Goal: Task Accomplishment & Management: Use online tool/utility

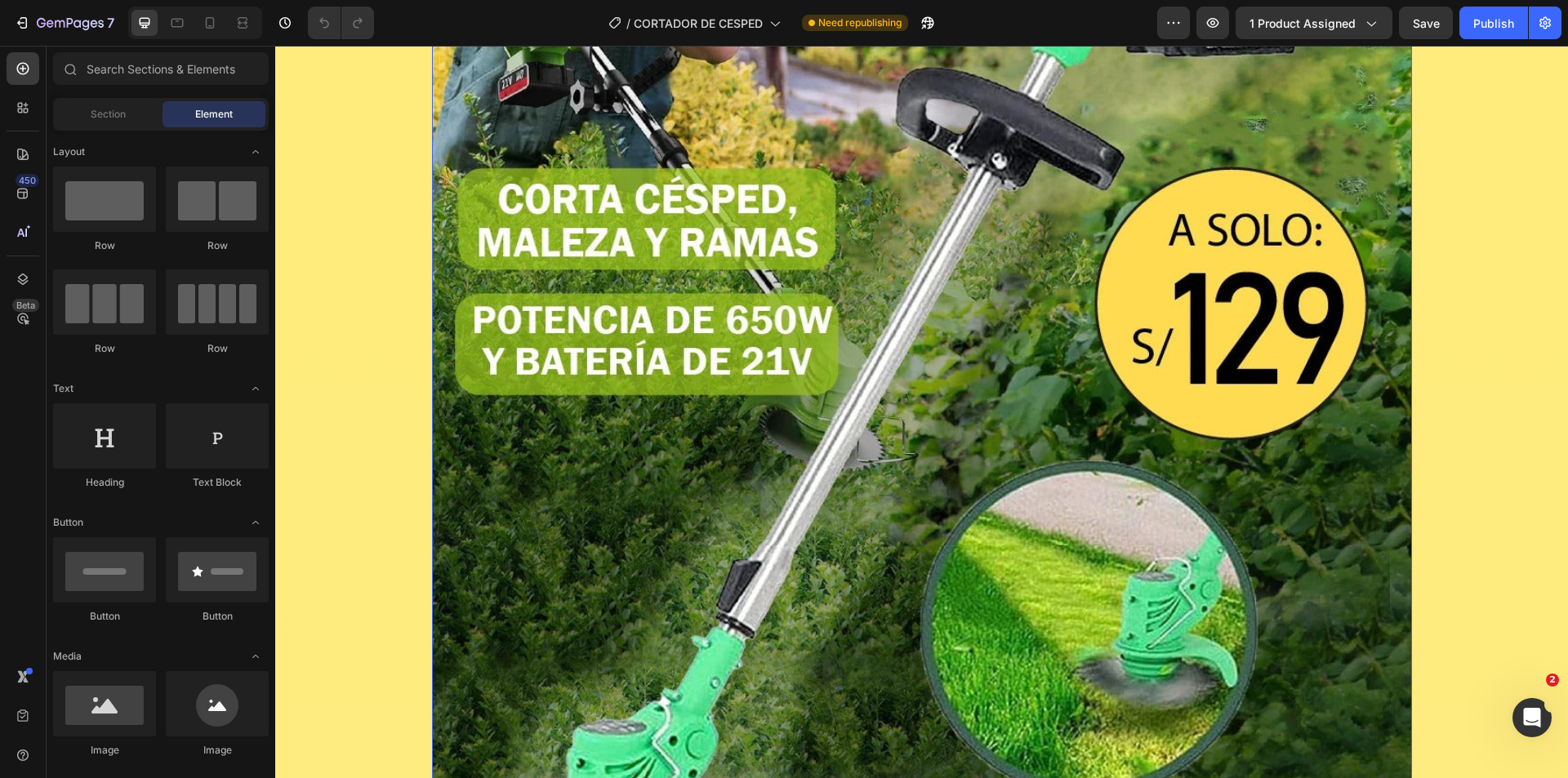
scroll to position [157, 0]
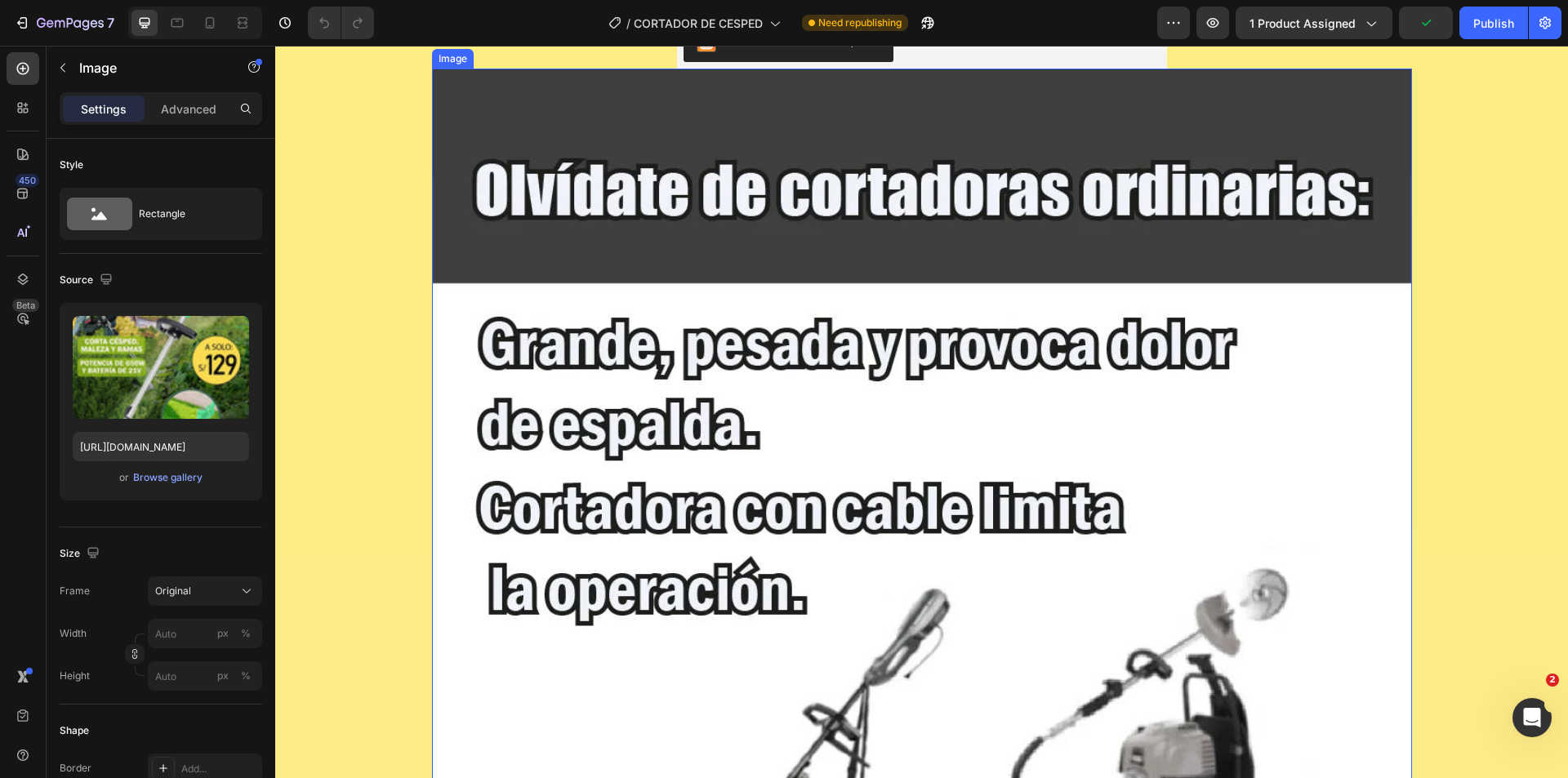
scroll to position [2116, 0]
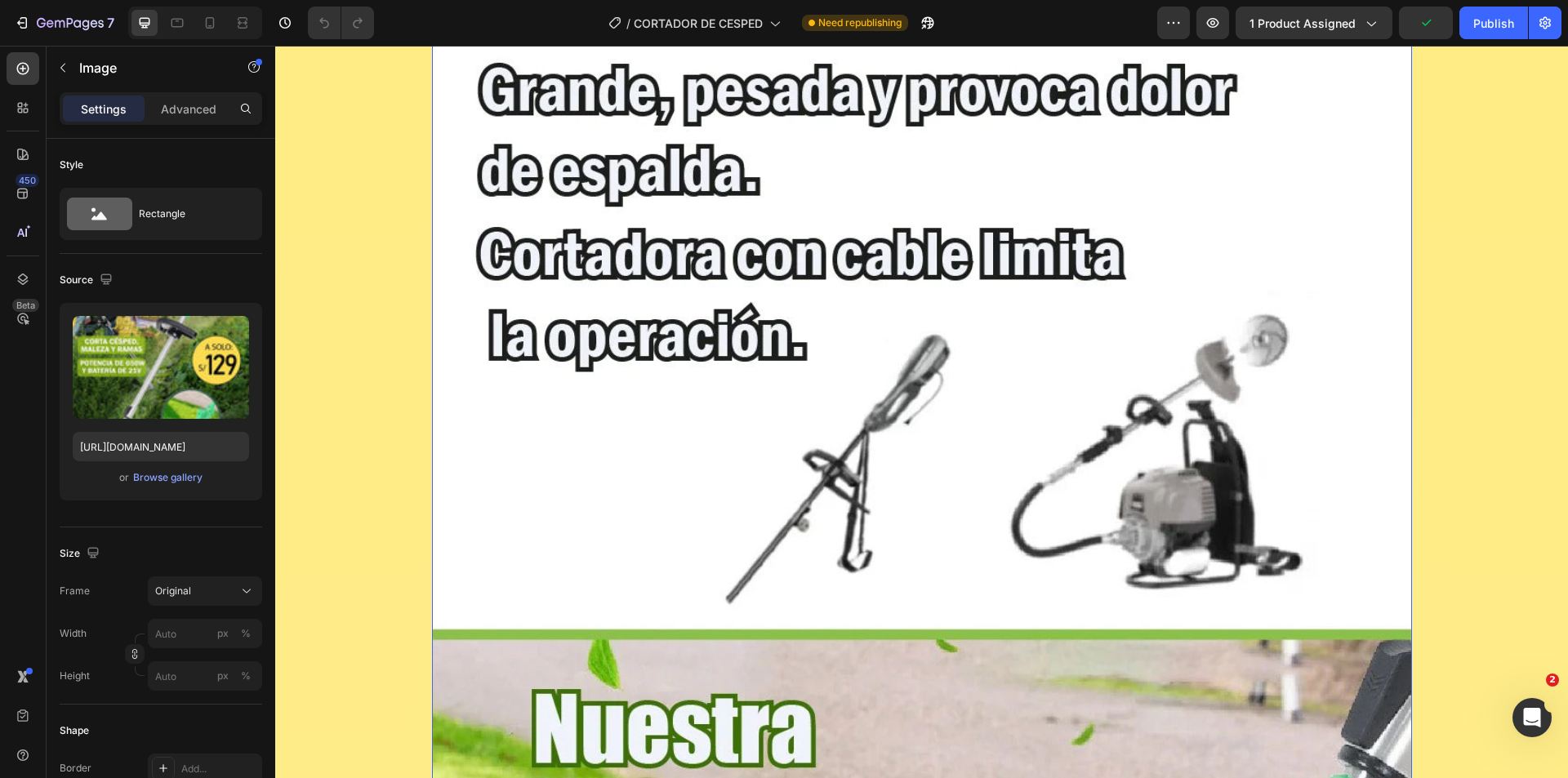
click at [665, 486] on img at bounding box center [922, 627] width 980 height 1627
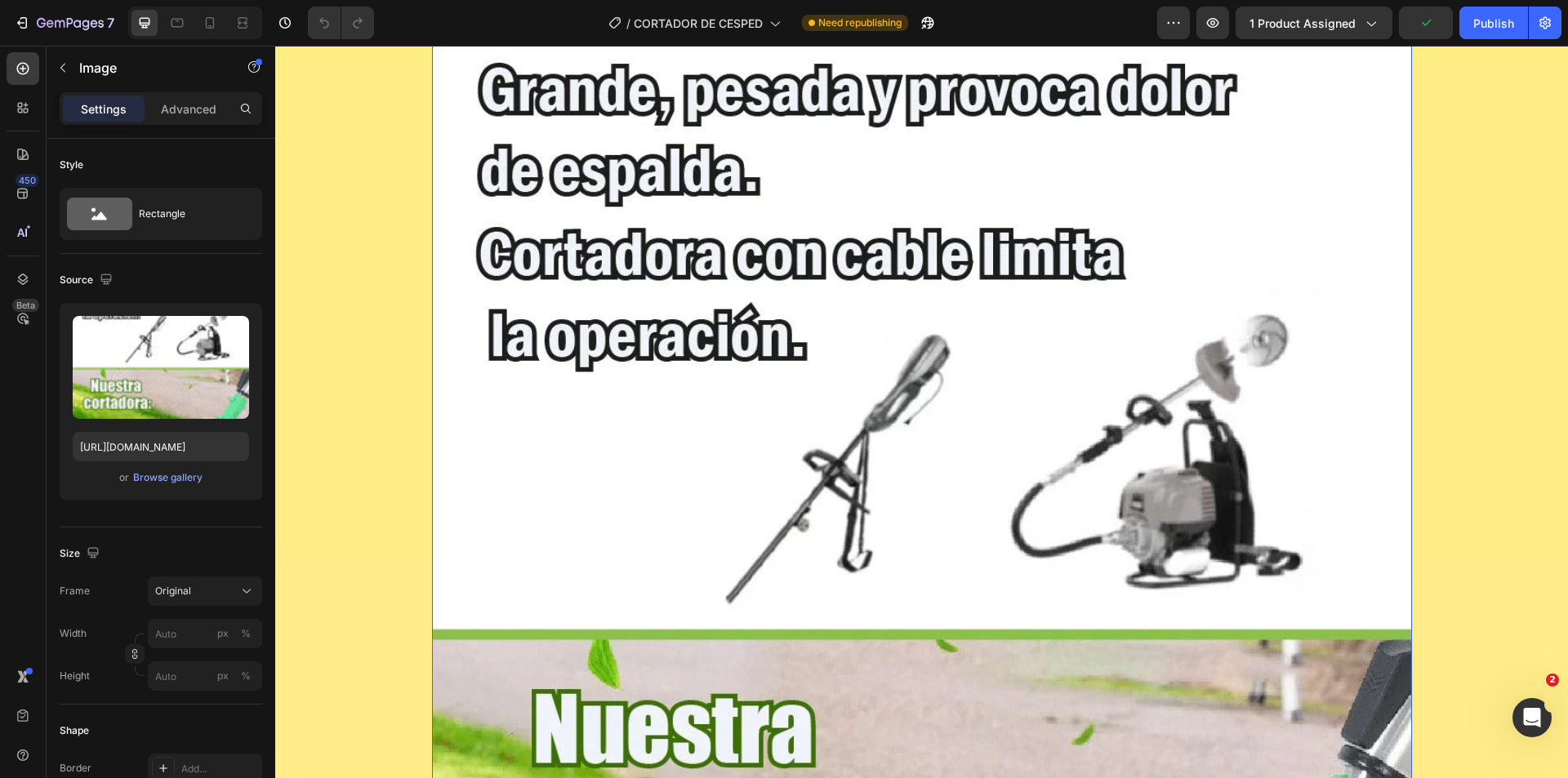
click at [669, 483] on img at bounding box center [922, 627] width 980 height 1627
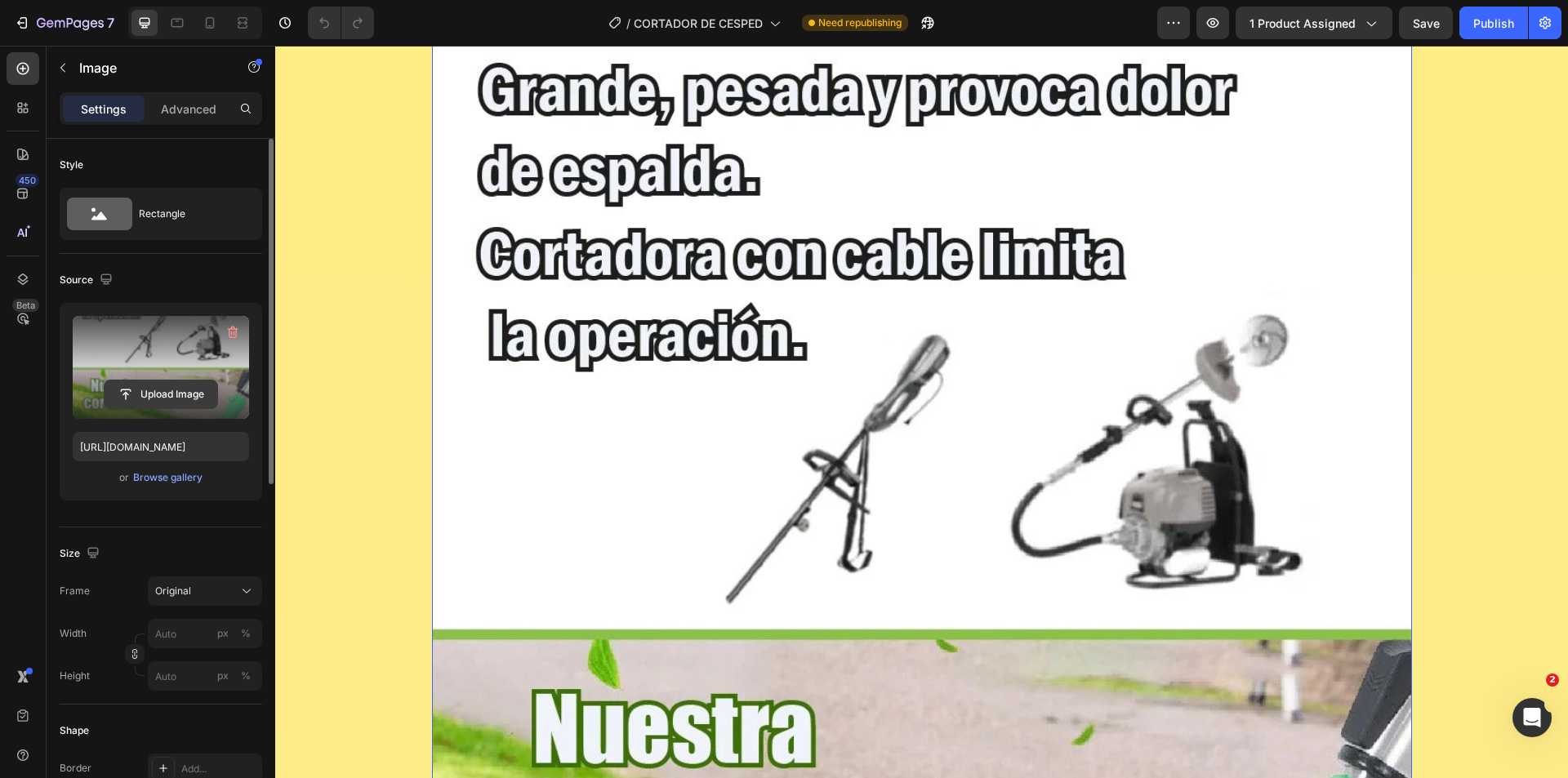
click at [180, 391] on input "file" at bounding box center [161, 394] width 112 height 28
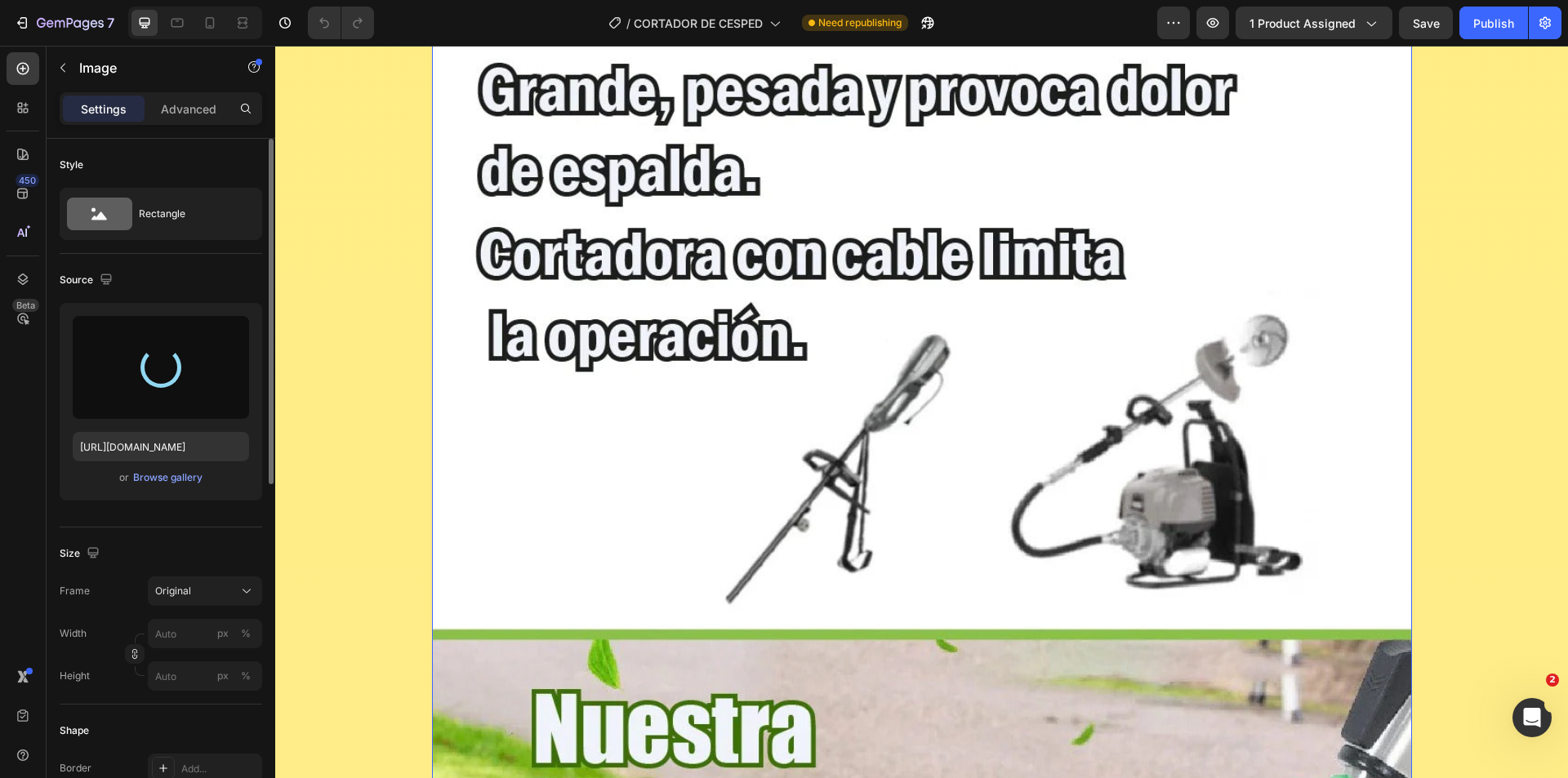
type input "[URL][DOMAIN_NAME]"
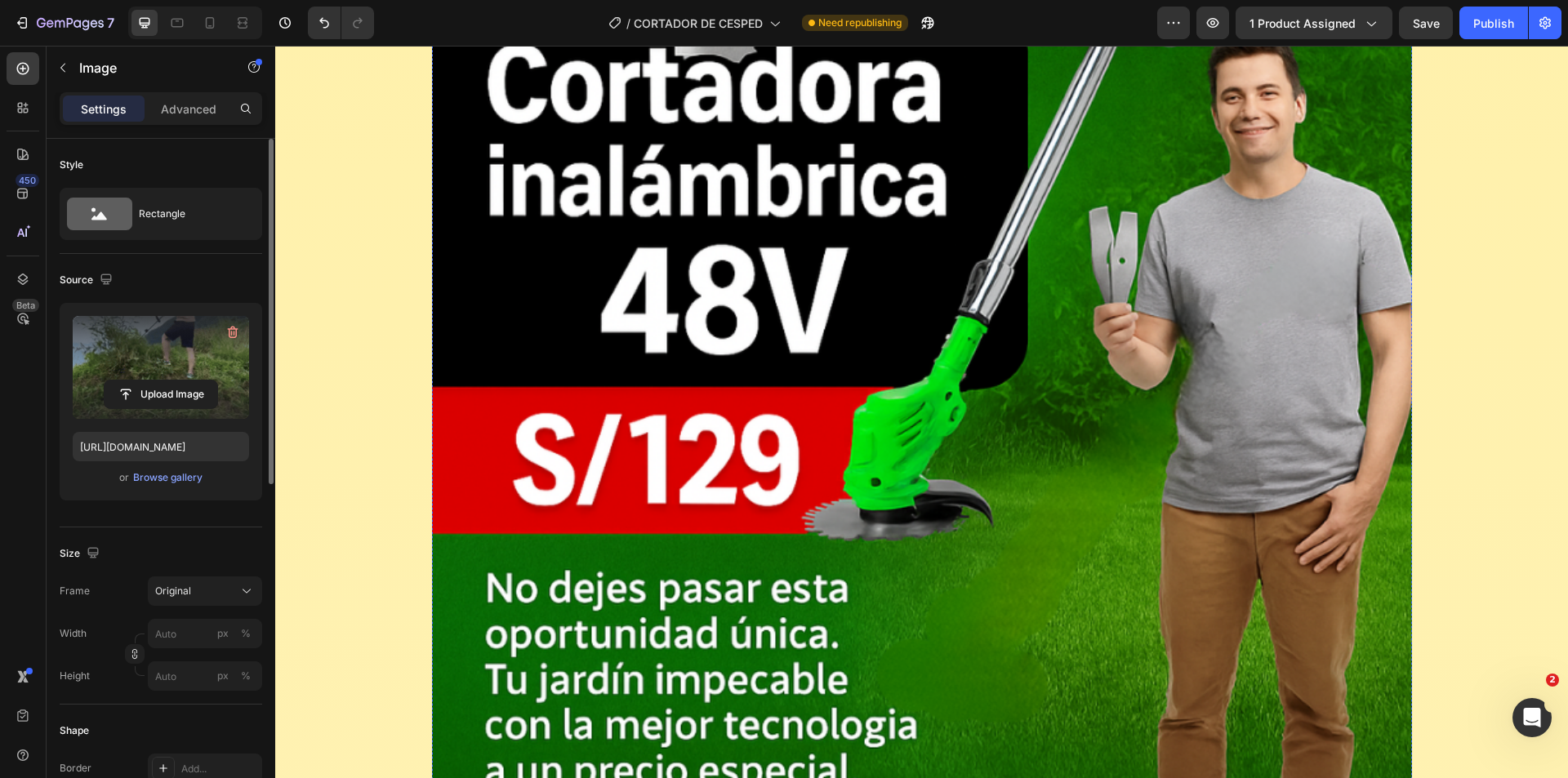
scroll to position [7748, 0]
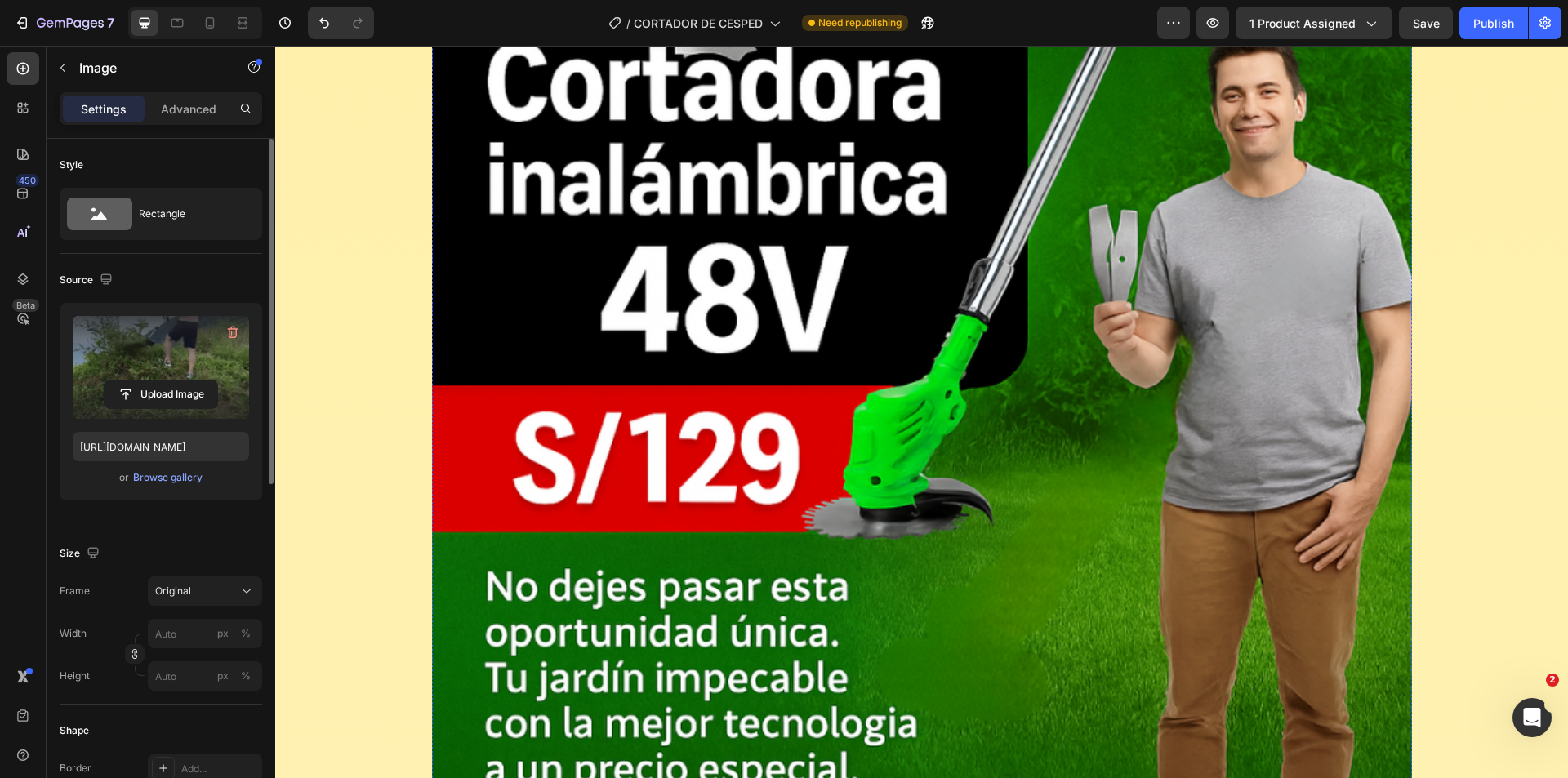
click at [745, 509] on img at bounding box center [922, 120] width 980 height 1435
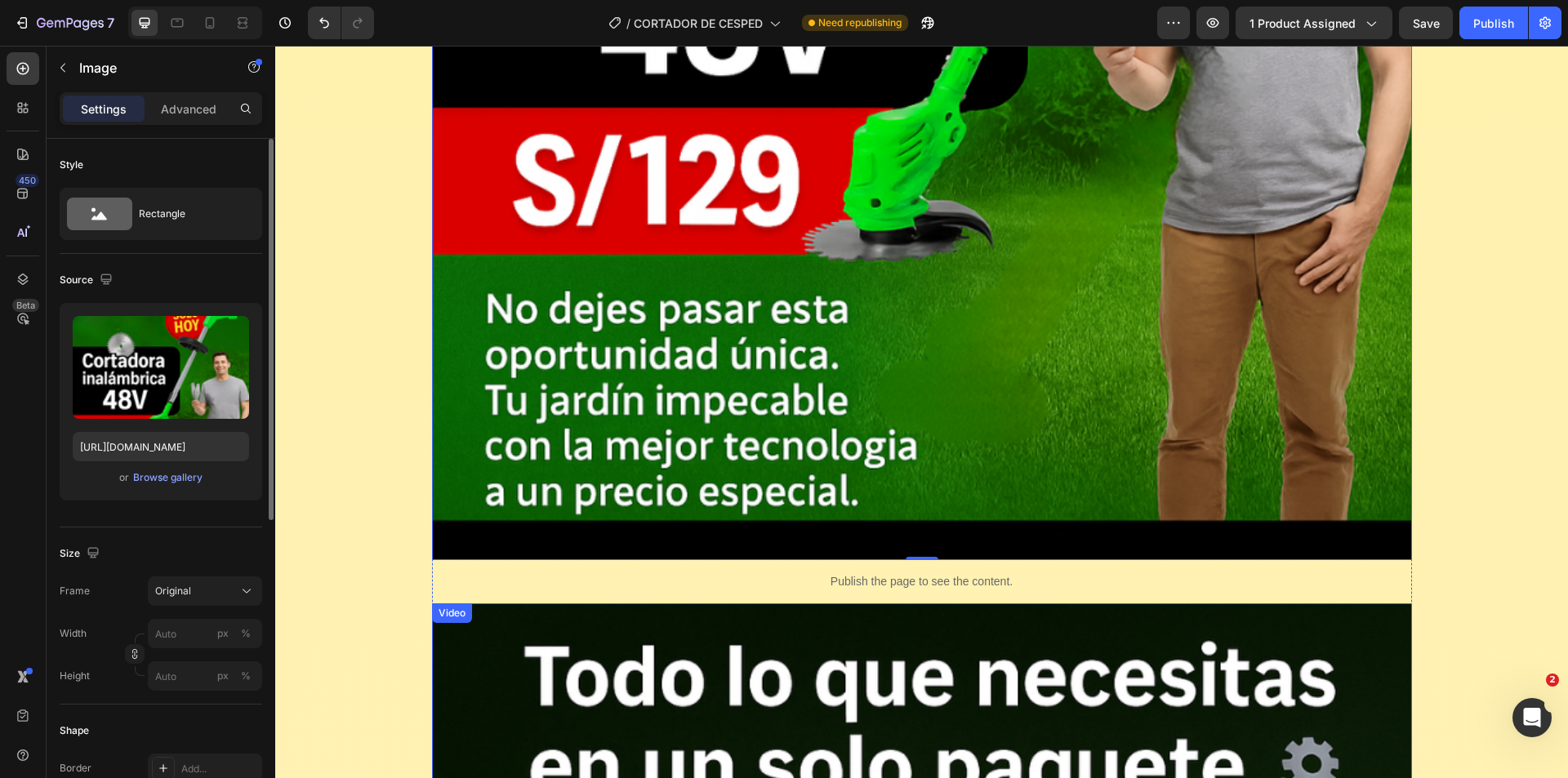
scroll to position [7993, 0]
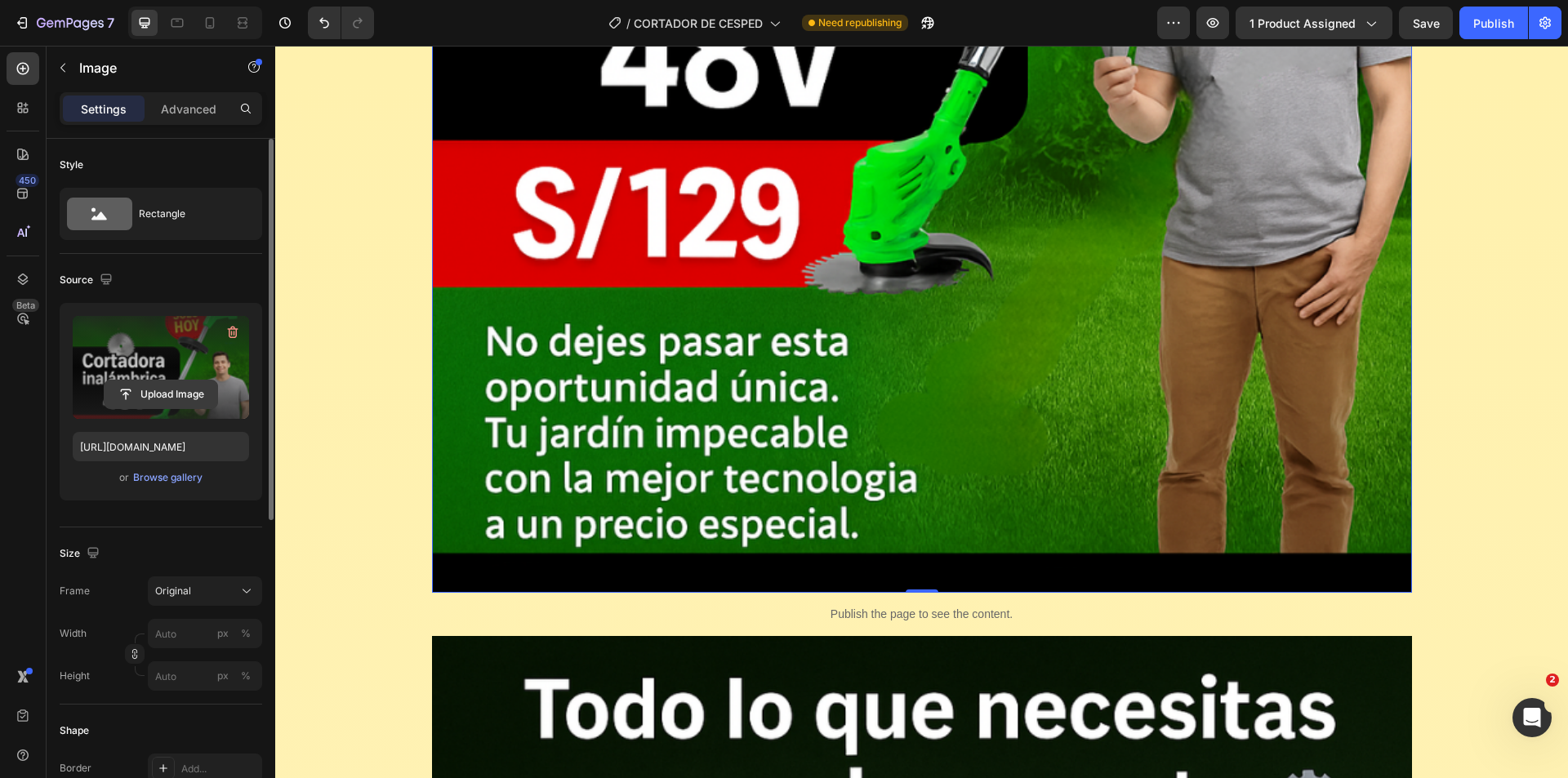
click at [157, 387] on input "file" at bounding box center [161, 394] width 112 height 28
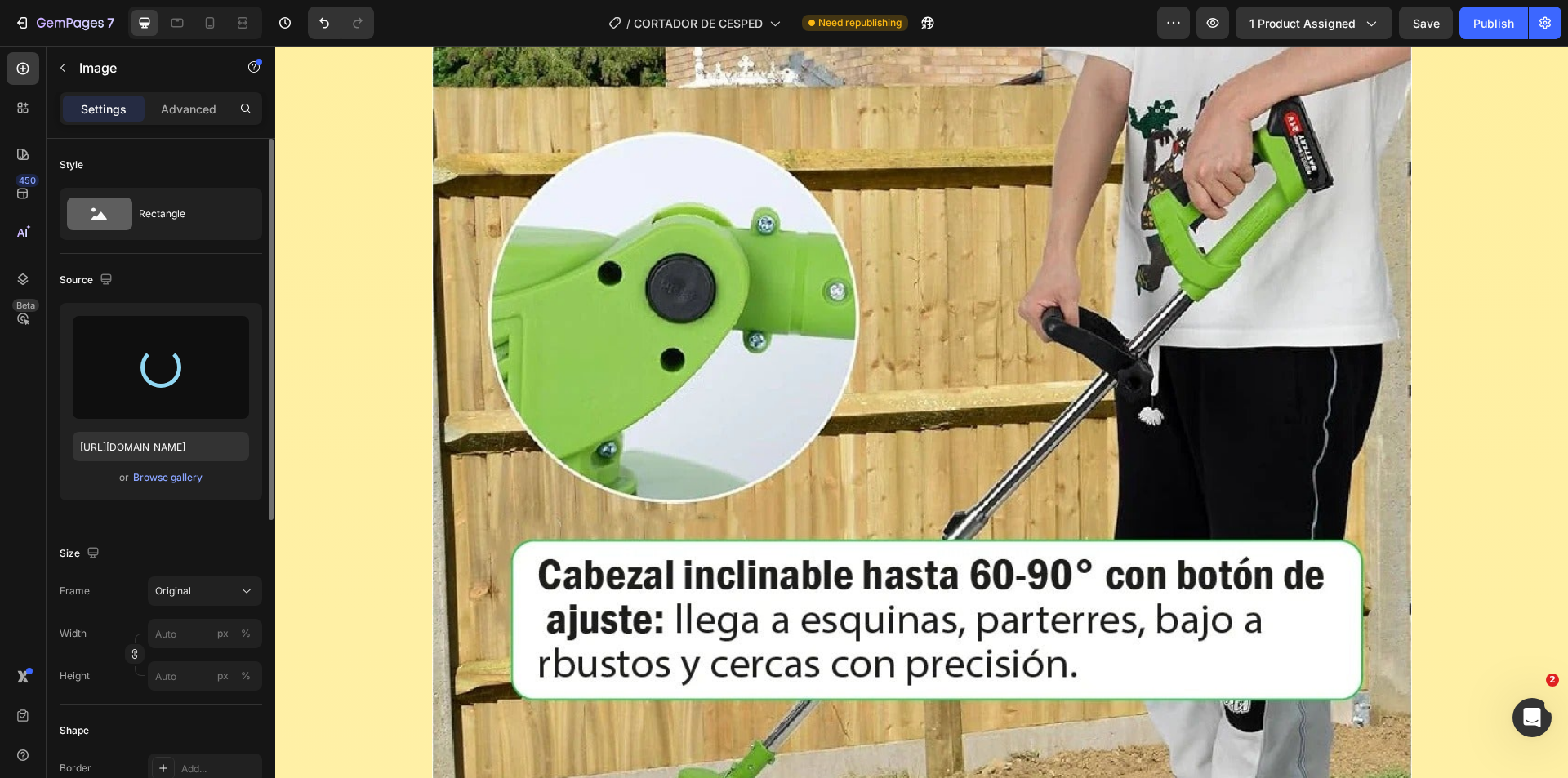
scroll to position [6115, 0]
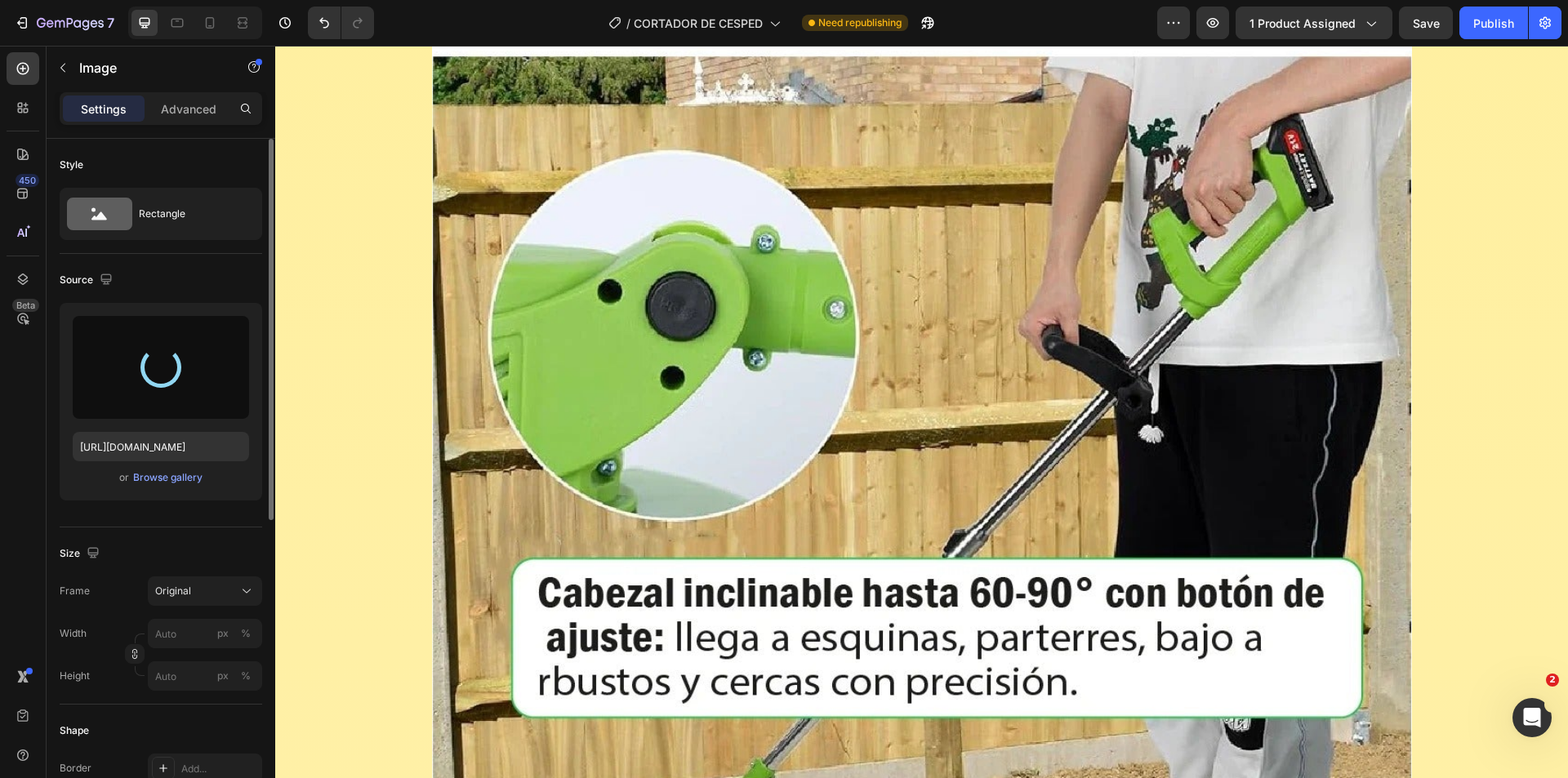
type input "[URL][DOMAIN_NAME]"
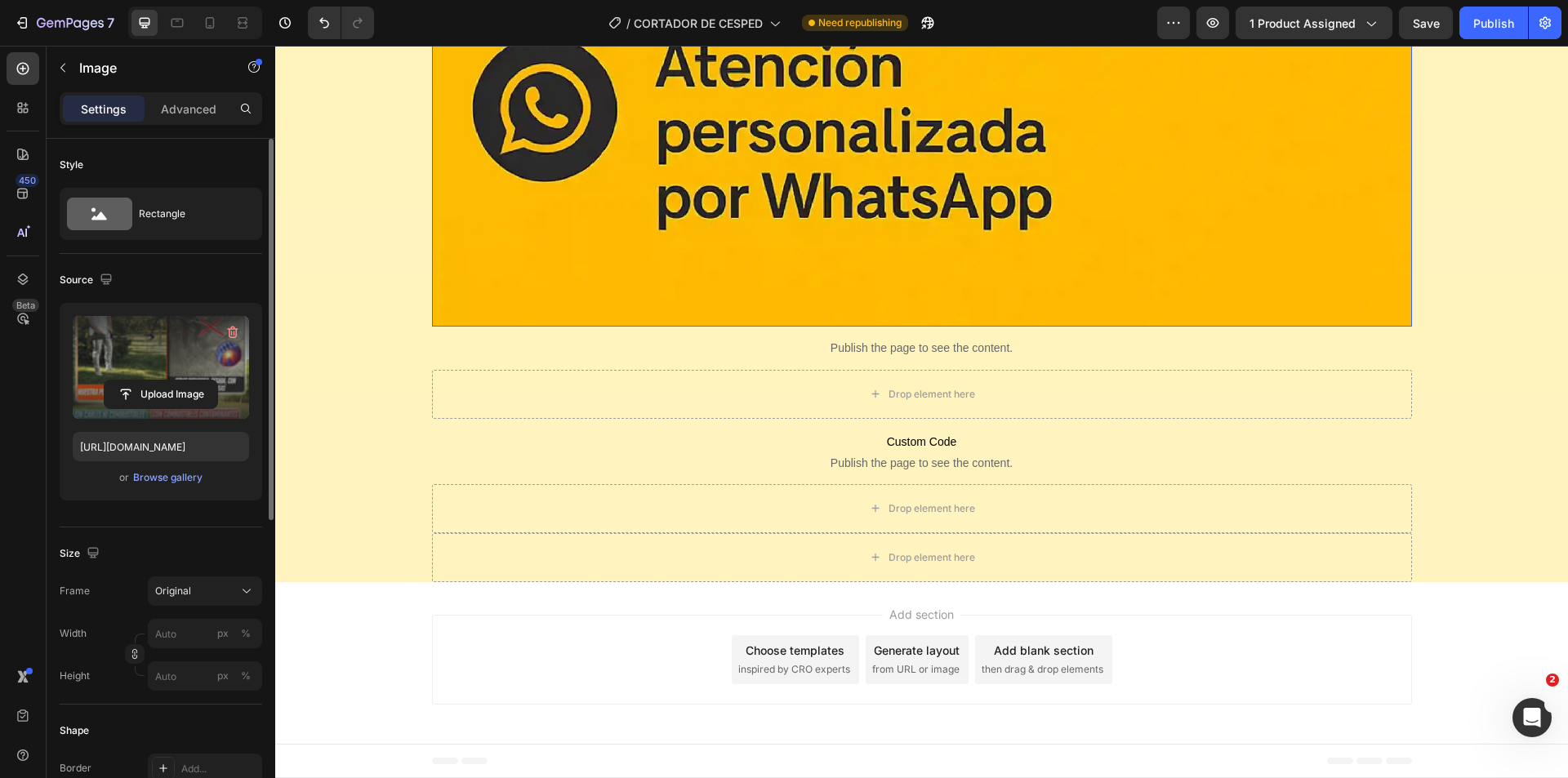
scroll to position [14304, 0]
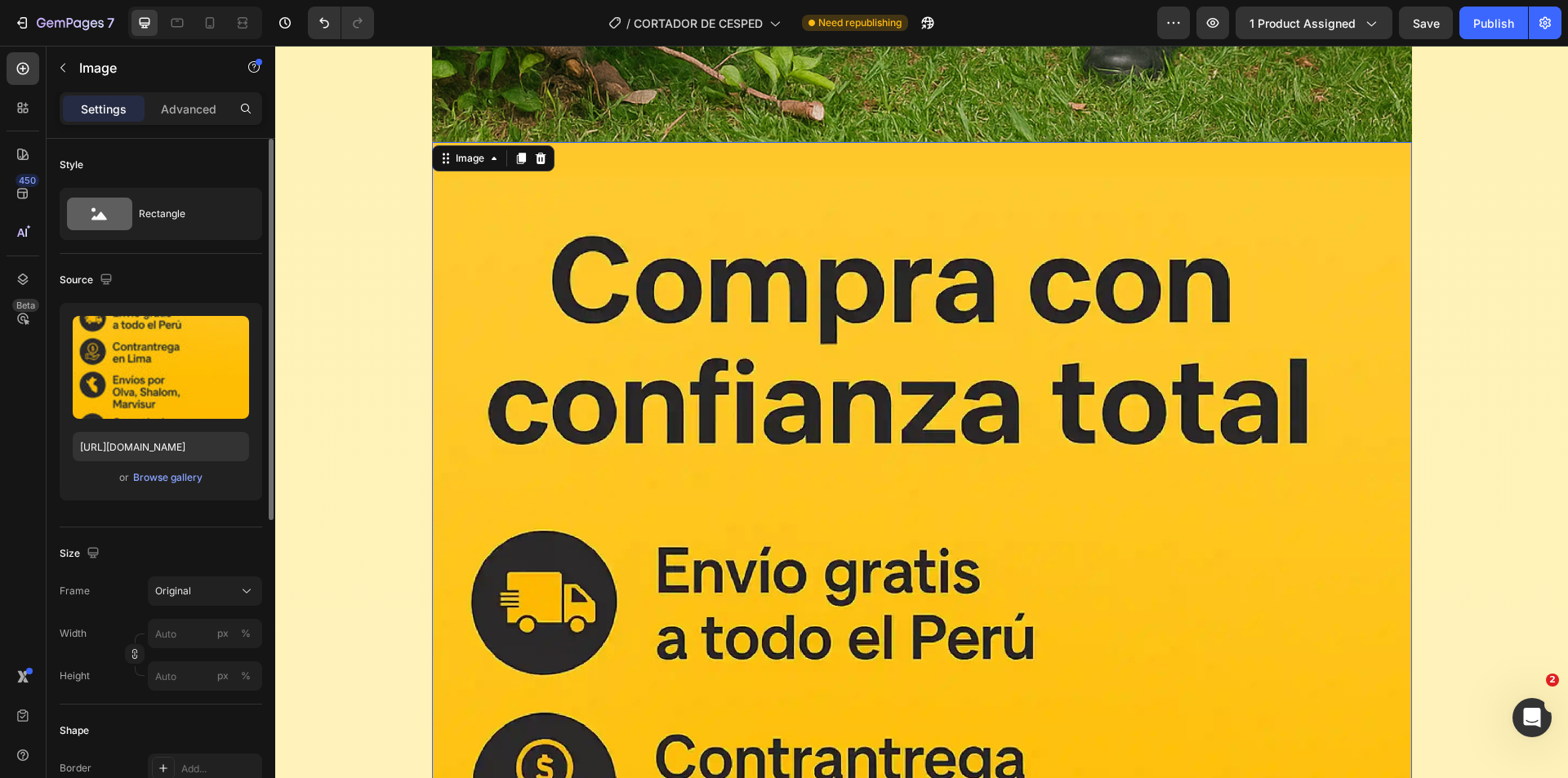
scroll to position [13325, 0]
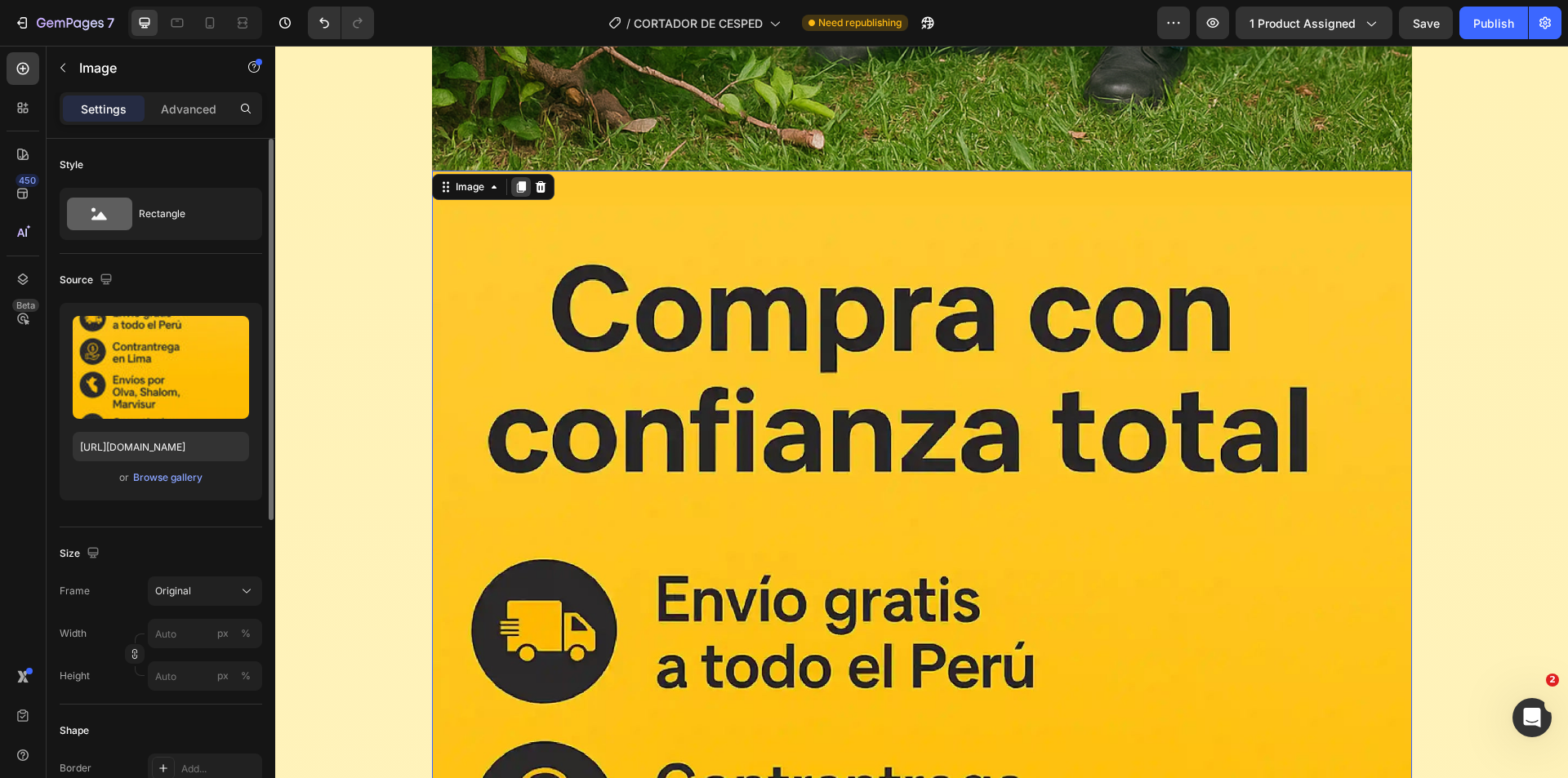
click at [516, 182] on icon at bounding box center [520, 186] width 9 height 11
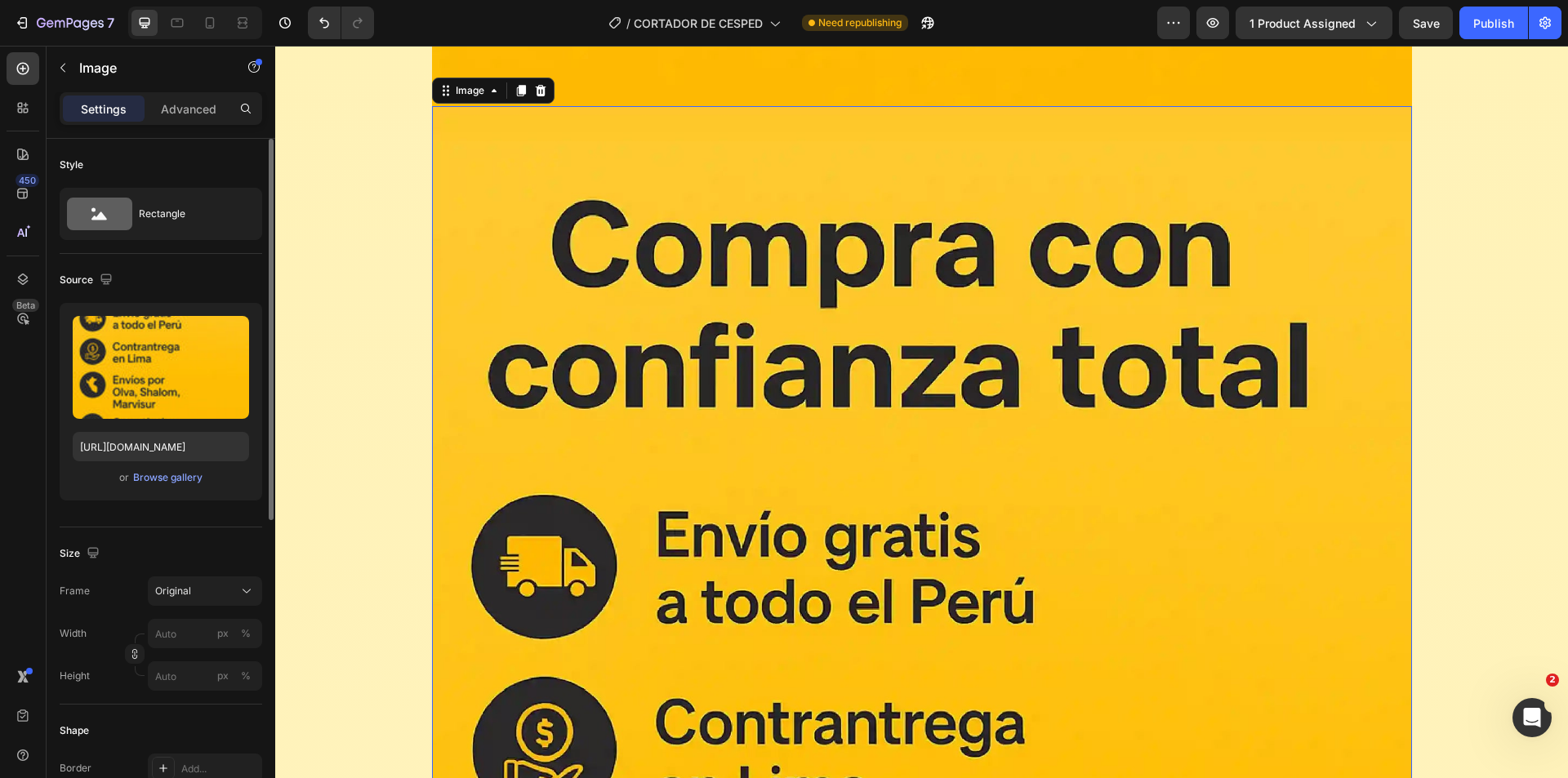
scroll to position [14909, 0]
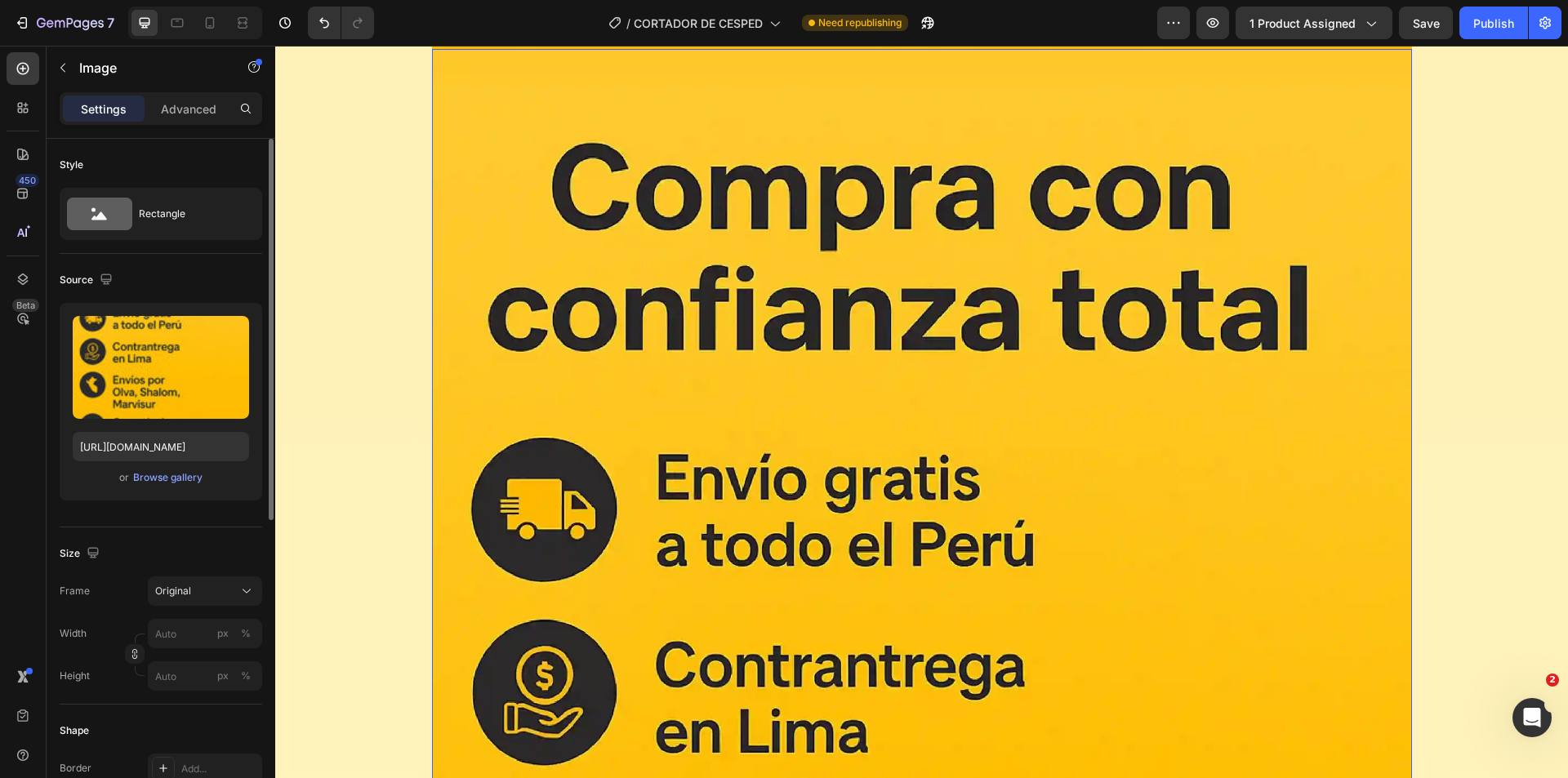
click at [758, 400] on img at bounding box center [922, 780] width 980 height 1462
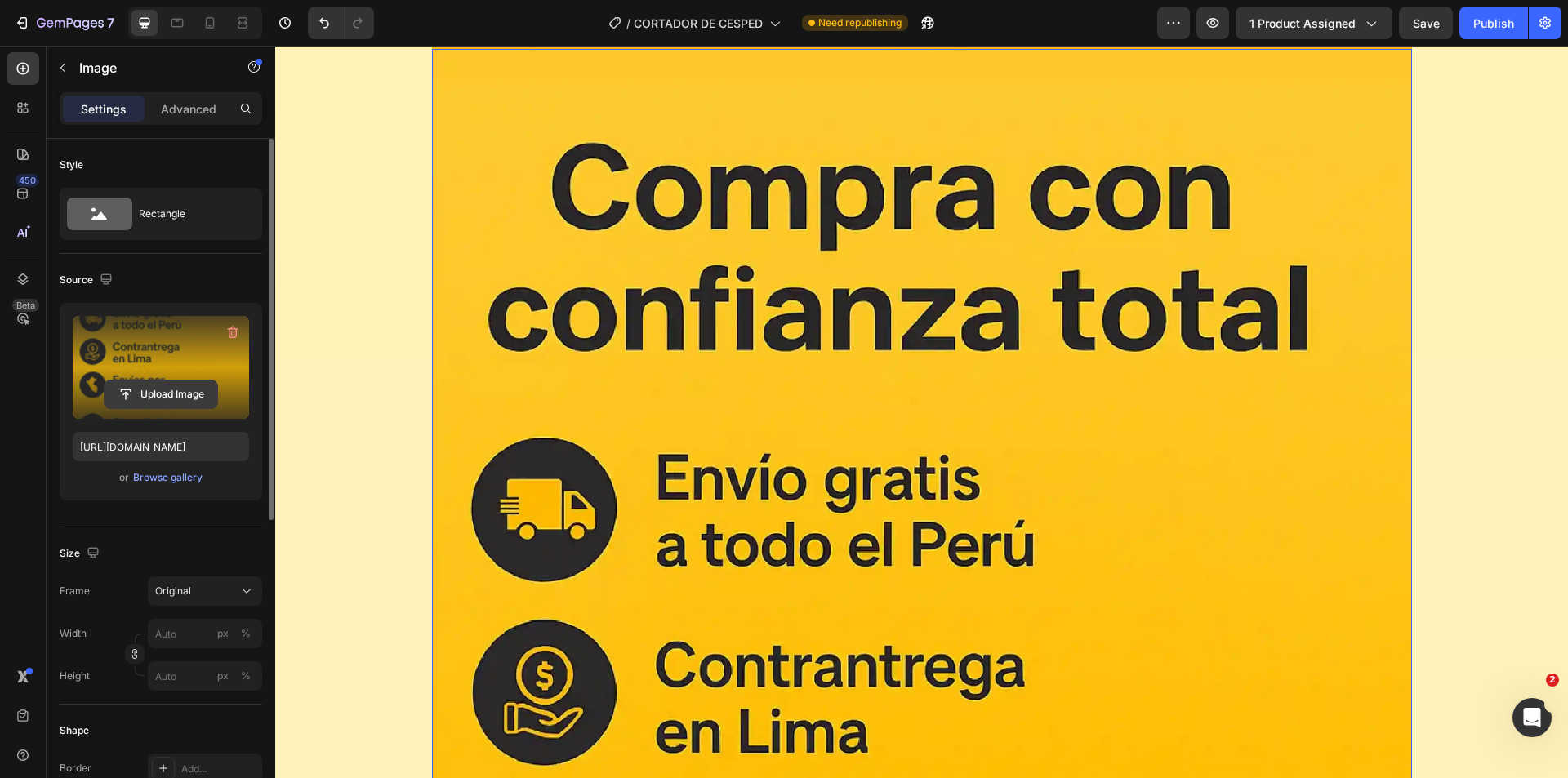
click at [151, 395] on input "file" at bounding box center [161, 394] width 112 height 28
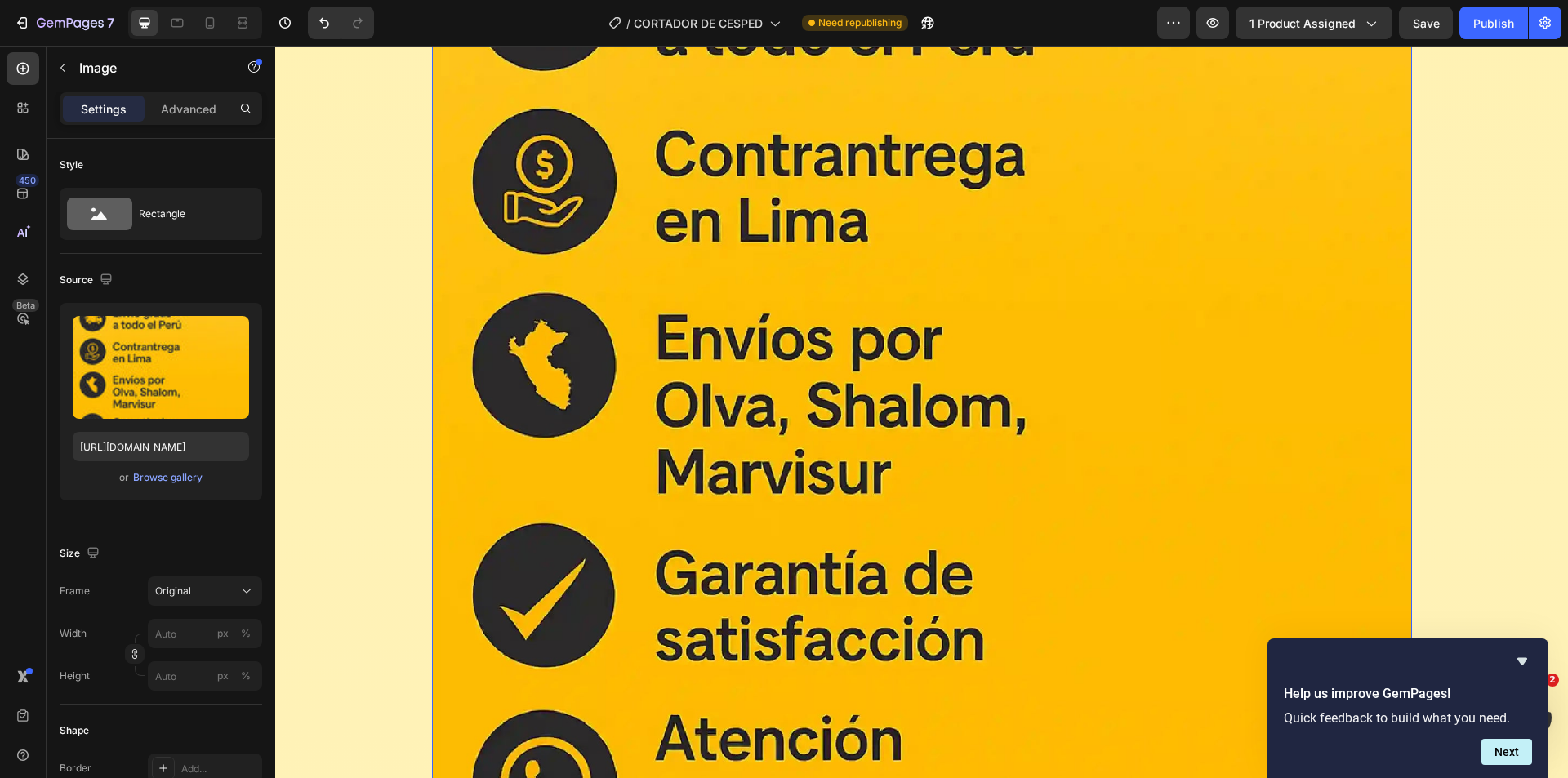
scroll to position [14093, 0]
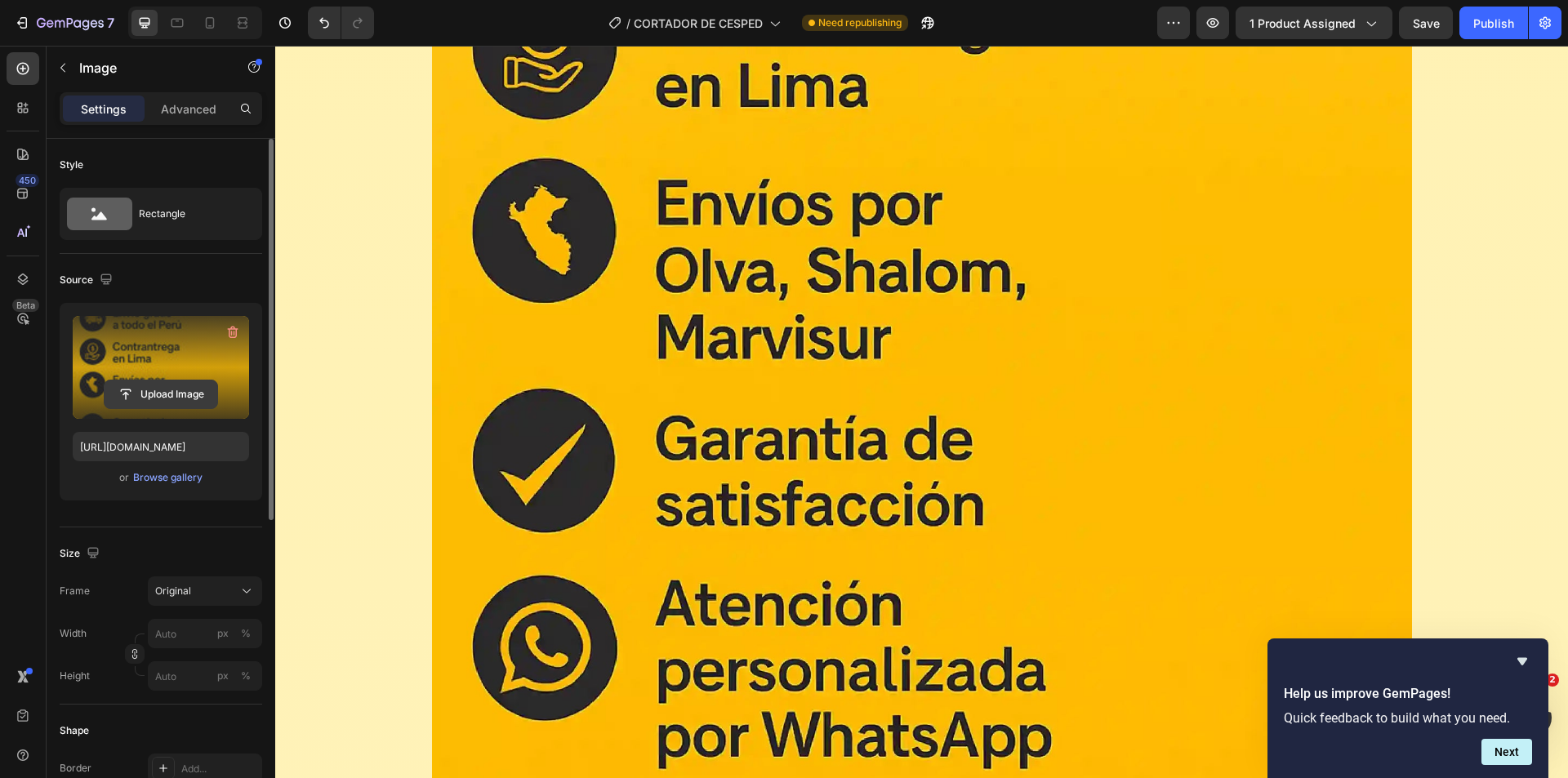
click at [165, 393] on input "file" at bounding box center [161, 394] width 112 height 28
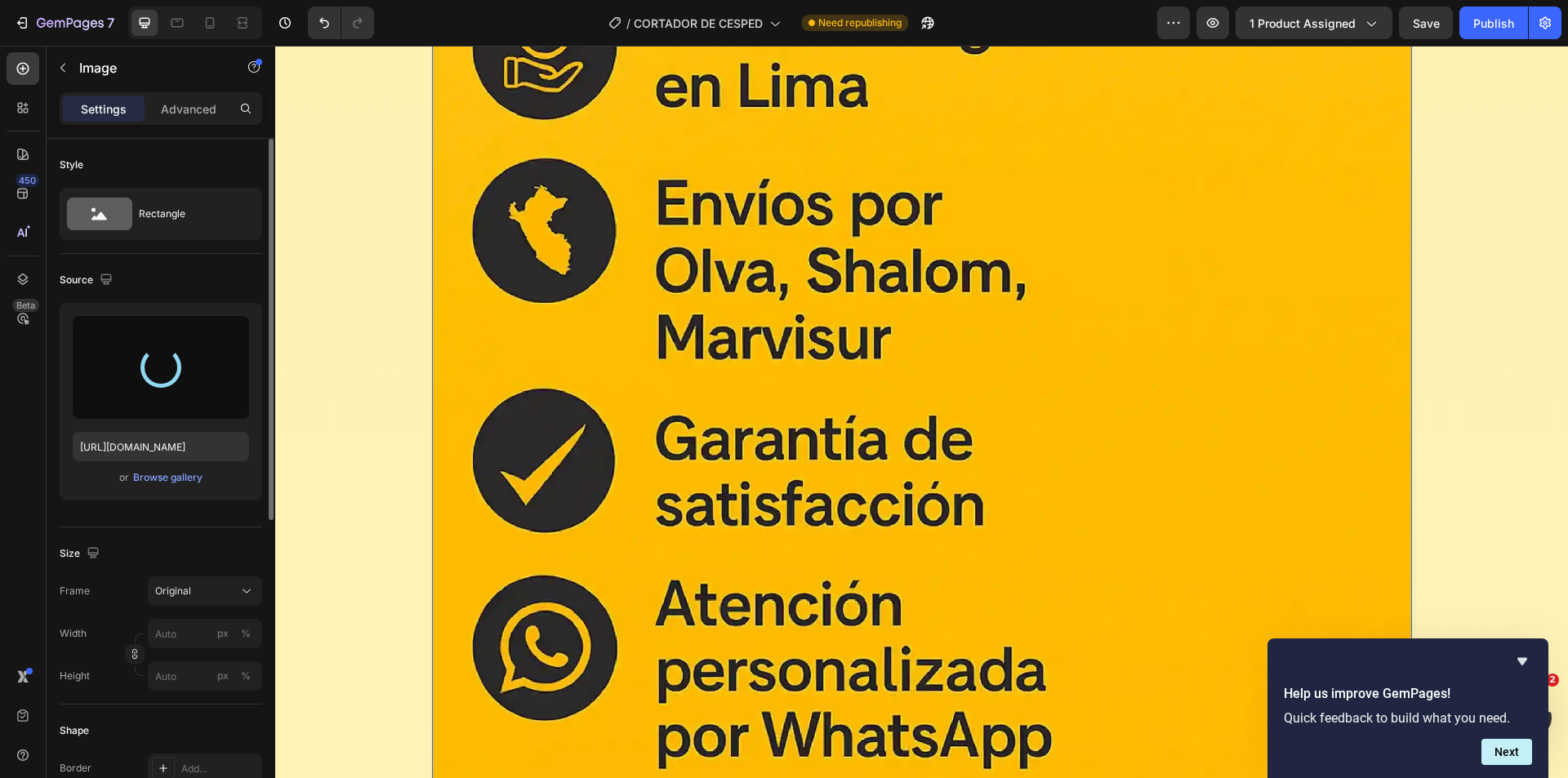
type input "[URL][DOMAIN_NAME]"
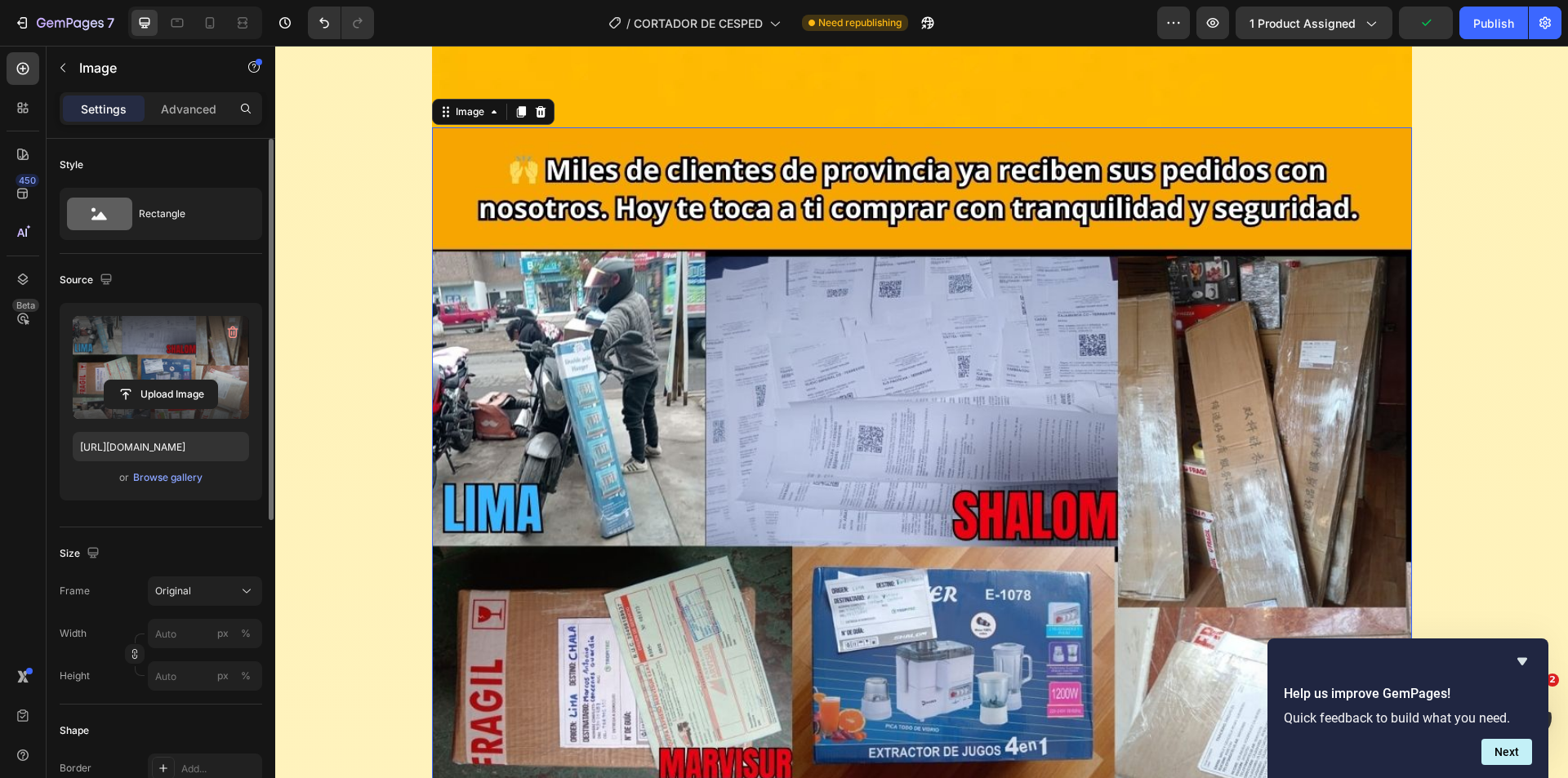
scroll to position [14664, 0]
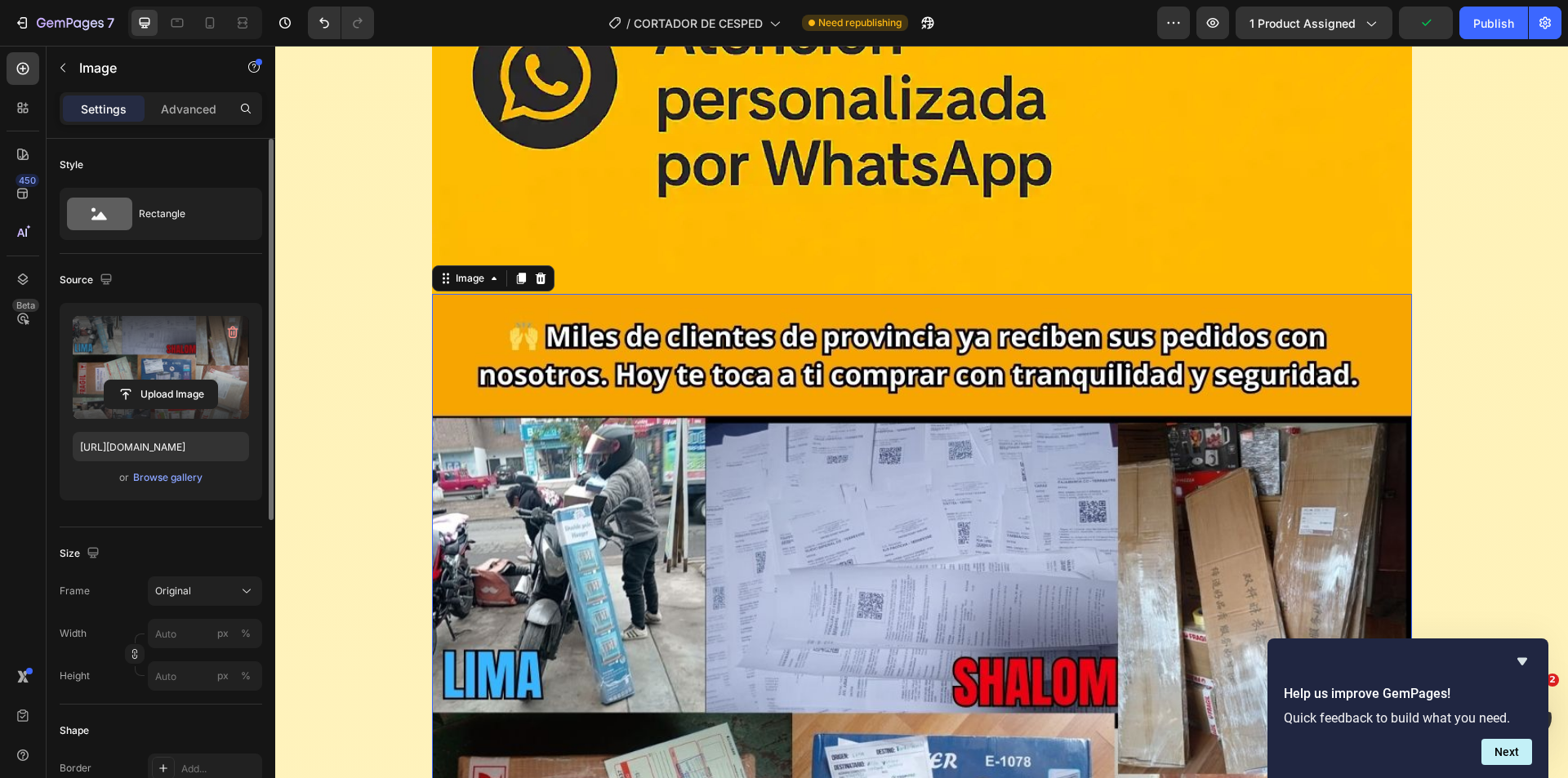
click at [765, 546] on img at bounding box center [922, 783] width 980 height 980
click at [514, 277] on icon at bounding box center [520, 277] width 13 height 13
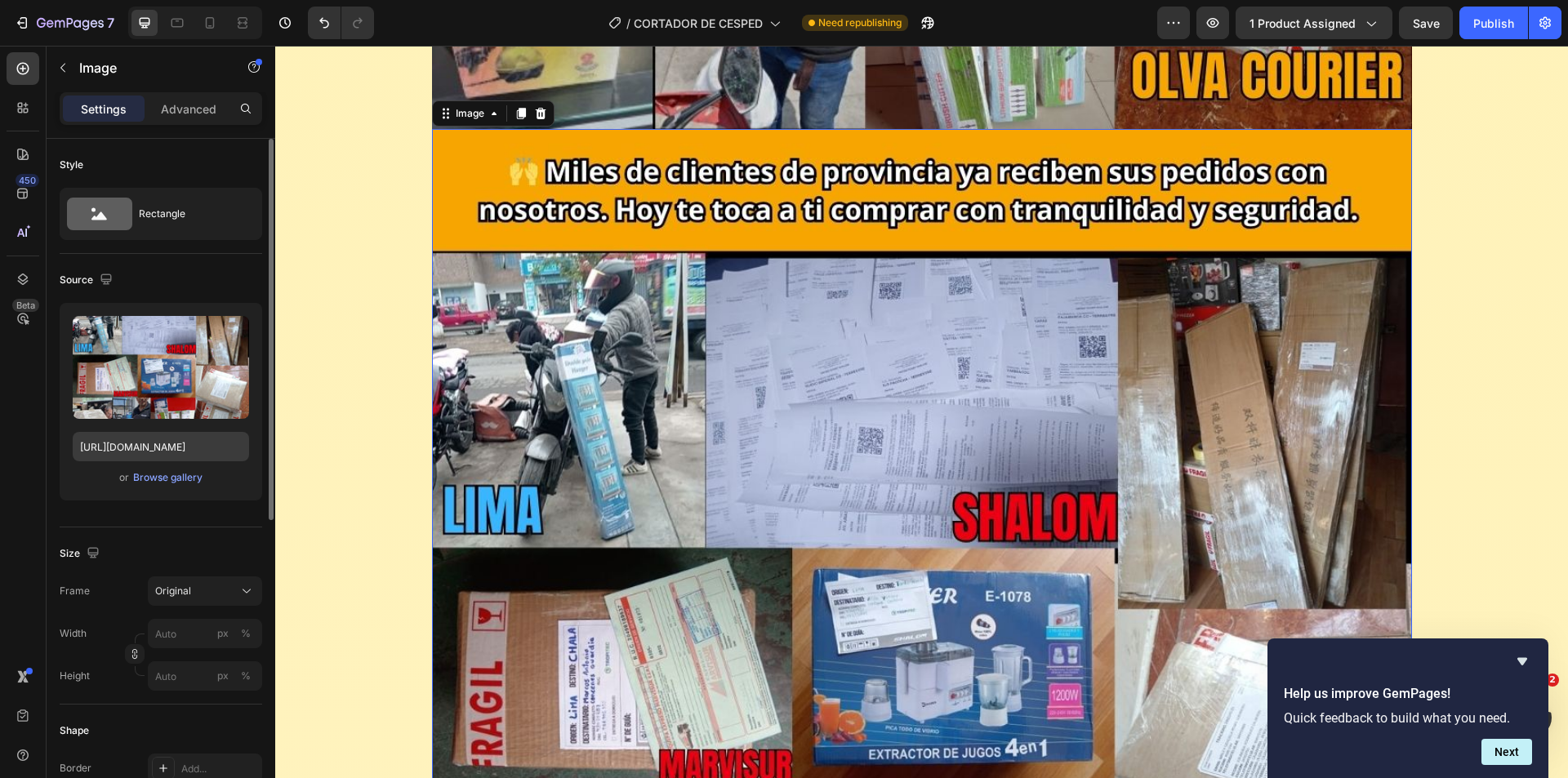
scroll to position [15834, 0]
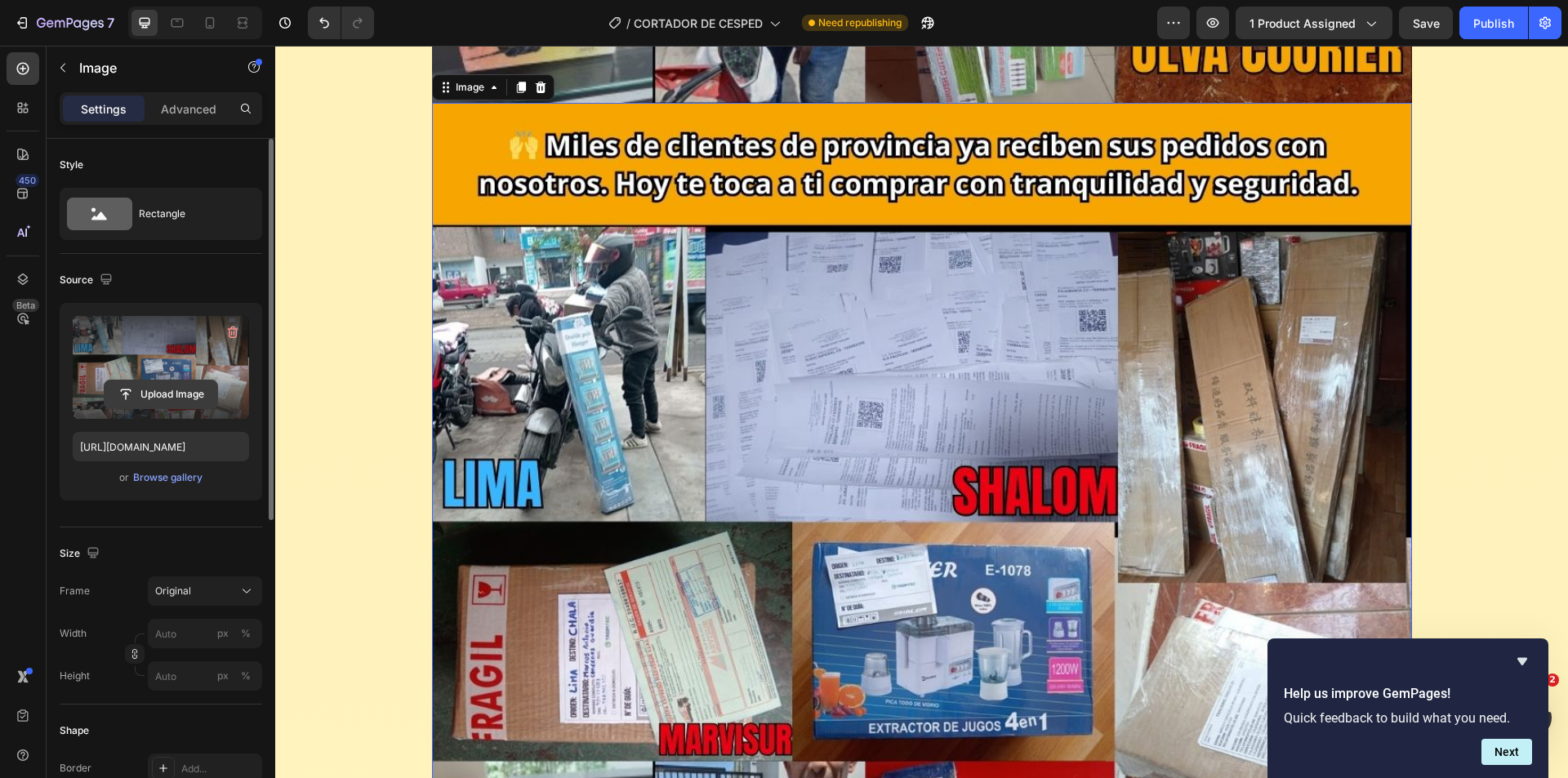
click at [164, 397] on input "file" at bounding box center [161, 394] width 112 height 28
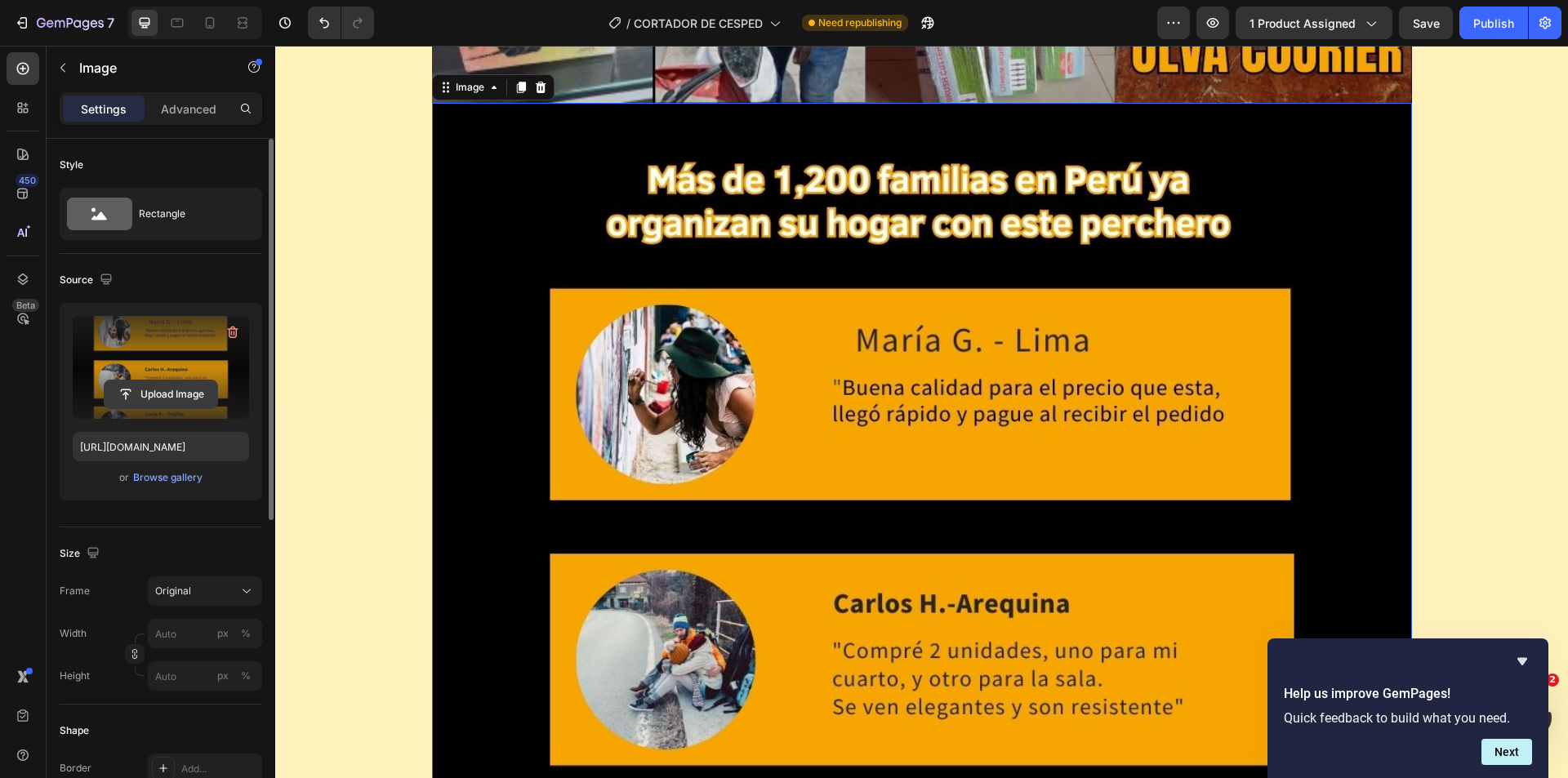
click at [160, 398] on input "file" at bounding box center [161, 394] width 112 height 28
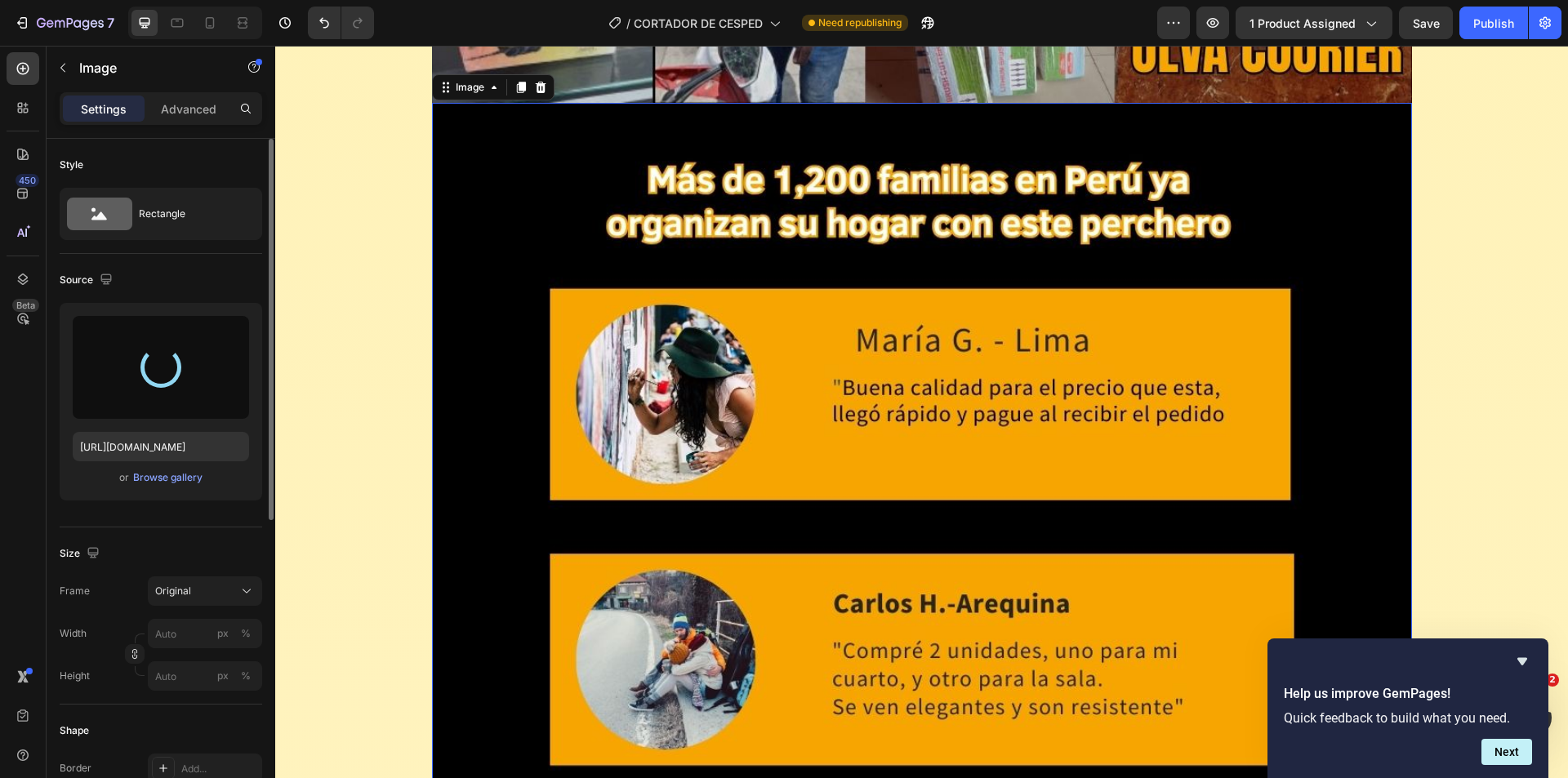
type input "[URL][DOMAIN_NAME]"
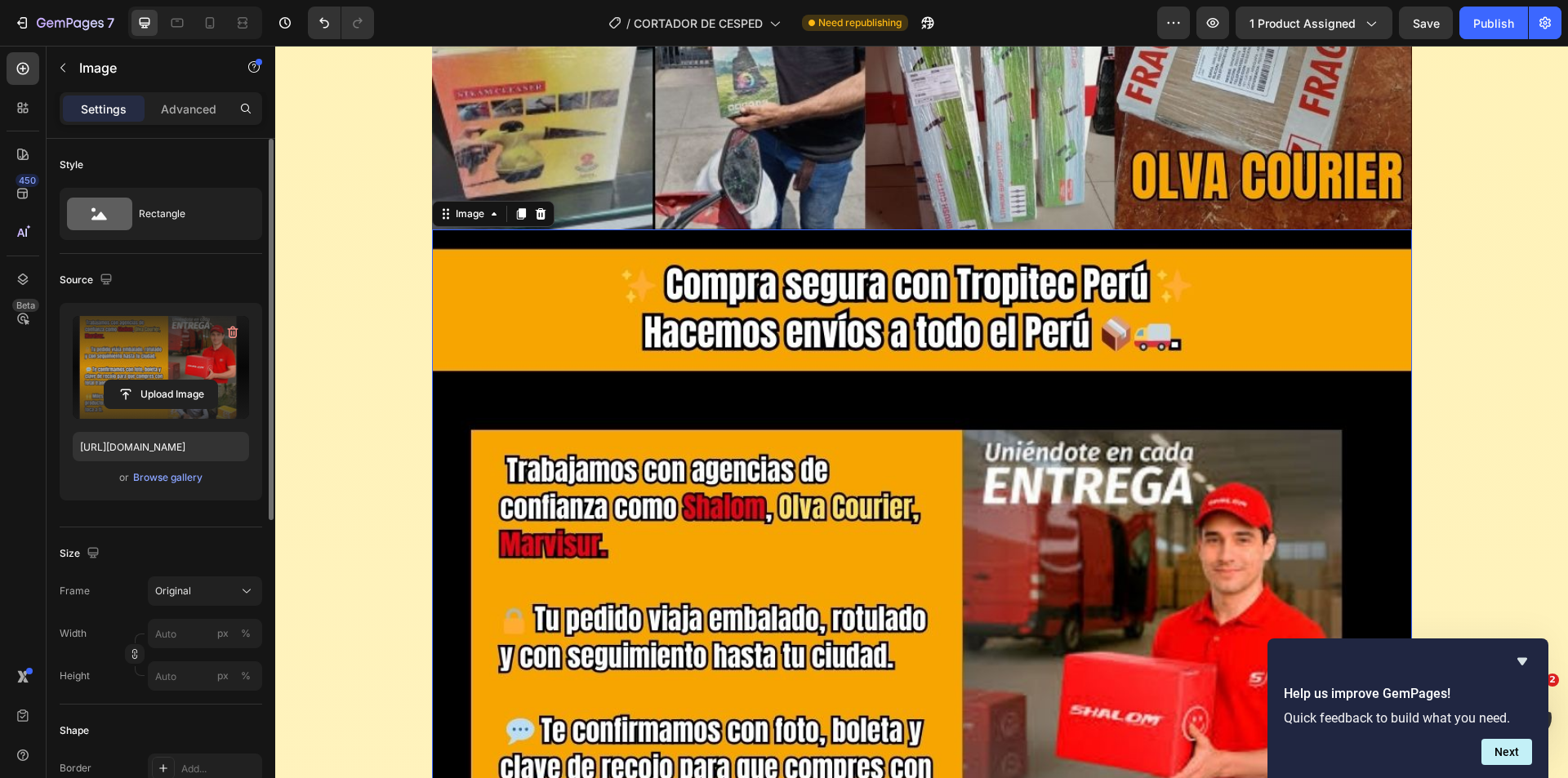
scroll to position [15671, 0]
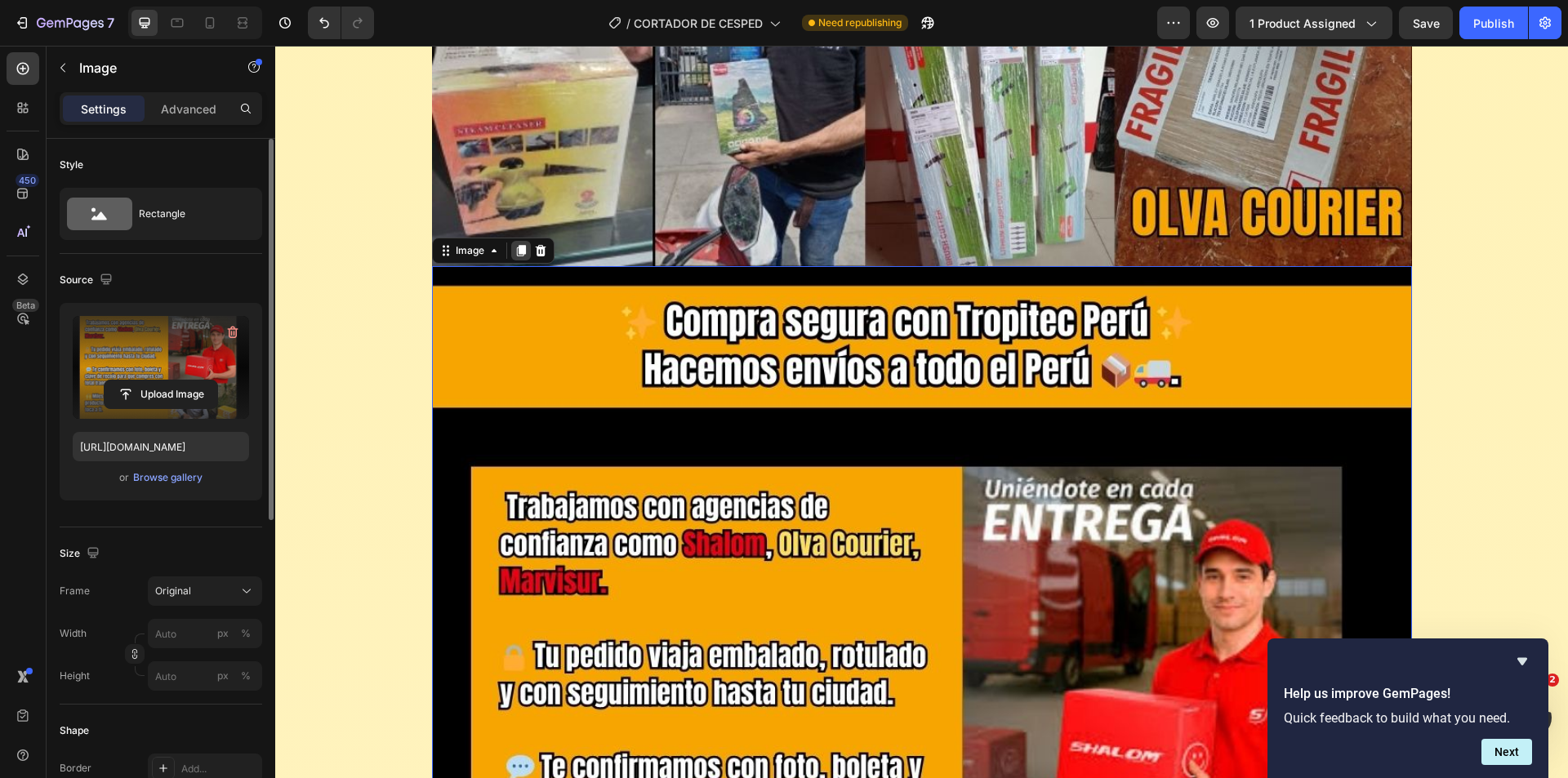
click at [520, 258] on div at bounding box center [520, 250] width 20 height 20
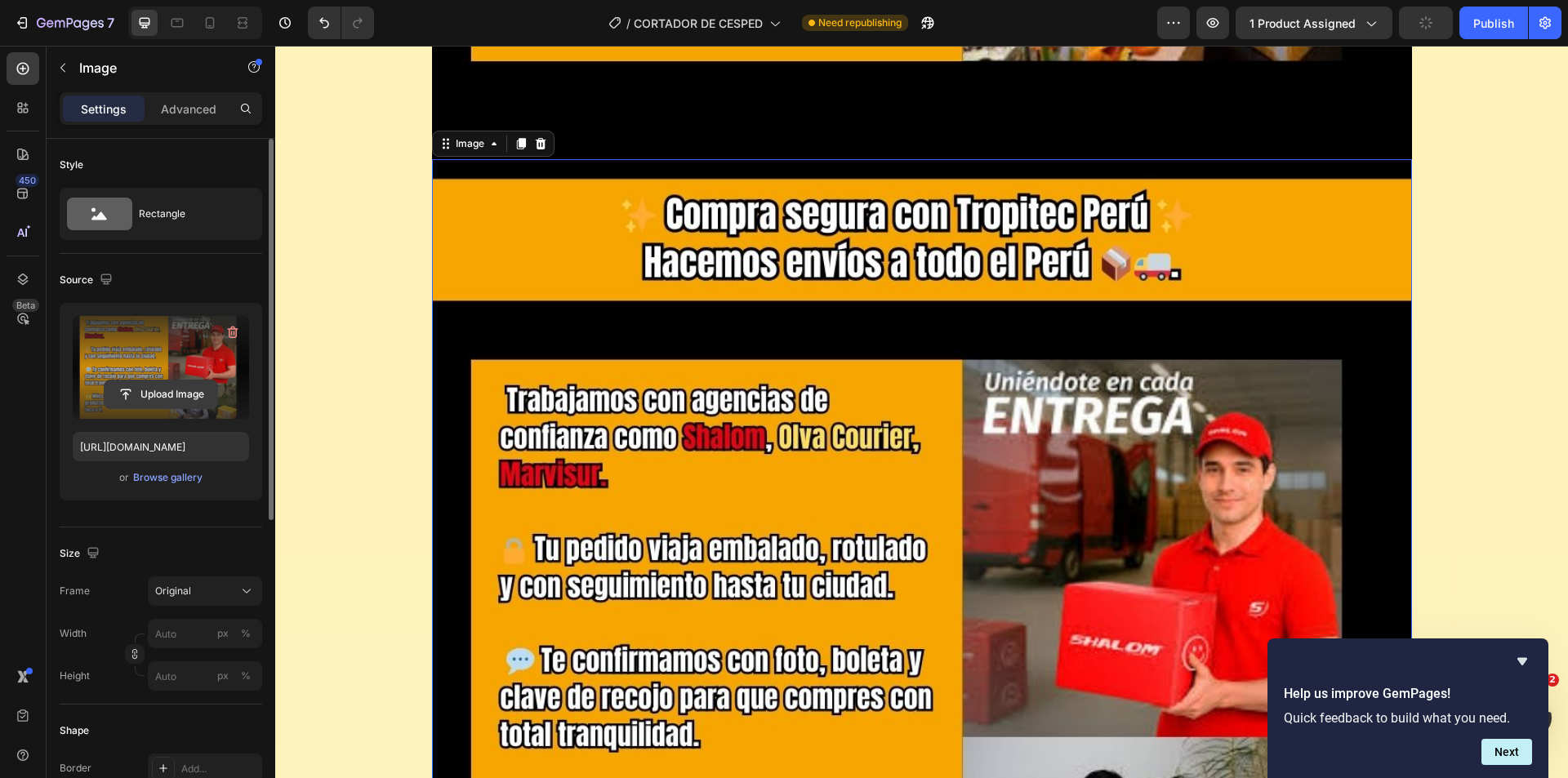
scroll to position [16814, 0]
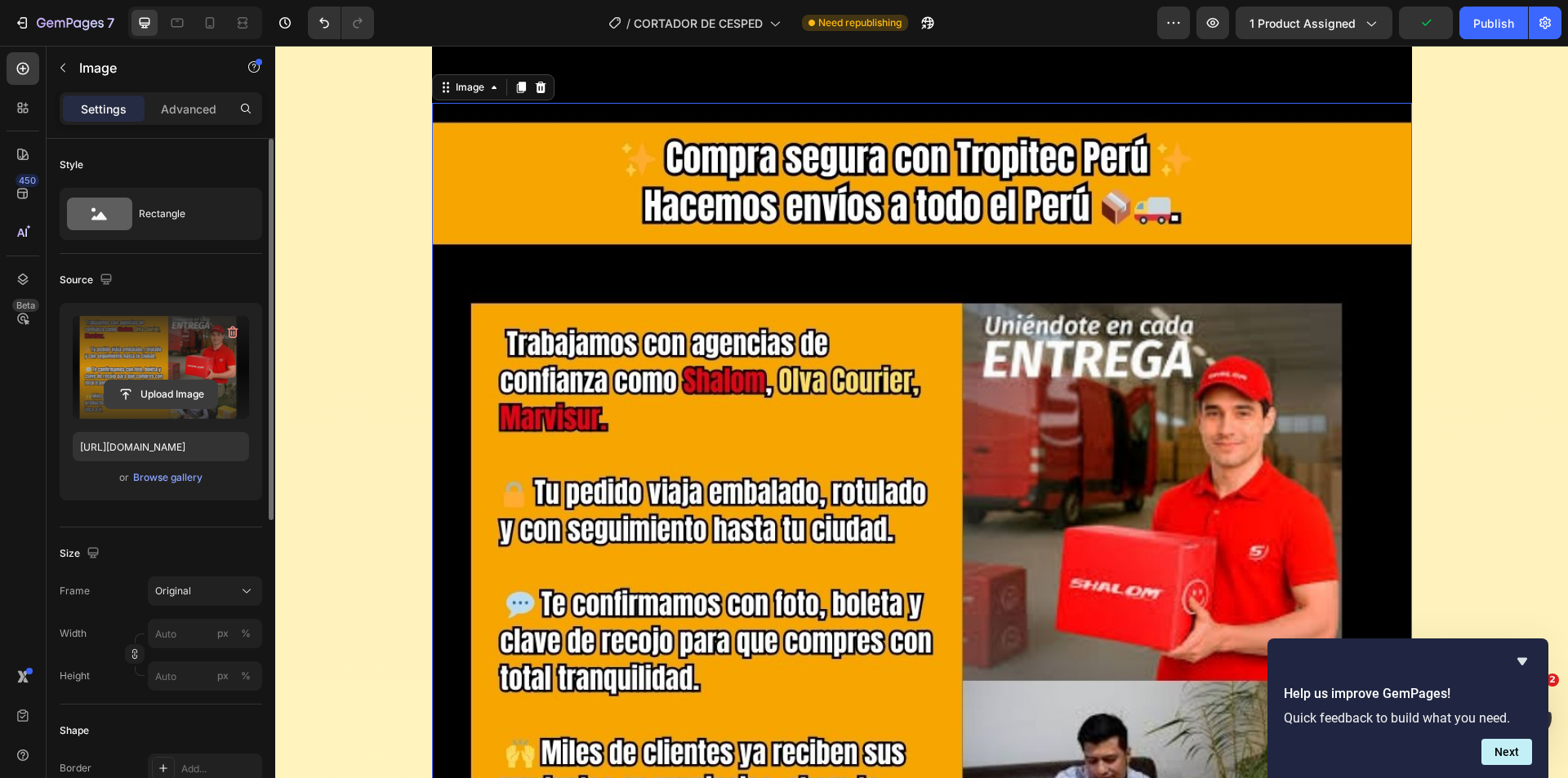
click at [152, 398] on input "file" at bounding box center [161, 394] width 112 height 28
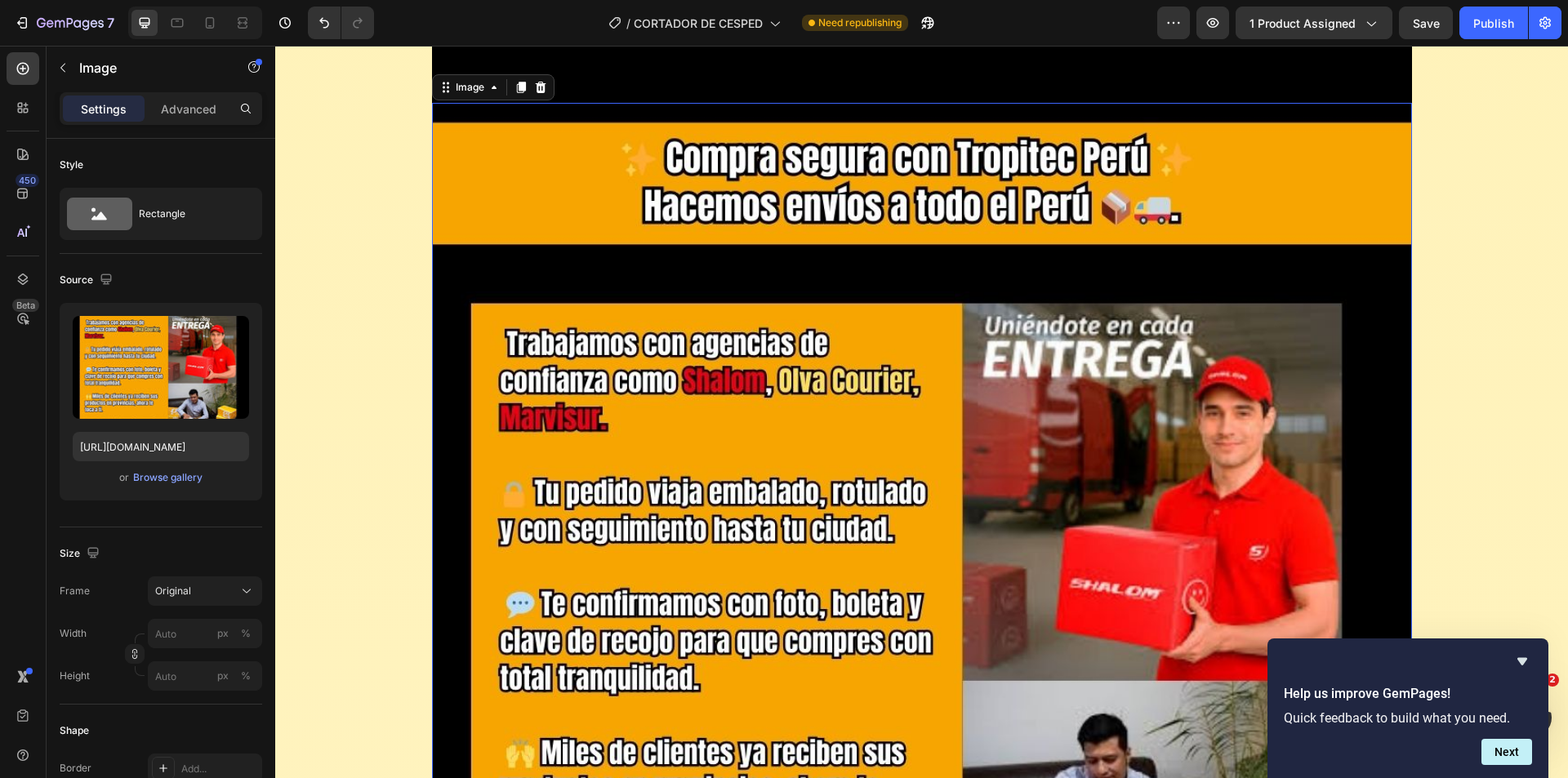
drag, startPoint x: 885, startPoint y: 335, endPoint x: 906, endPoint y: 321, distance: 25.2
click at [885, 335] on img at bounding box center [922, 592] width 980 height 980
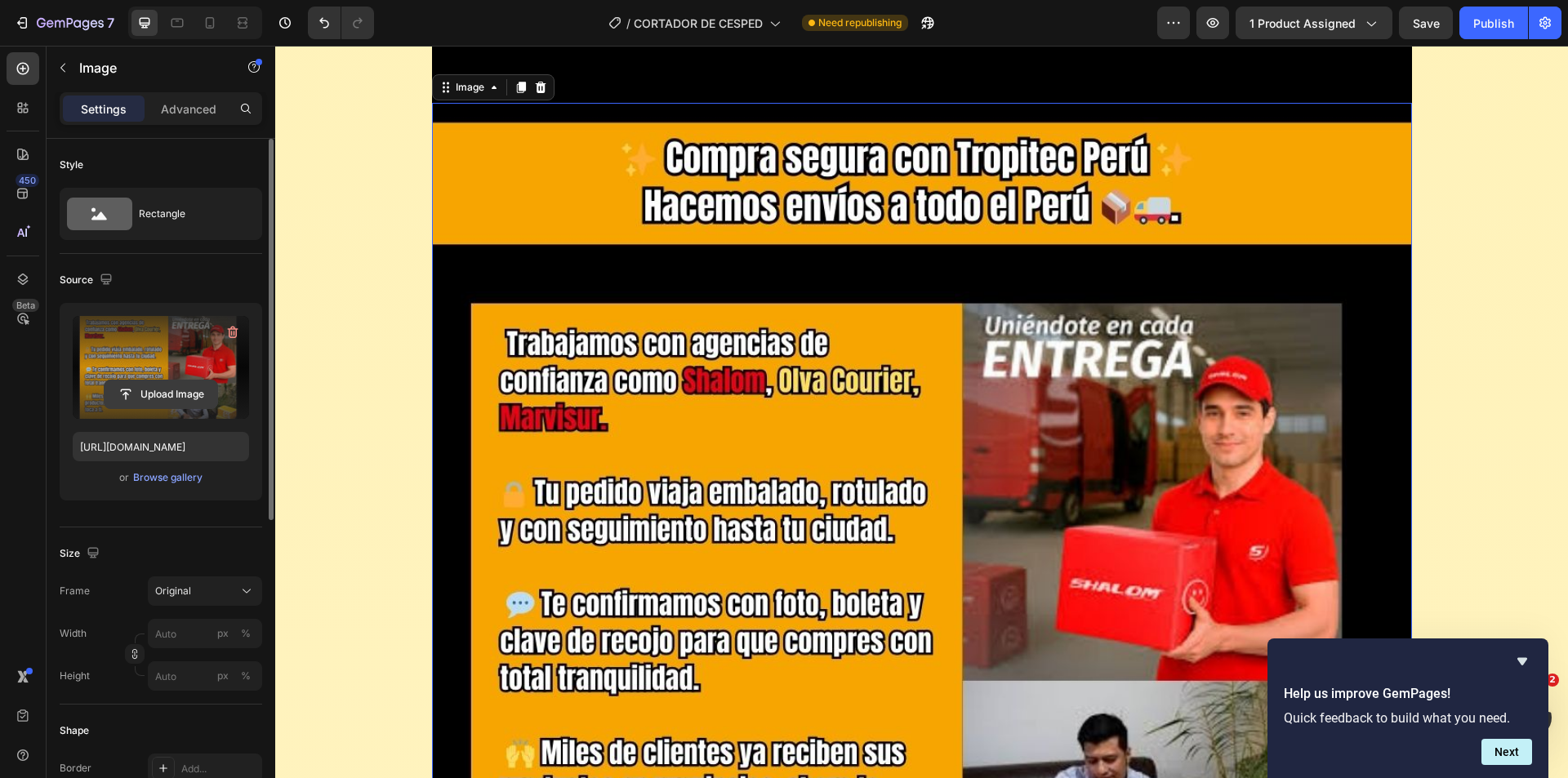
click at [168, 398] on input "file" at bounding box center [161, 394] width 112 height 28
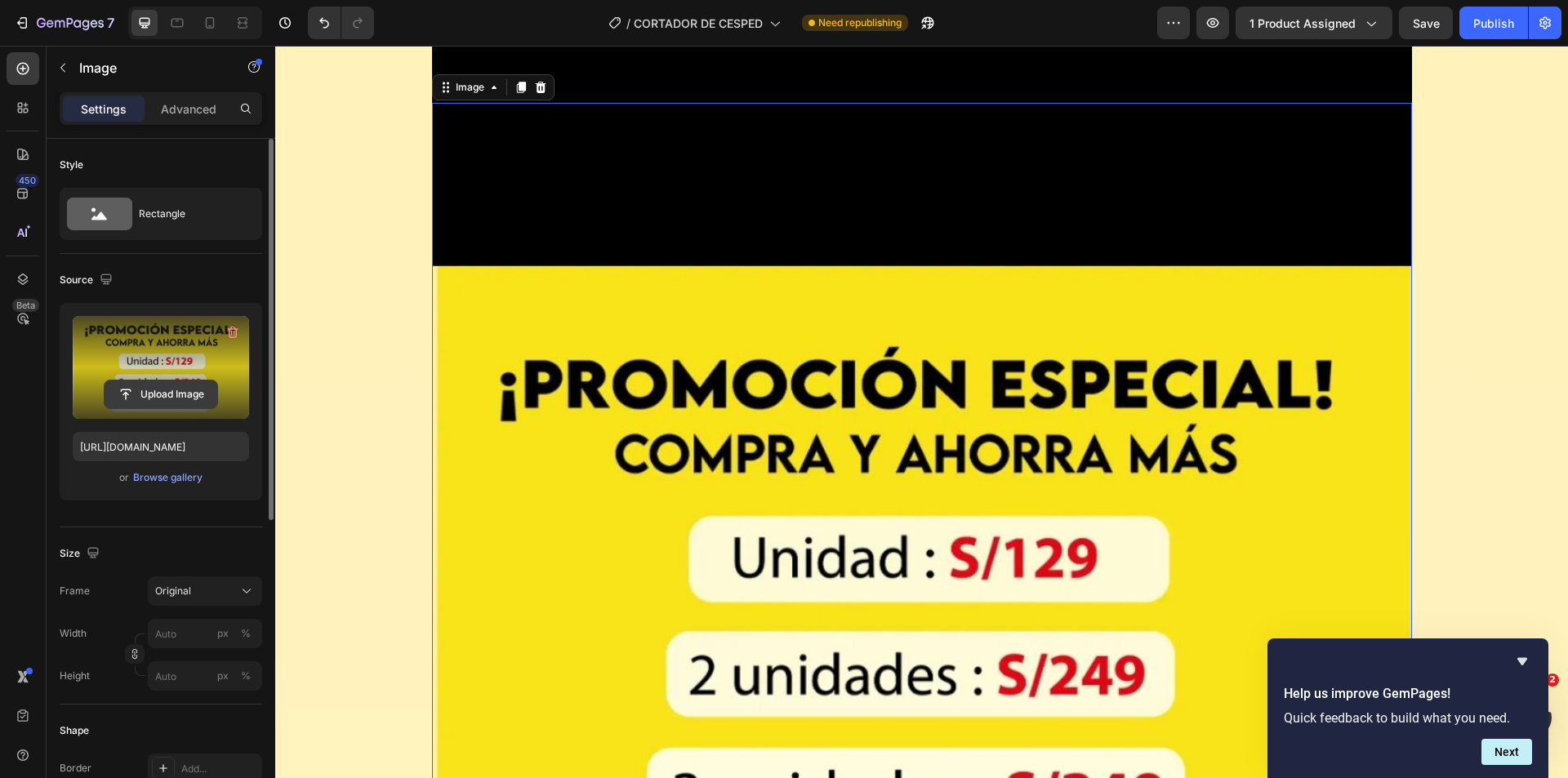
click at [189, 397] on input "file" at bounding box center [161, 394] width 112 height 28
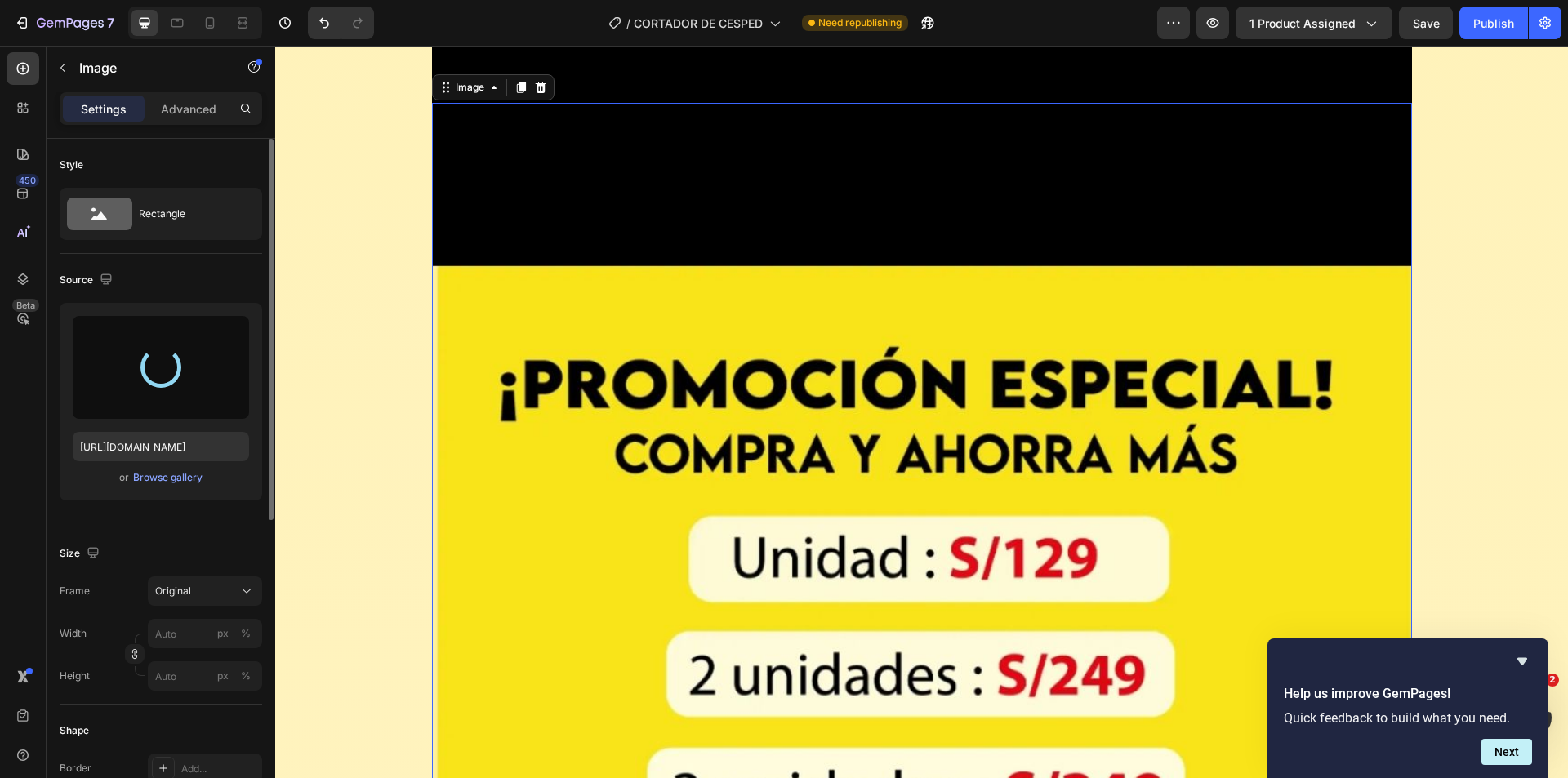
type input "[URL][DOMAIN_NAME]"
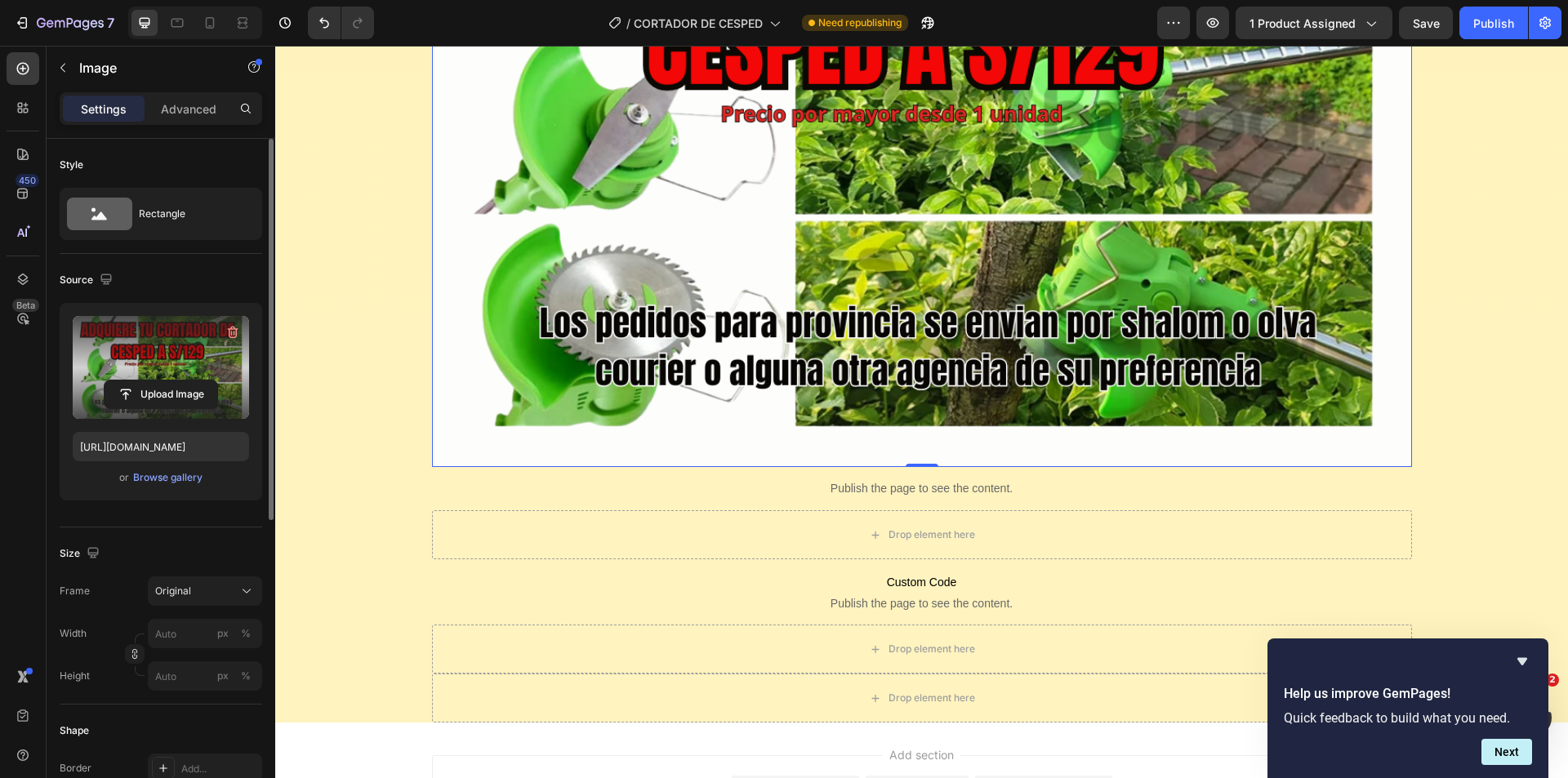
scroll to position [17140, 0]
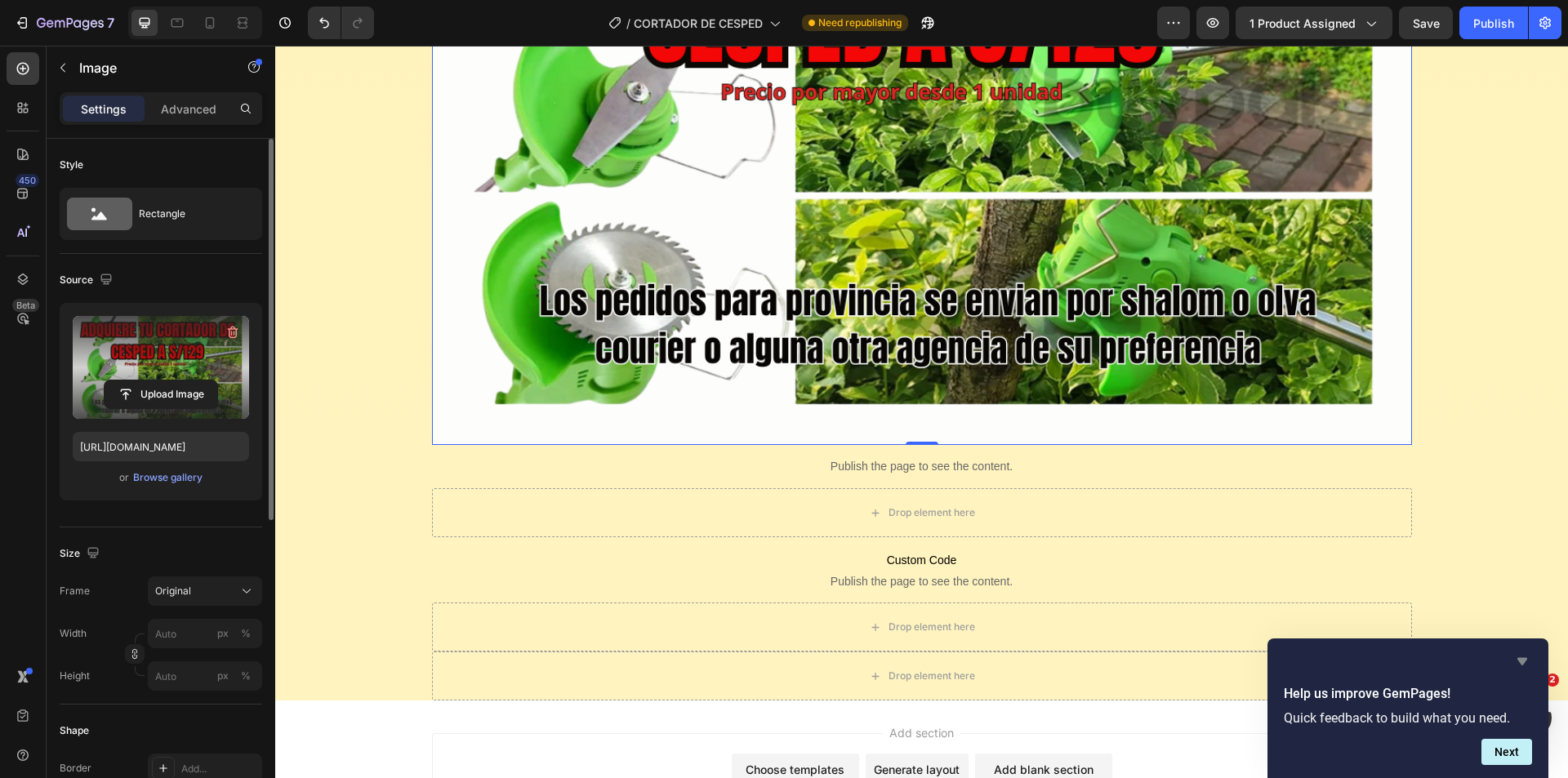
click at [1521, 659] on icon "Hide survey" at bounding box center [1523, 661] width 10 height 8
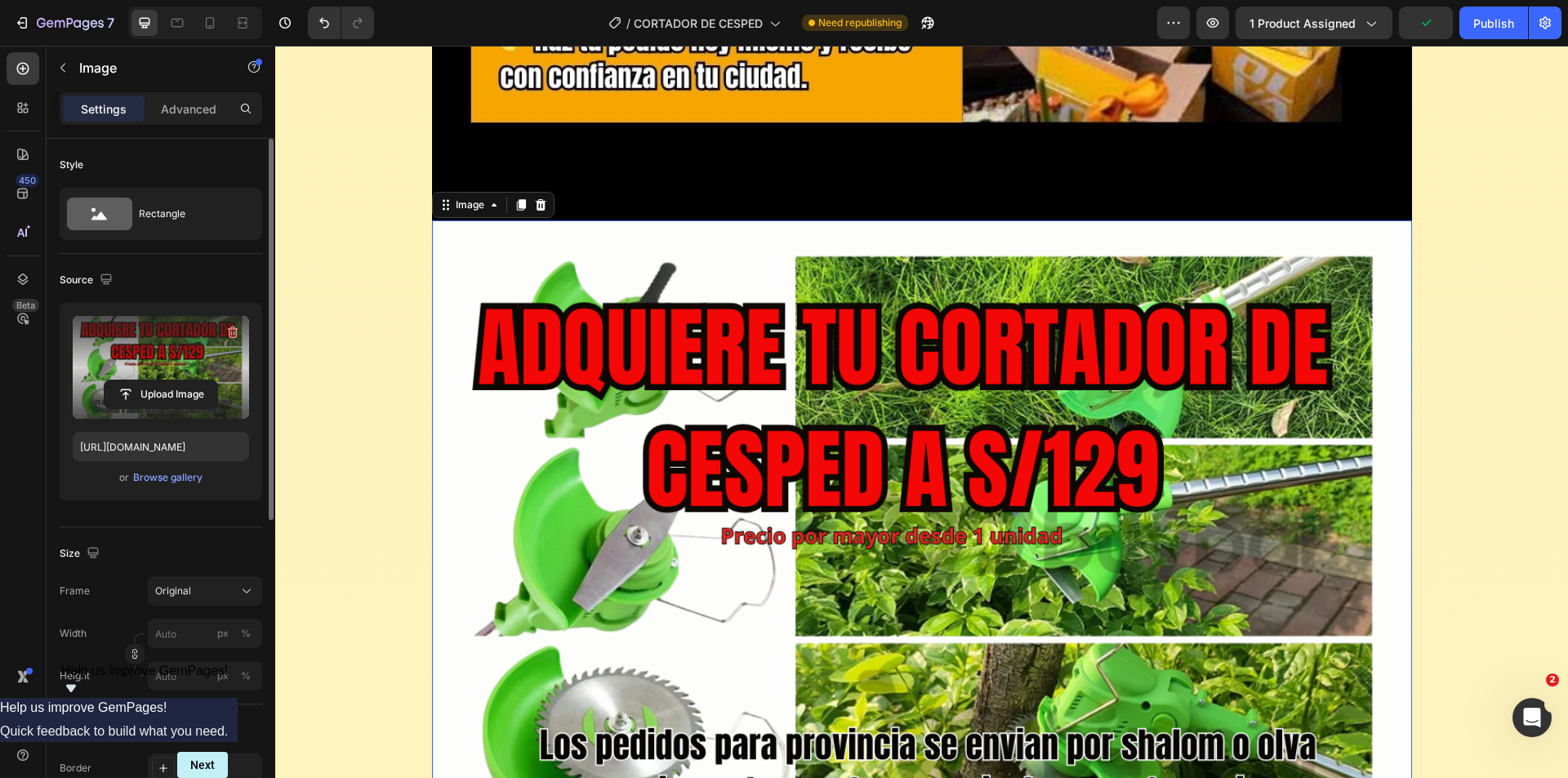
scroll to position [16569, 0]
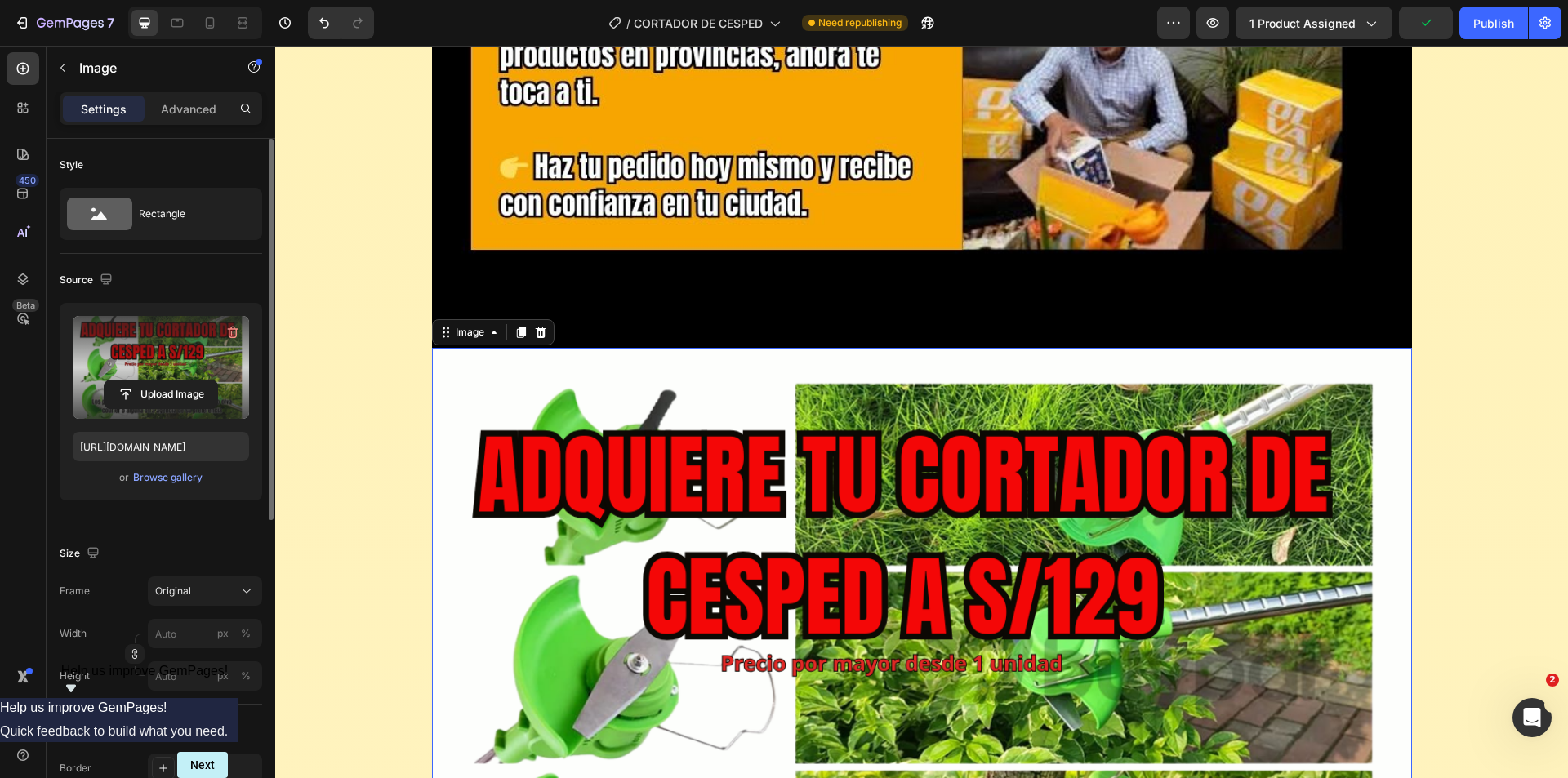
click at [566, 460] on img at bounding box center [922, 681] width 980 height 668
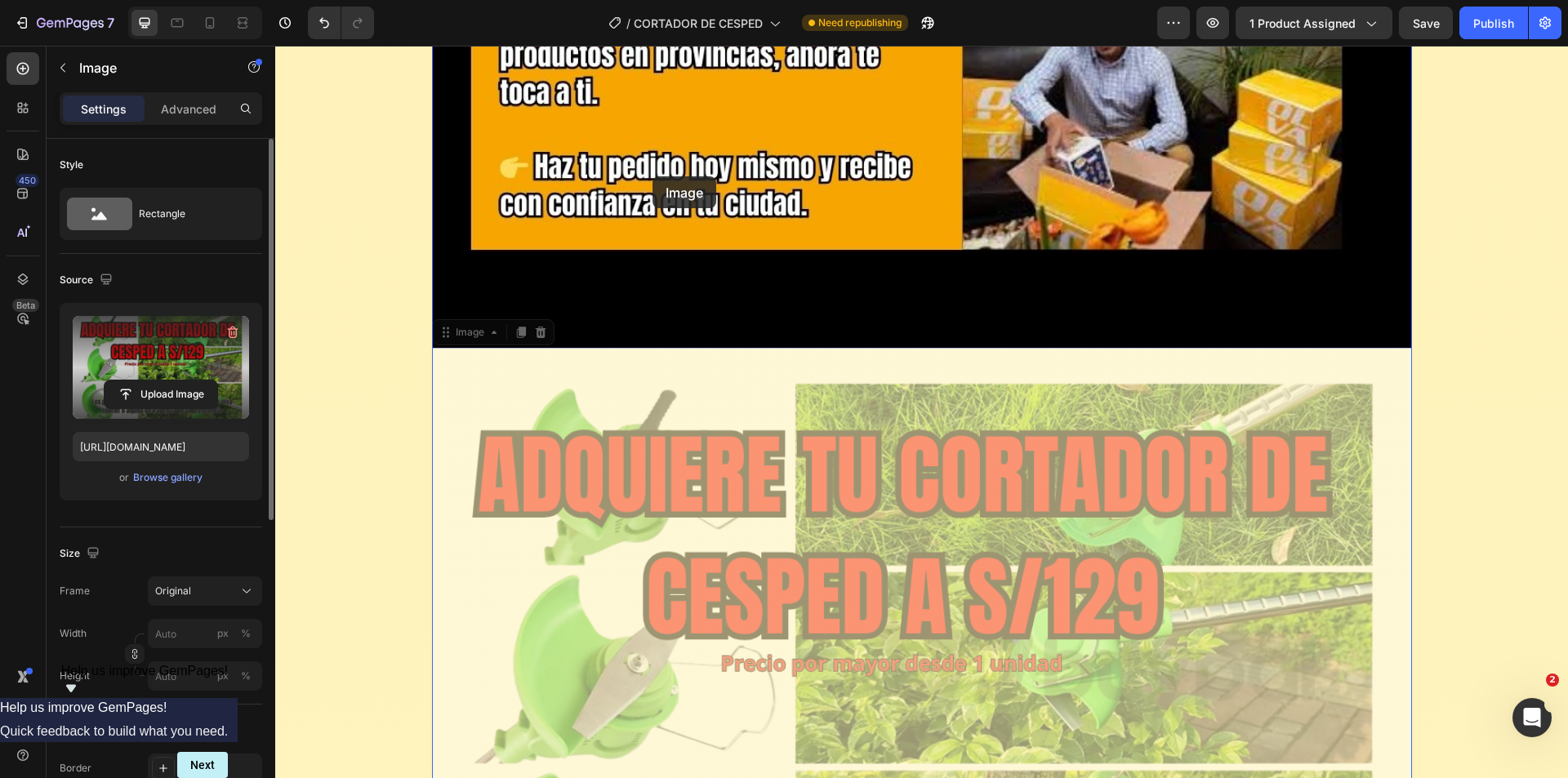
drag, startPoint x: 641, startPoint y: 427, endPoint x: 652, endPoint y: 176, distance: 251.2
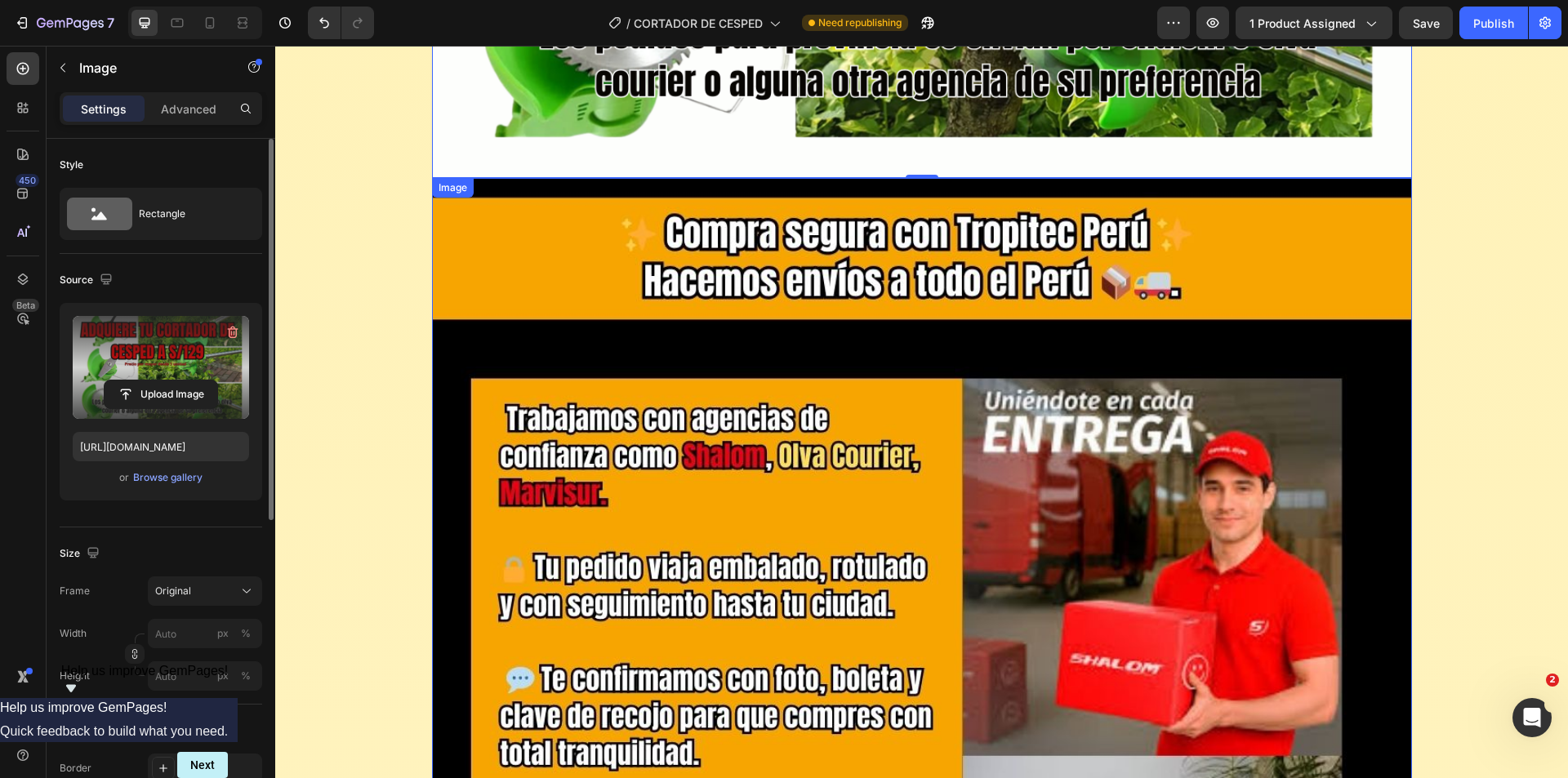
scroll to position [16079, 0]
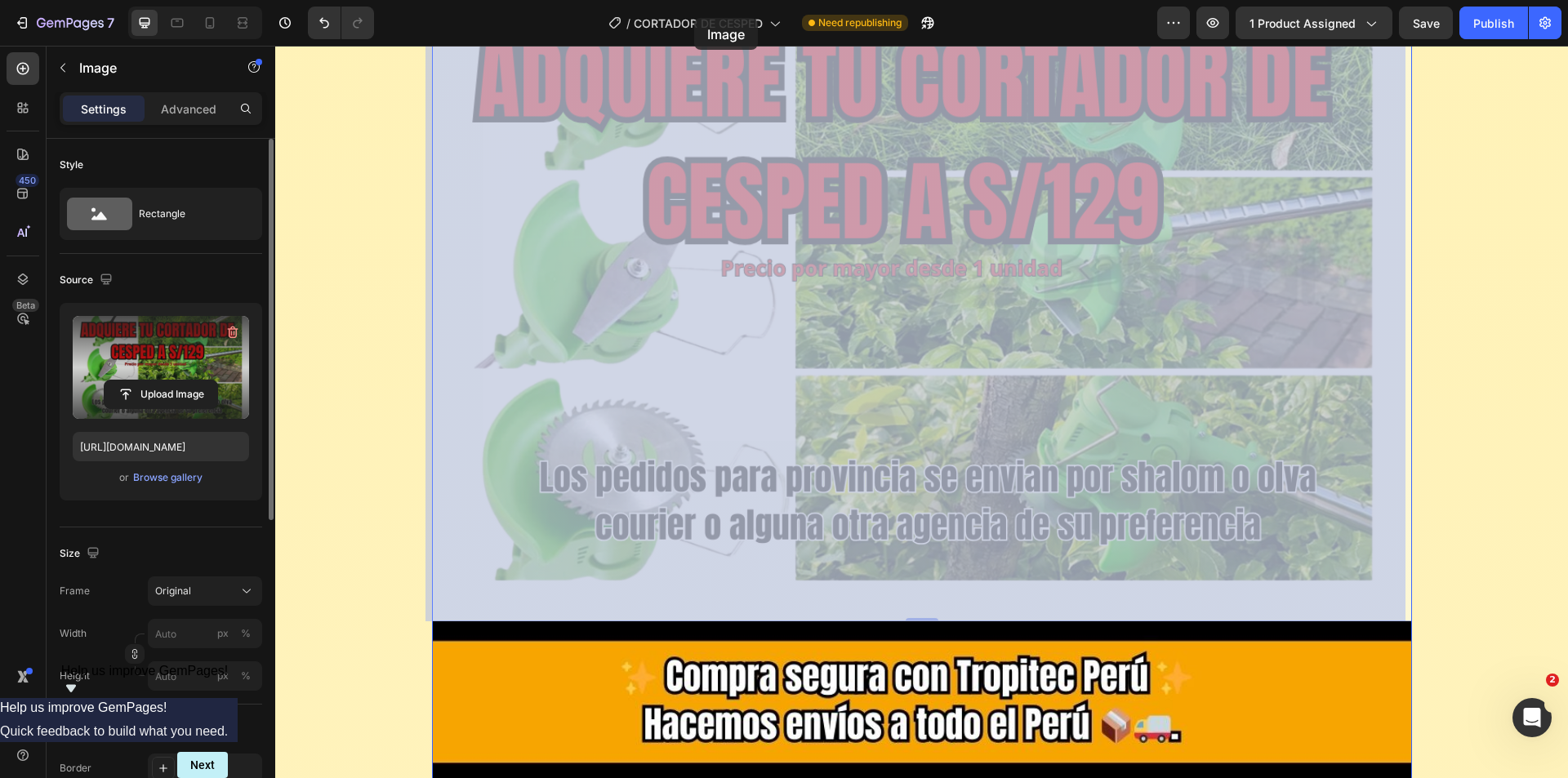
drag, startPoint x: 647, startPoint y: 182, endPoint x: 969, endPoint y: 64, distance: 342.9
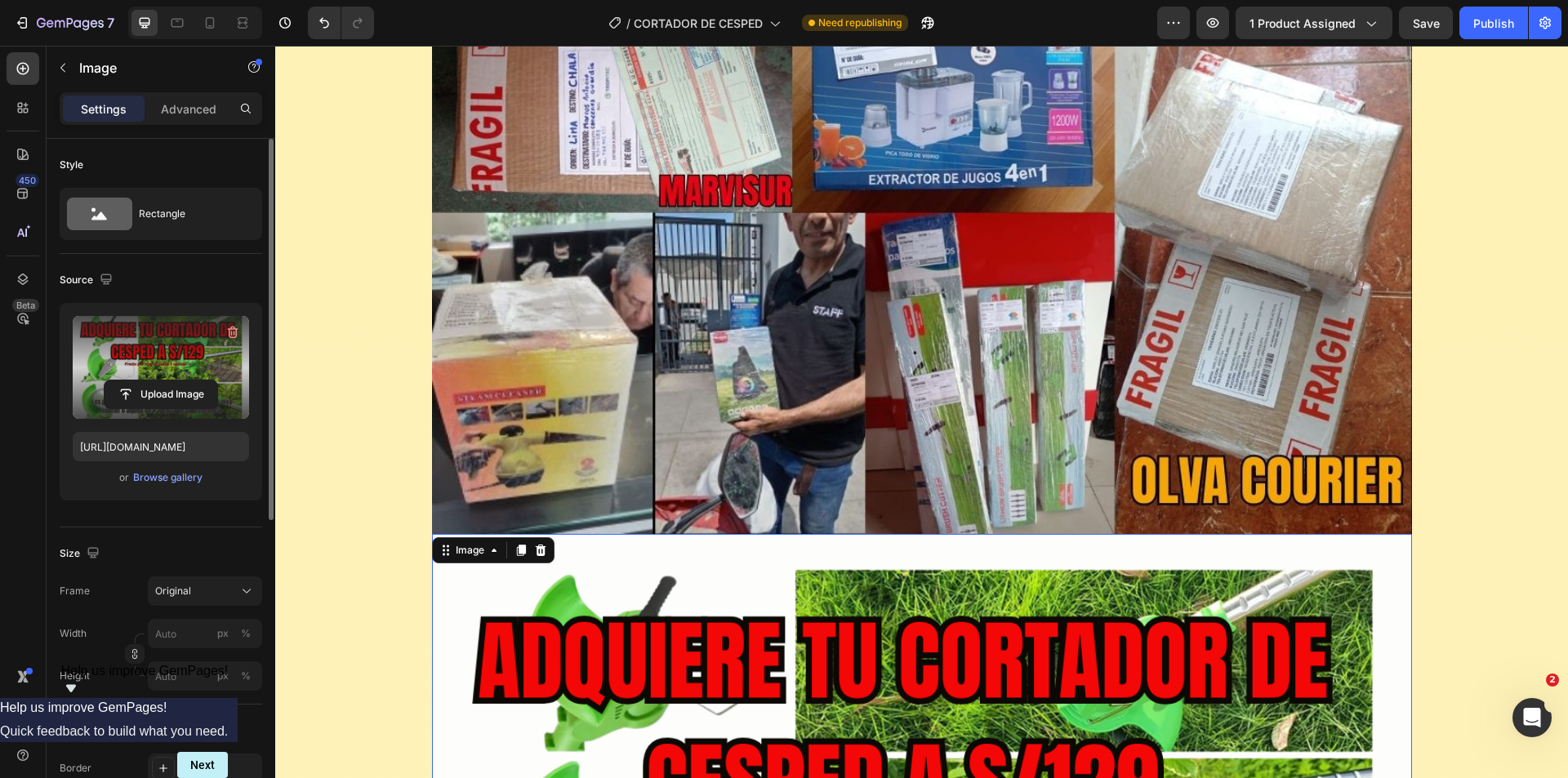
scroll to position [15393, 0]
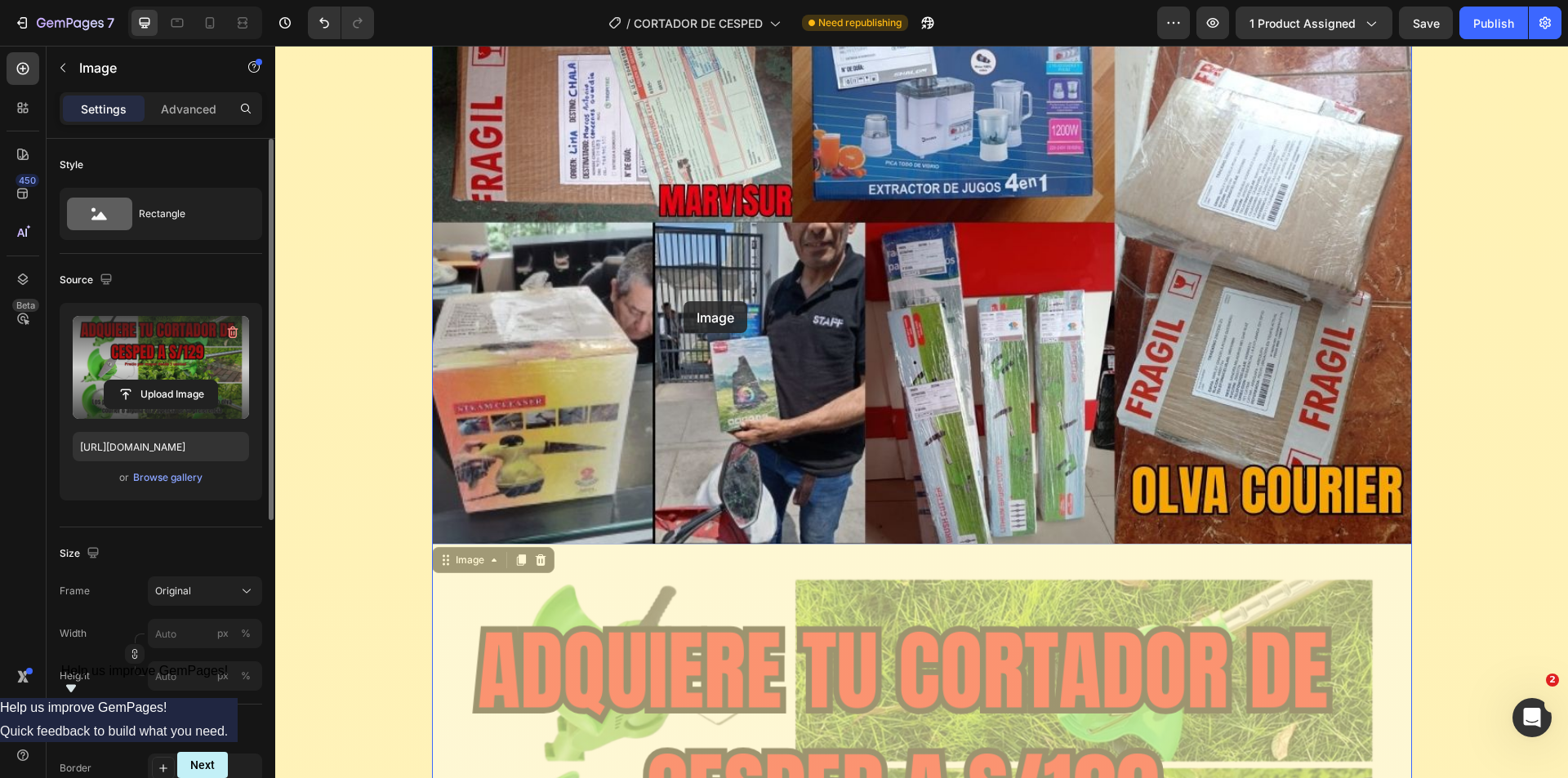
drag, startPoint x: 610, startPoint y: 637, endPoint x: 684, endPoint y: 301, distance: 344.1
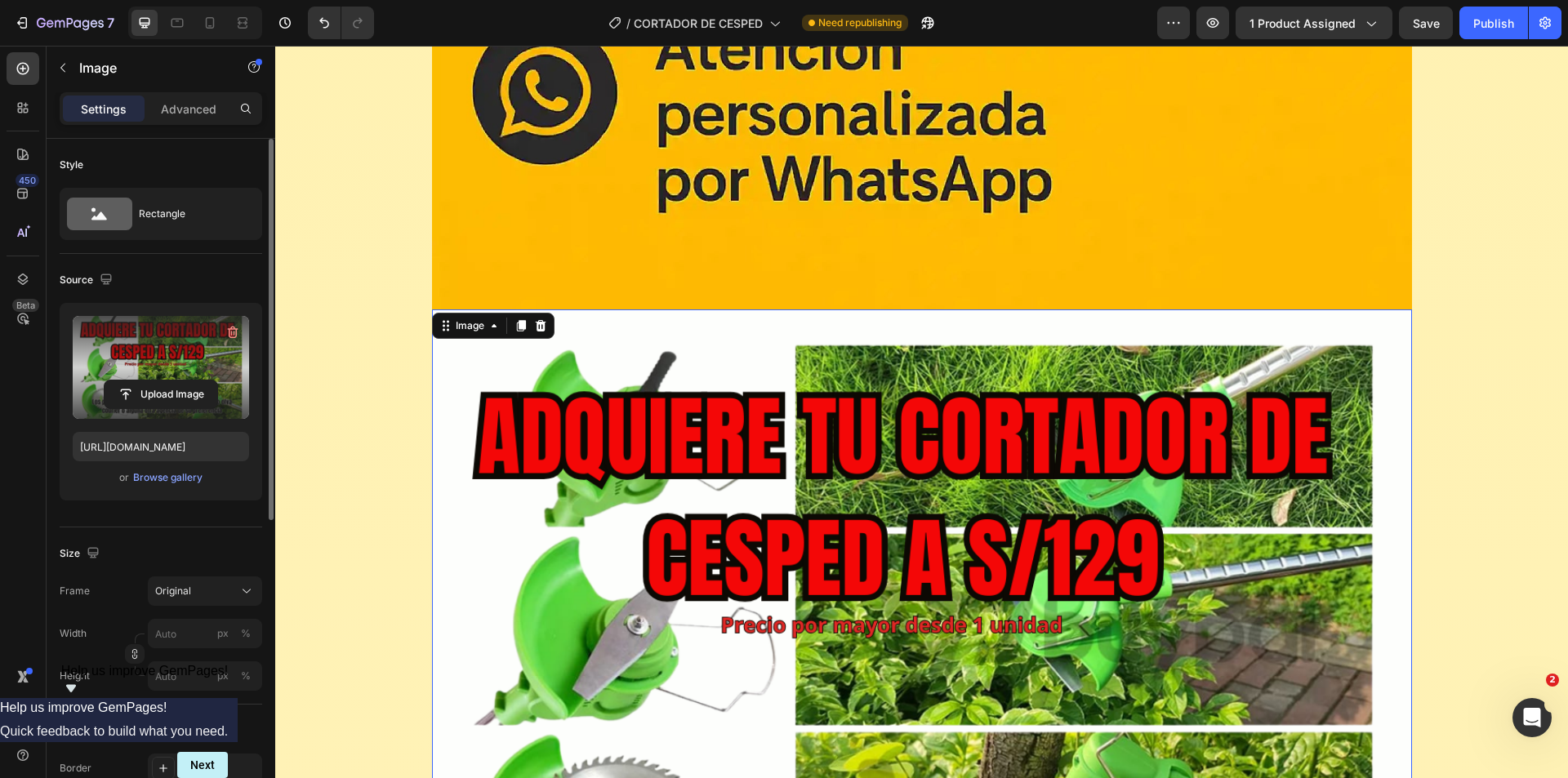
scroll to position [14495, 0]
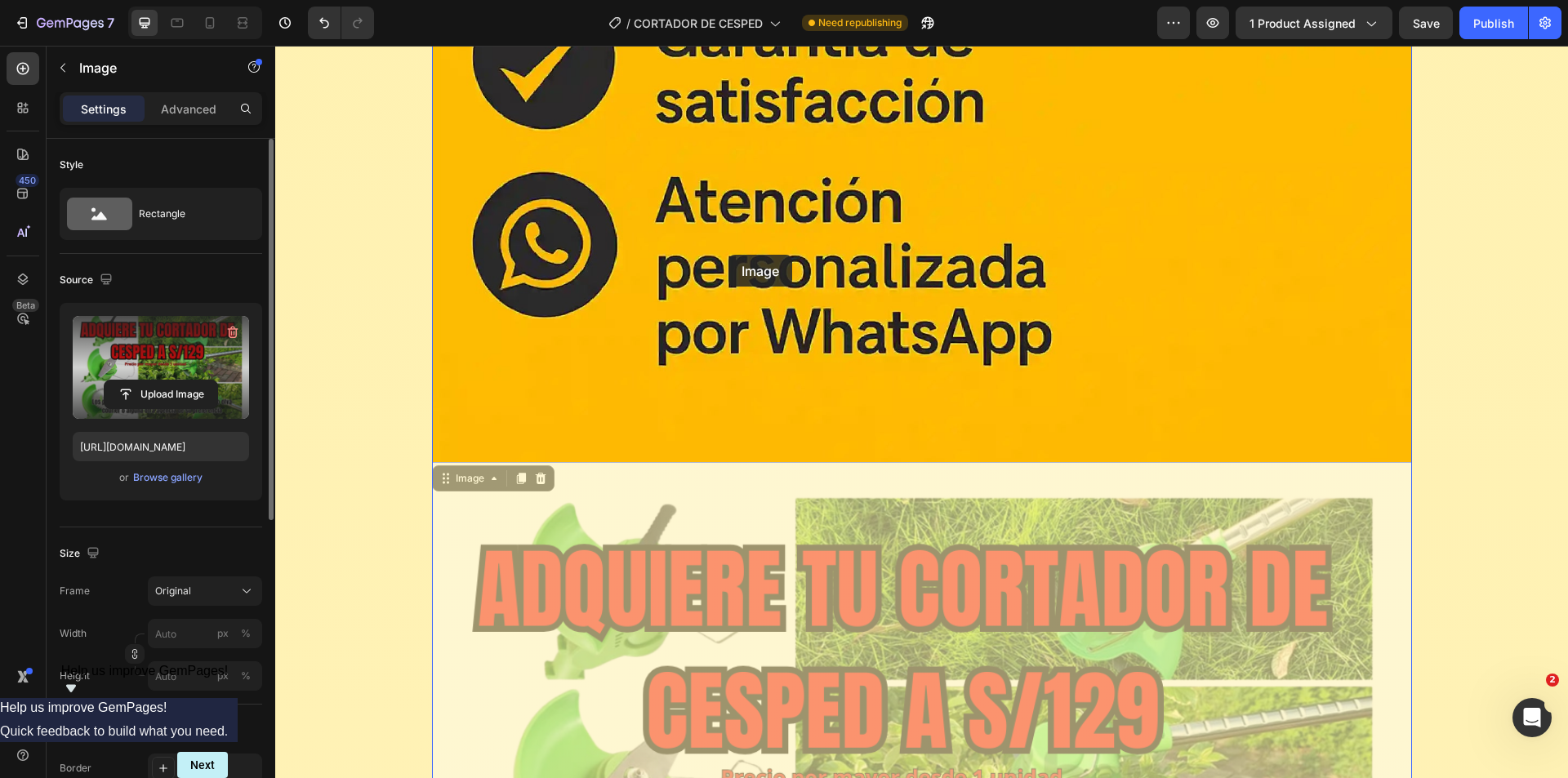
drag, startPoint x: 660, startPoint y: 509, endPoint x: 728, endPoint y: 255, distance: 262.9
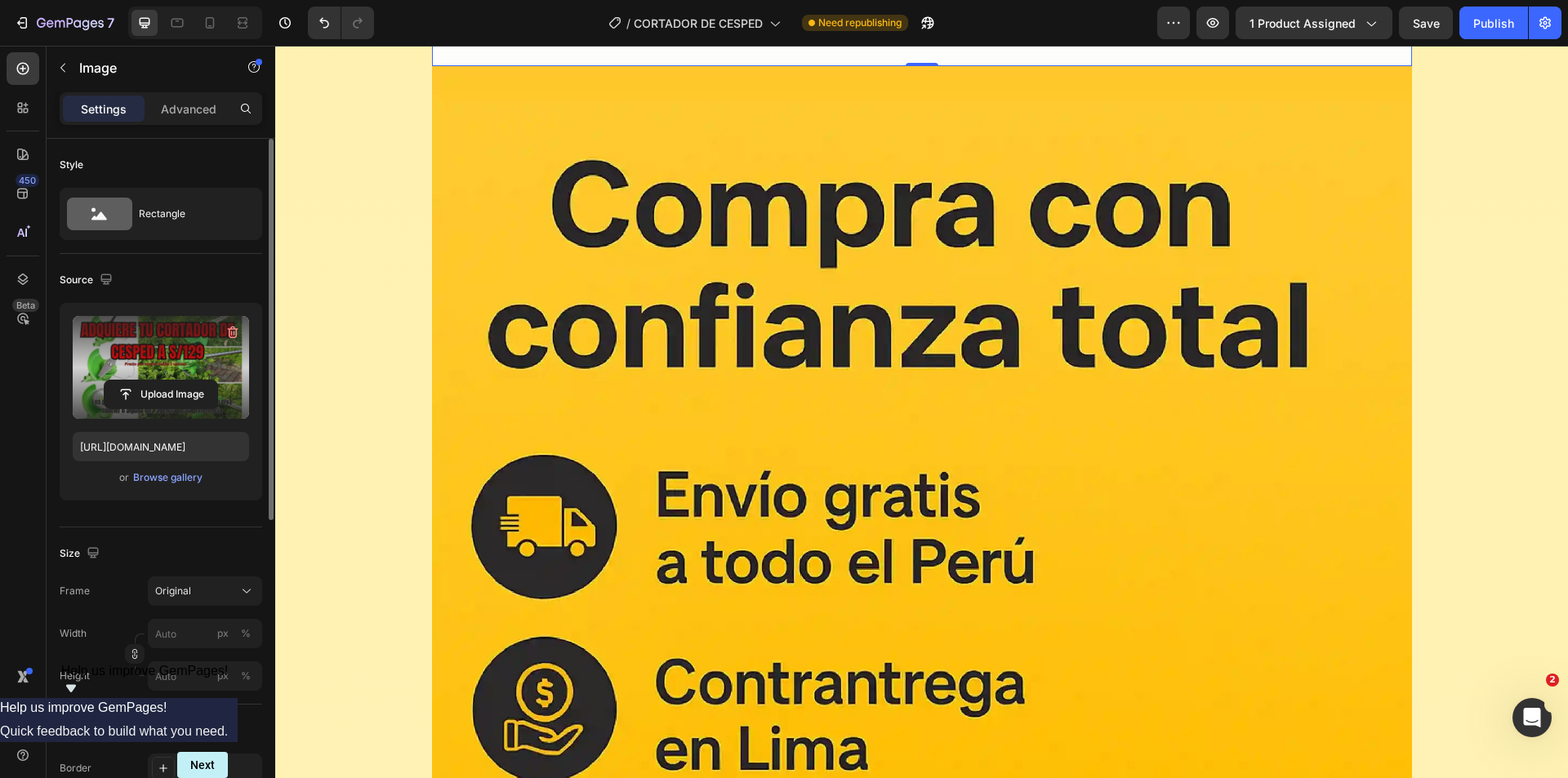
scroll to position [14333, 0]
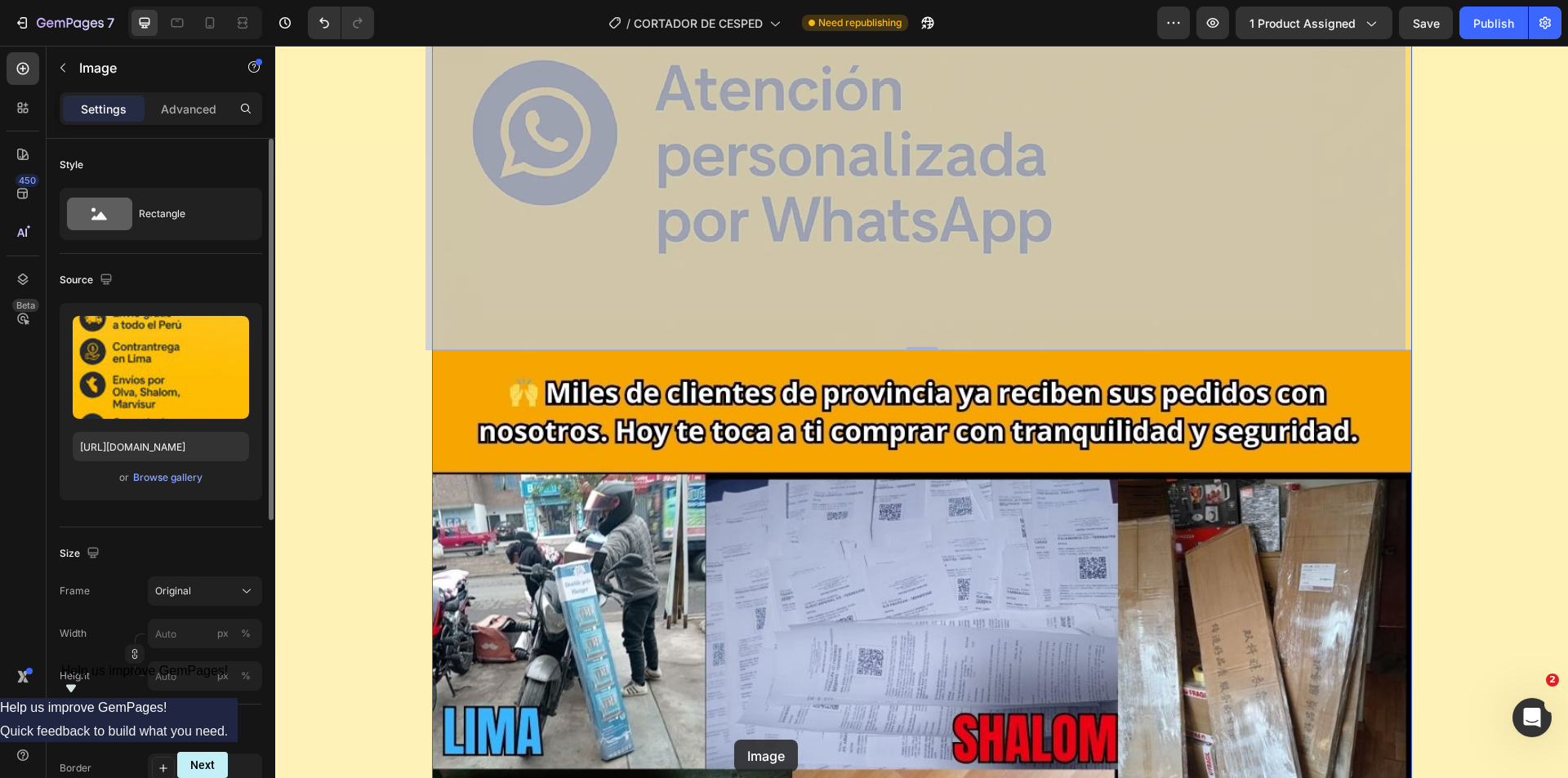
drag, startPoint x: 739, startPoint y: 347, endPoint x: 734, endPoint y: 740, distance: 393.0
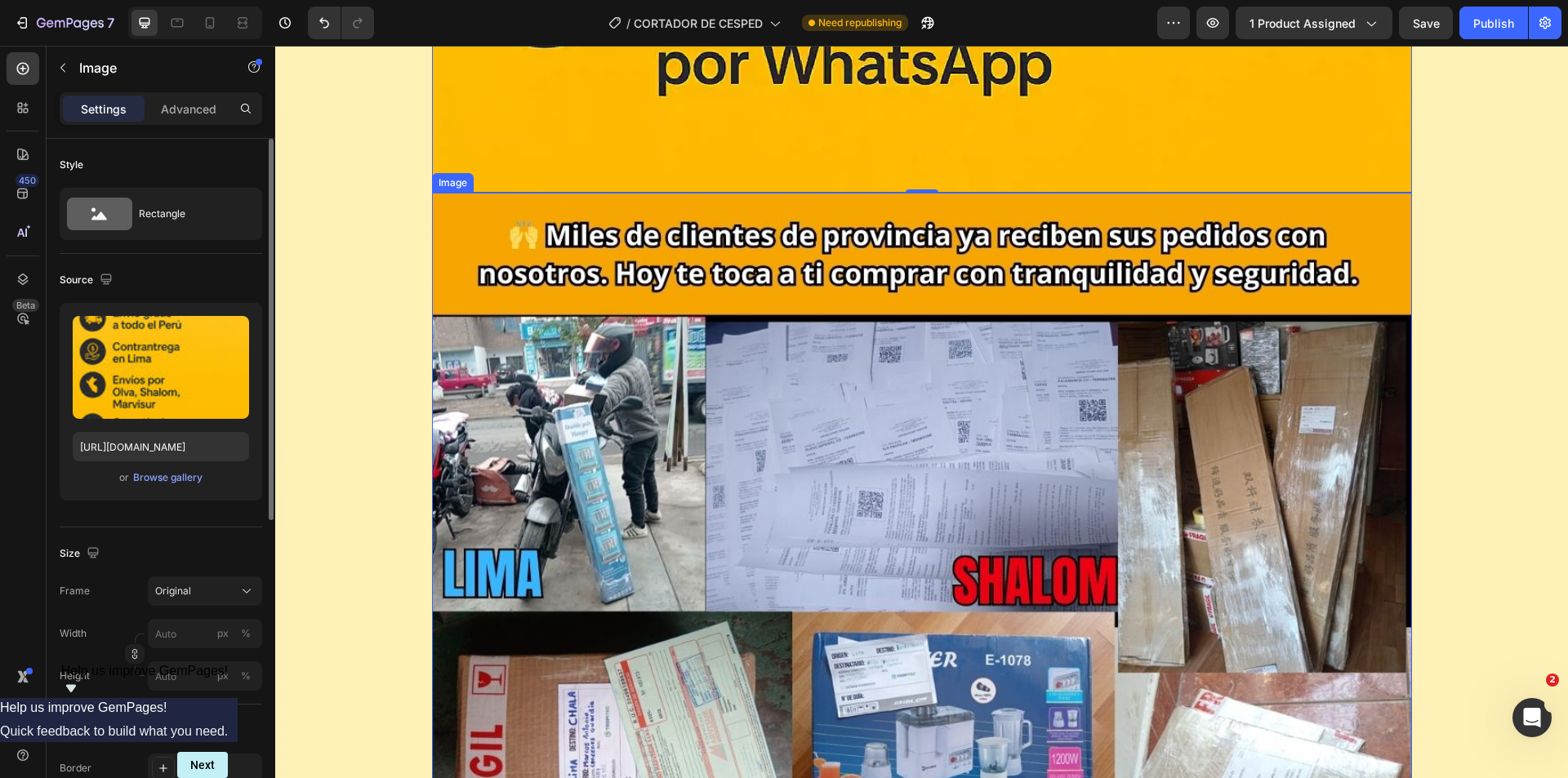
scroll to position [15202, 0]
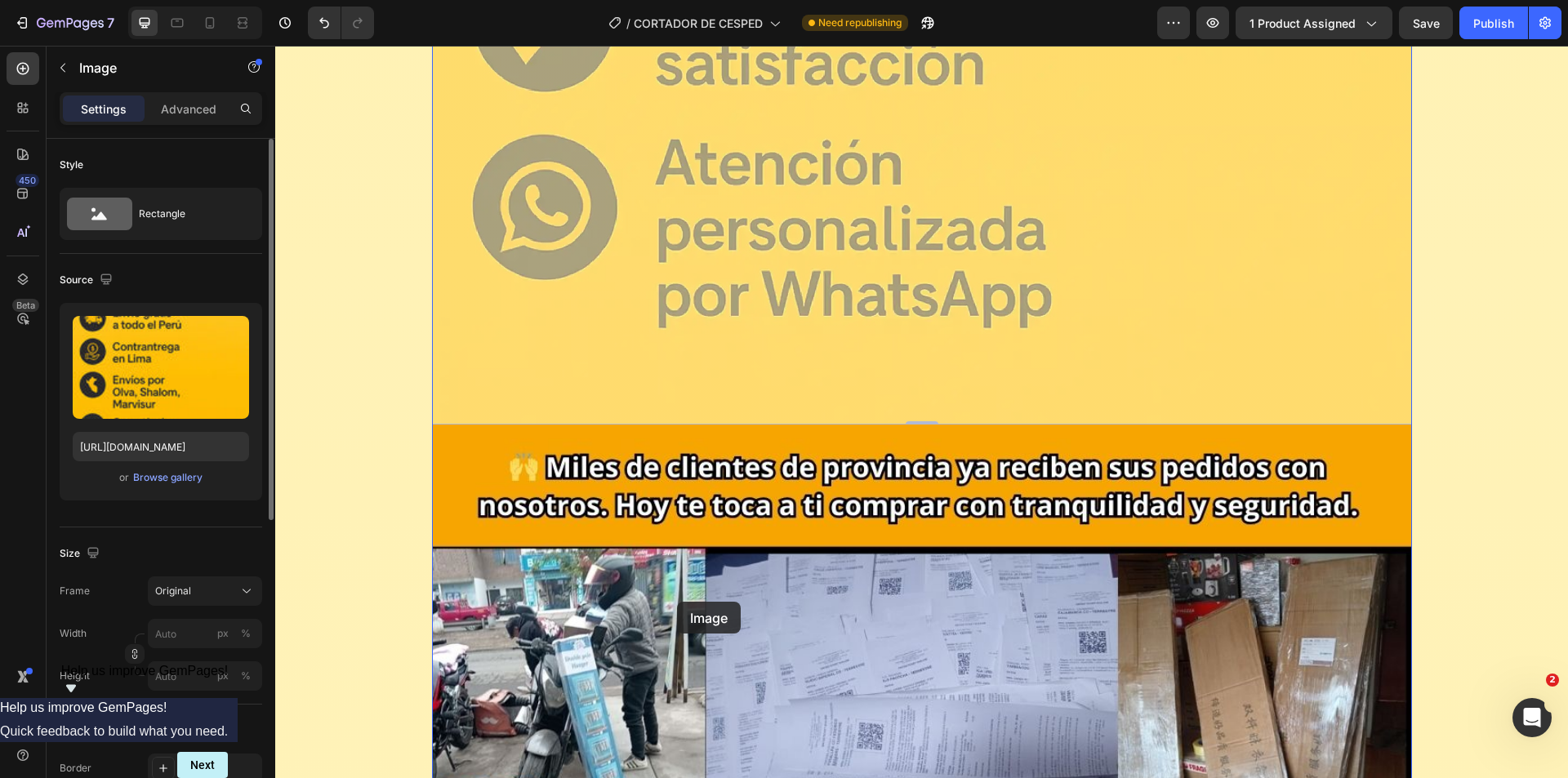
drag, startPoint x: 669, startPoint y: 325, endPoint x: 677, endPoint y: 602, distance: 277.1
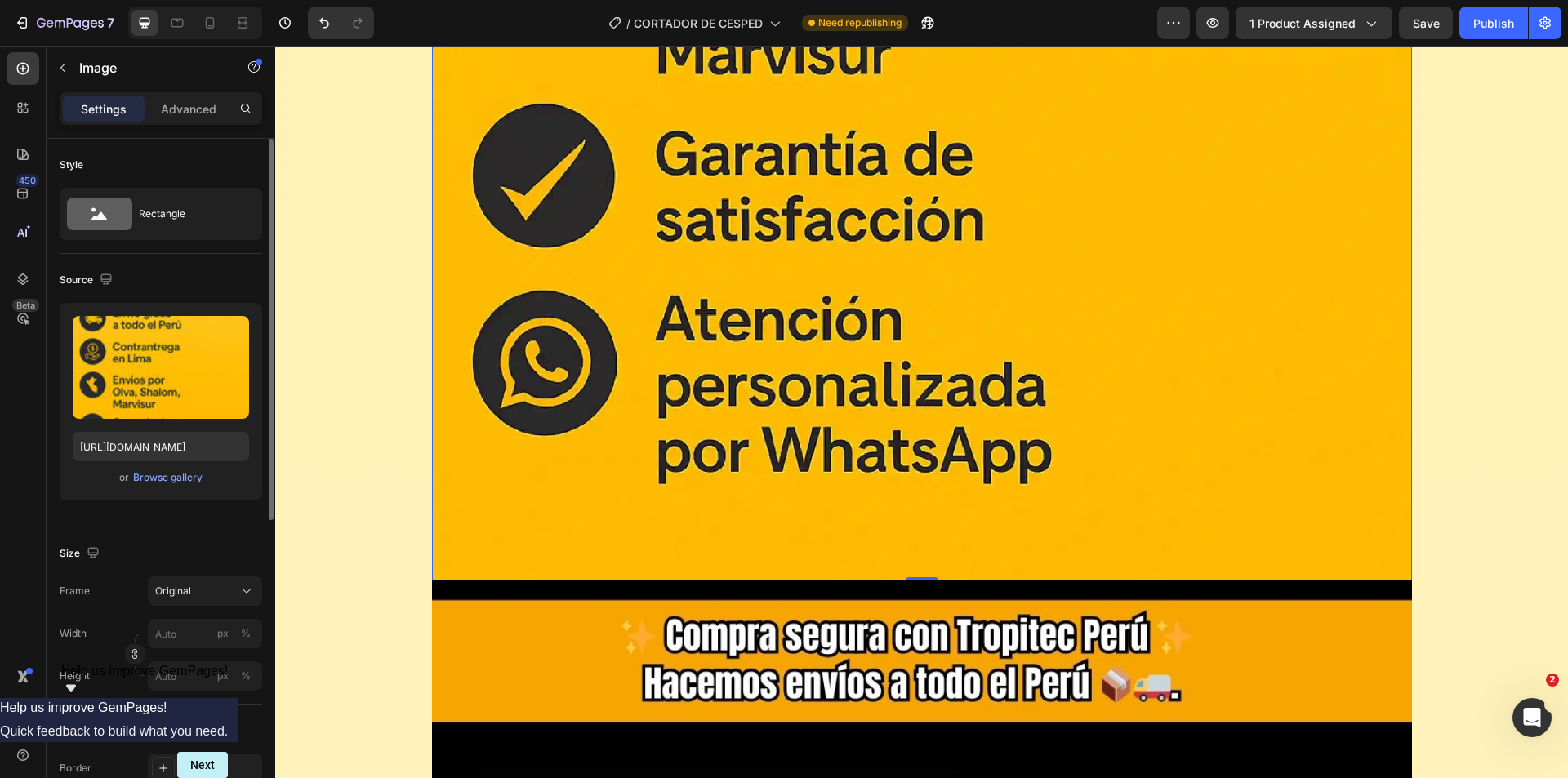
scroll to position [16433, 0]
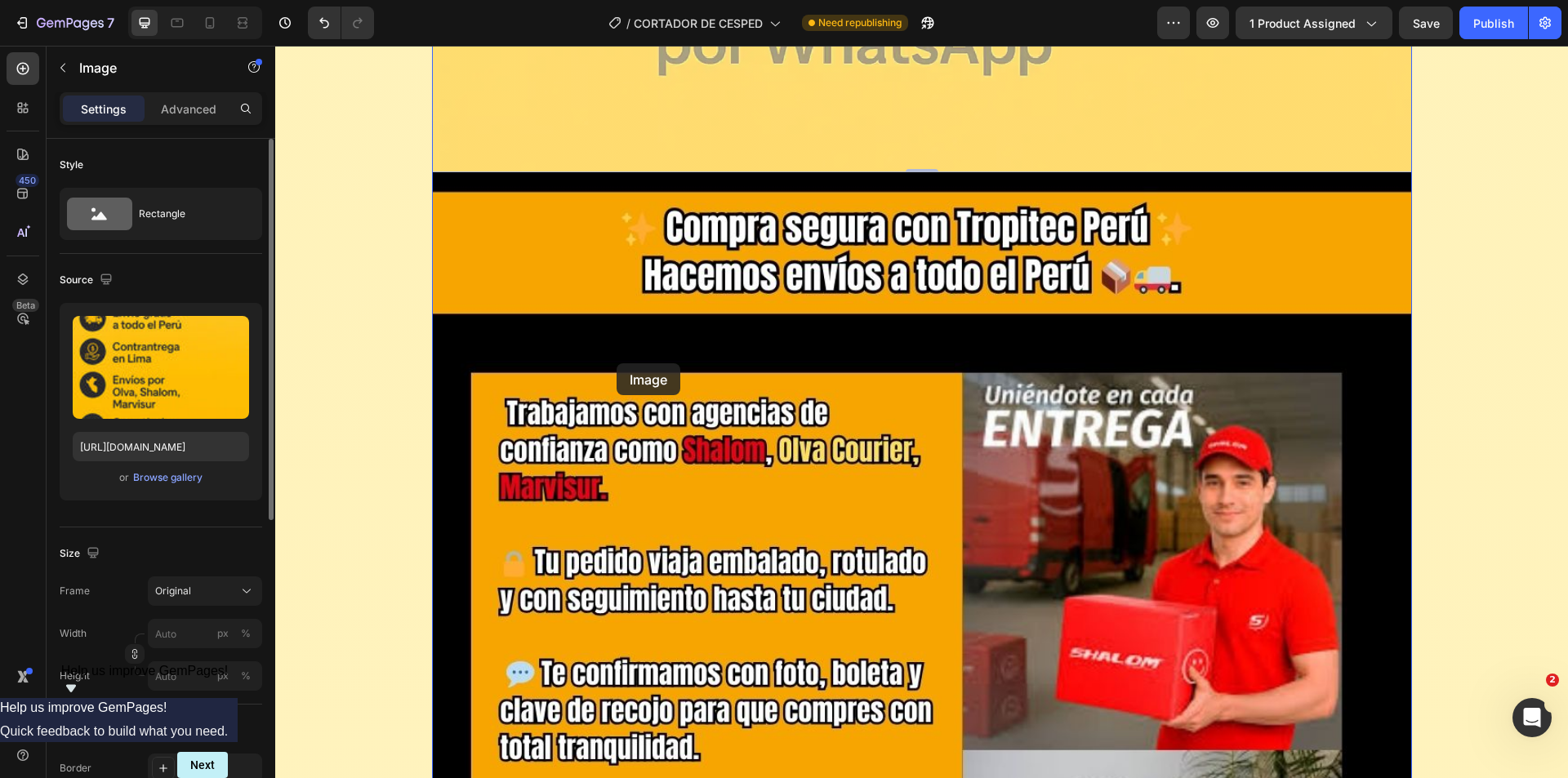
drag, startPoint x: 582, startPoint y: 66, endPoint x: 617, endPoint y: 363, distance: 299.1
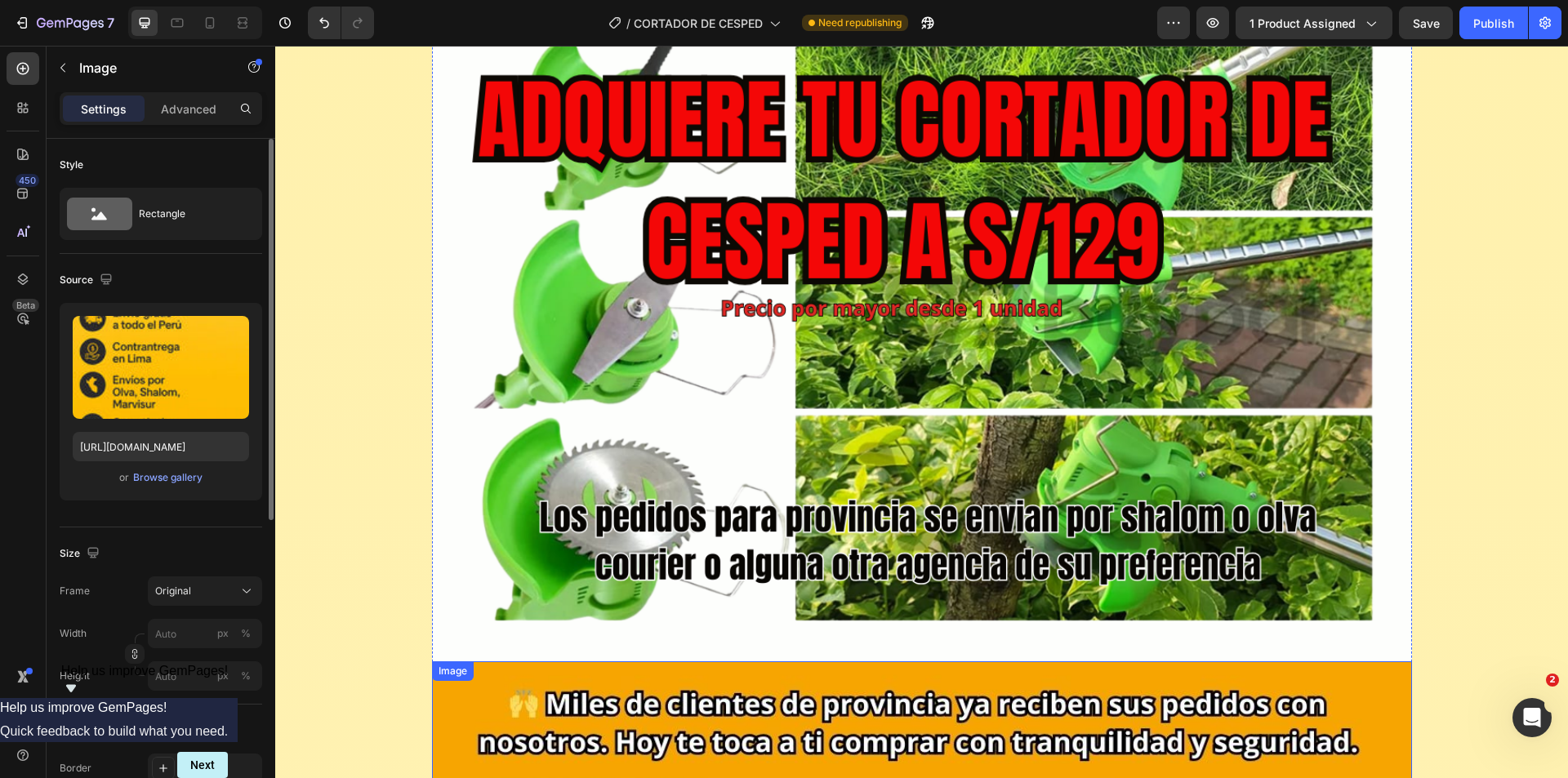
scroll to position [13502, 0]
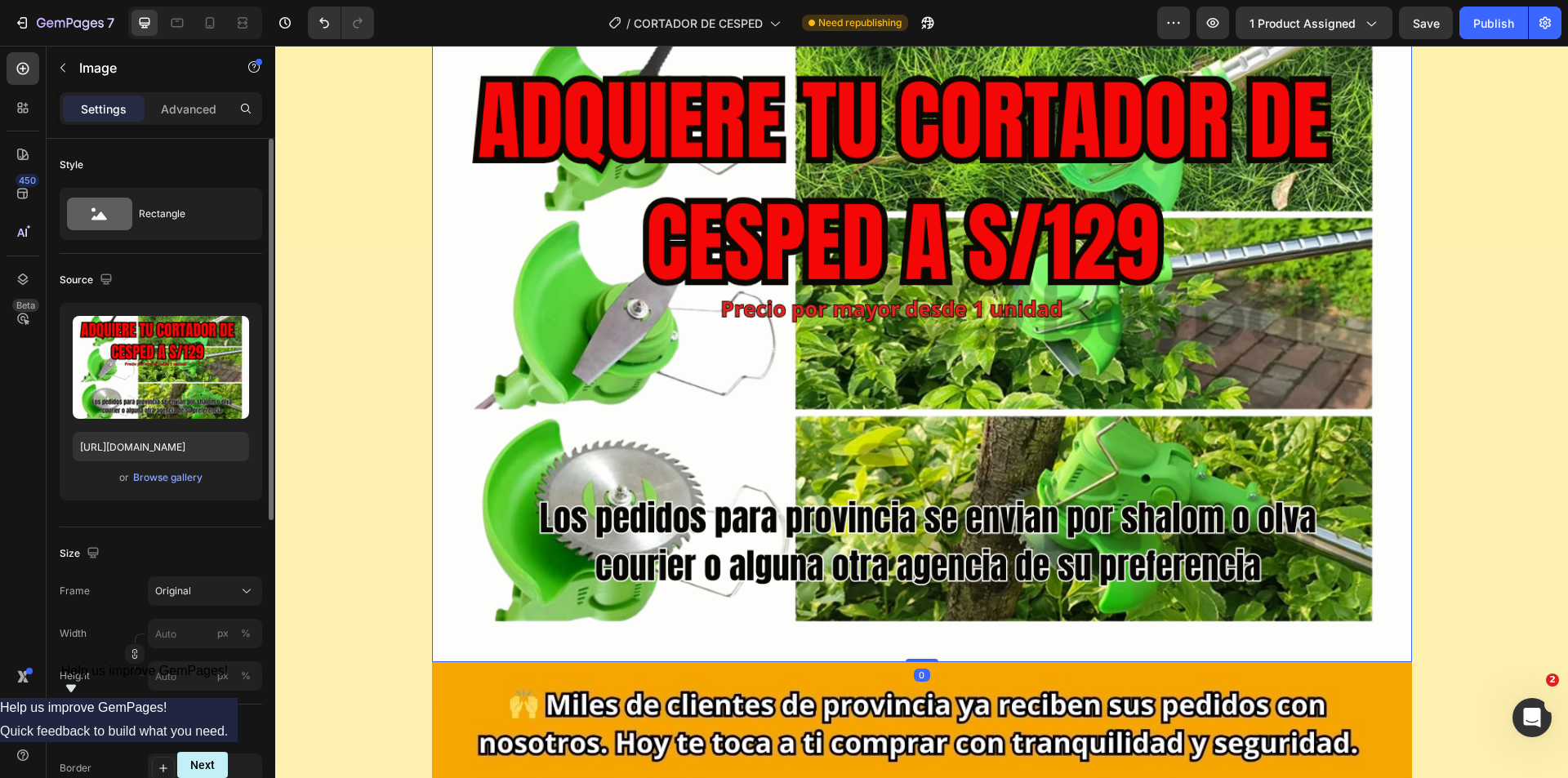
click at [658, 322] on img at bounding box center [922, 327] width 980 height 668
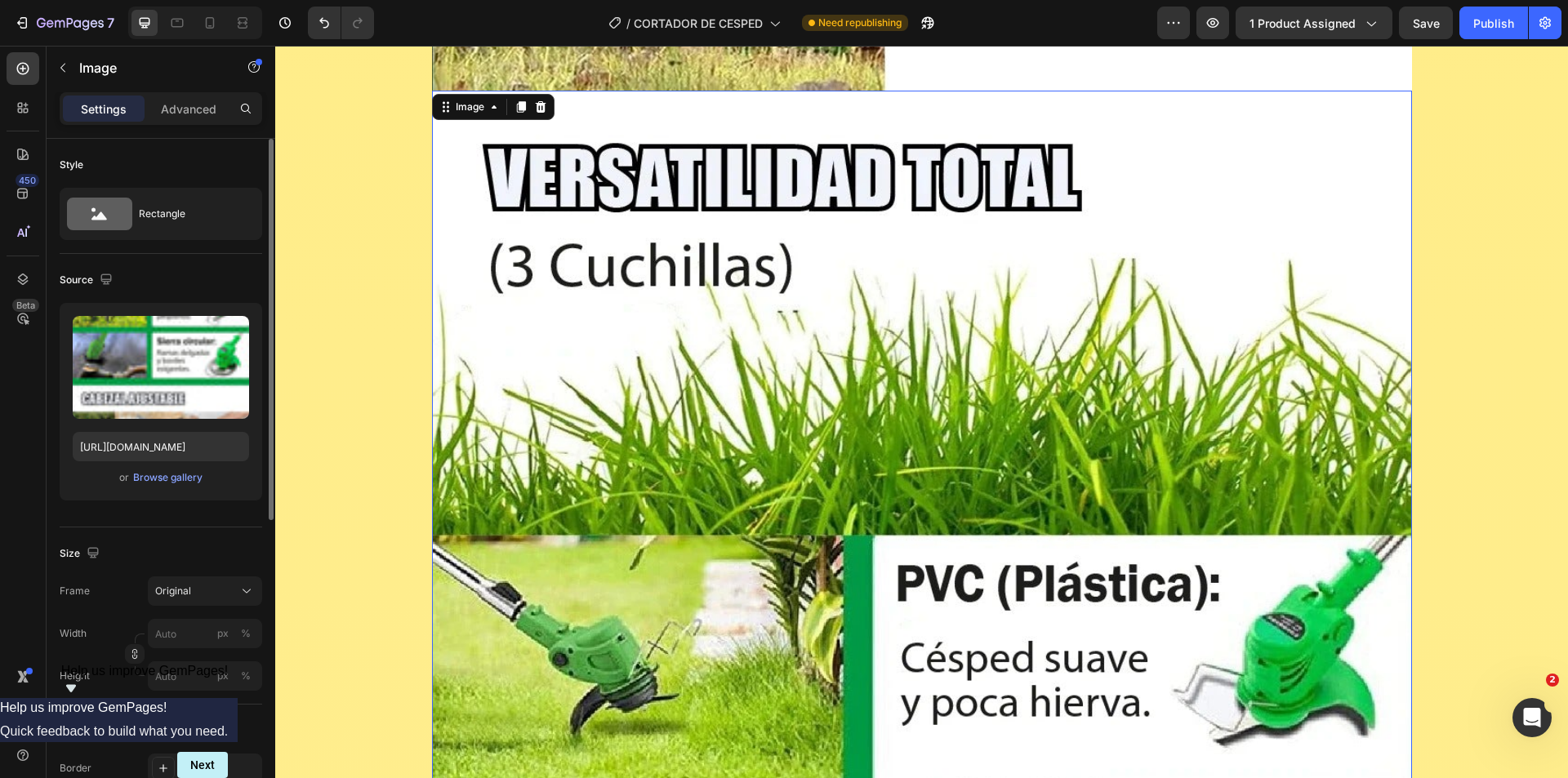
scroll to position [4605, 0]
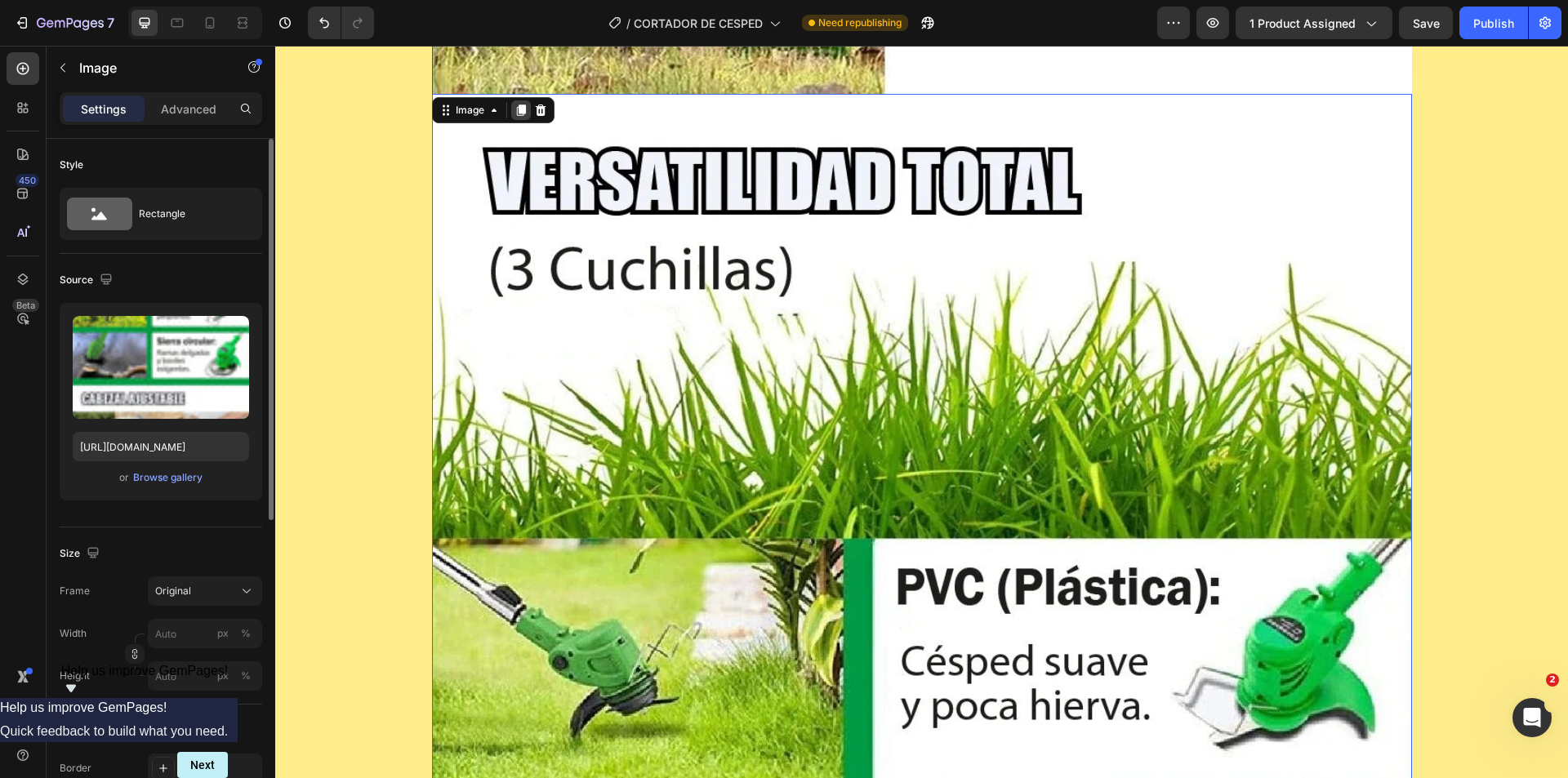
click at [514, 111] on icon at bounding box center [520, 110] width 13 height 13
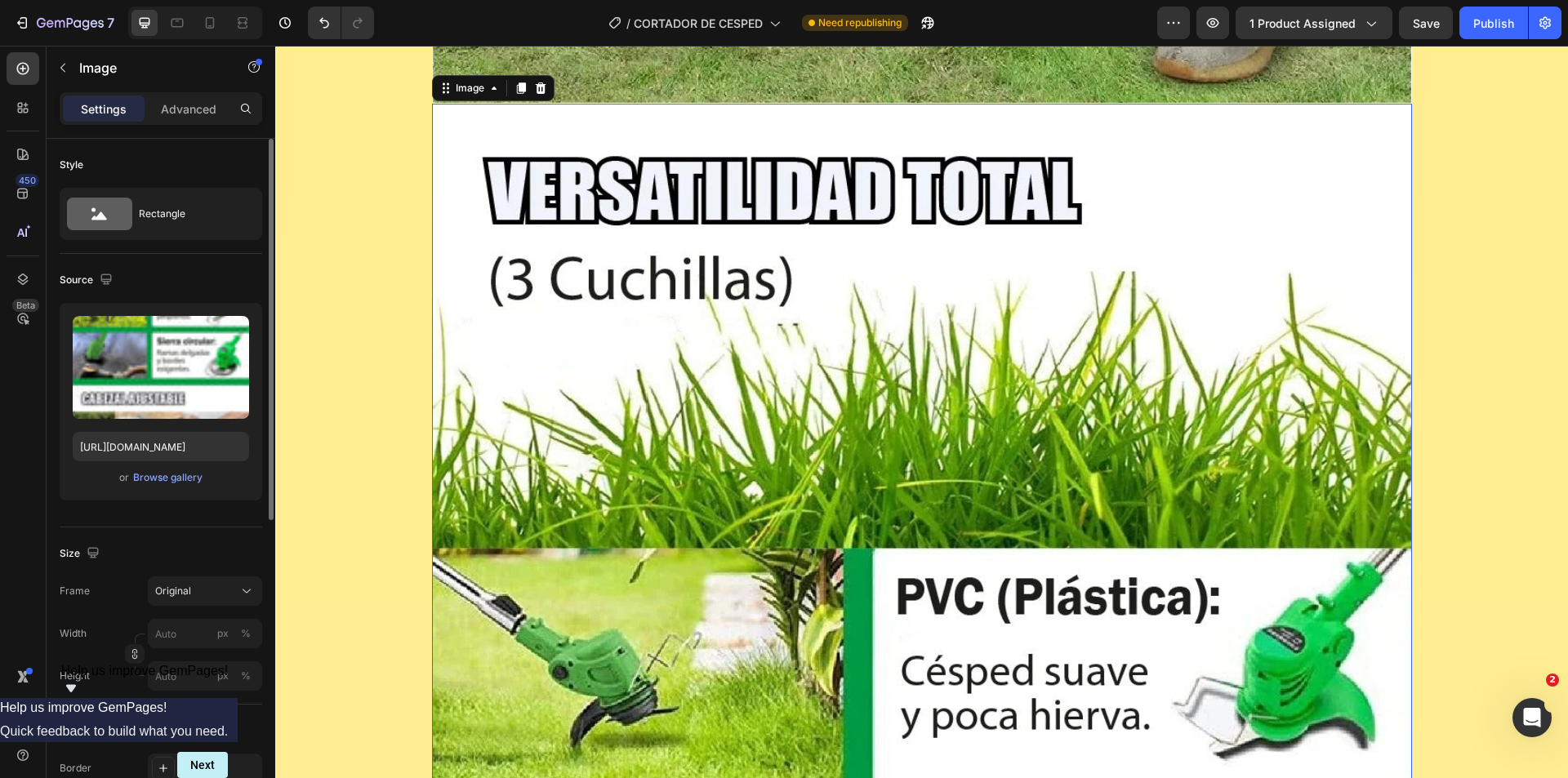
scroll to position [7047, 0]
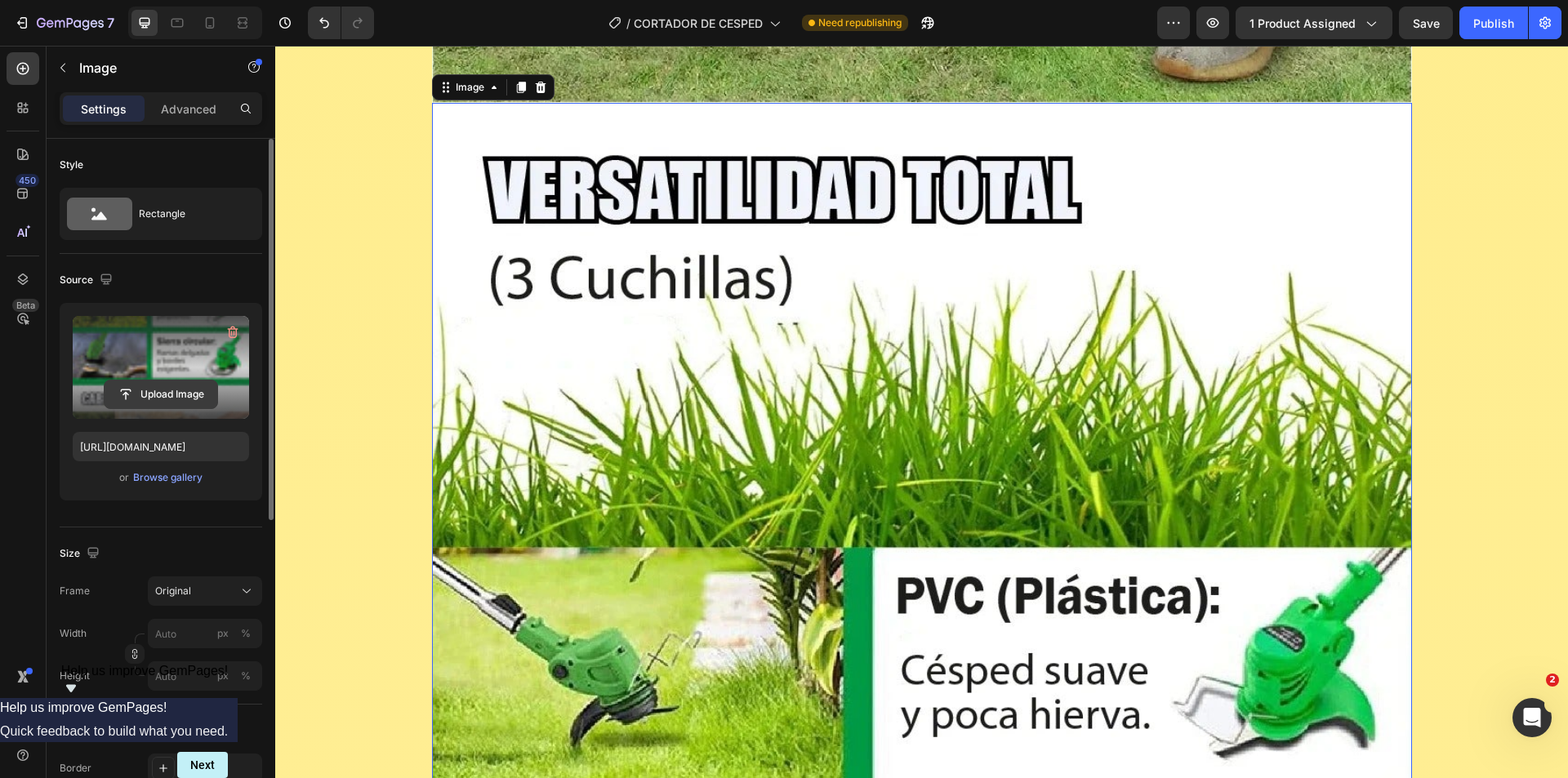
click at [175, 400] on input "file" at bounding box center [161, 394] width 112 height 28
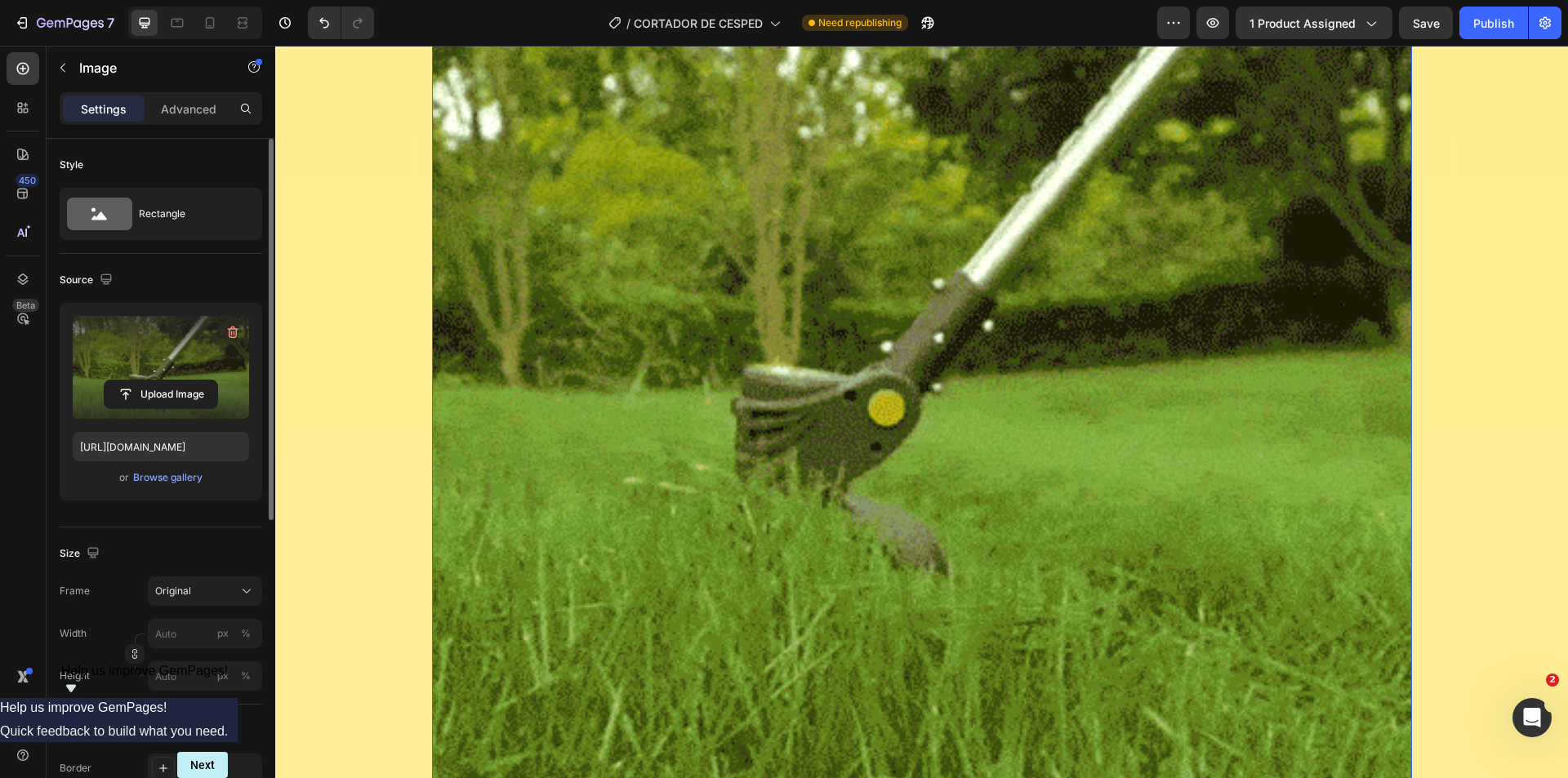
scroll to position [7292, 0]
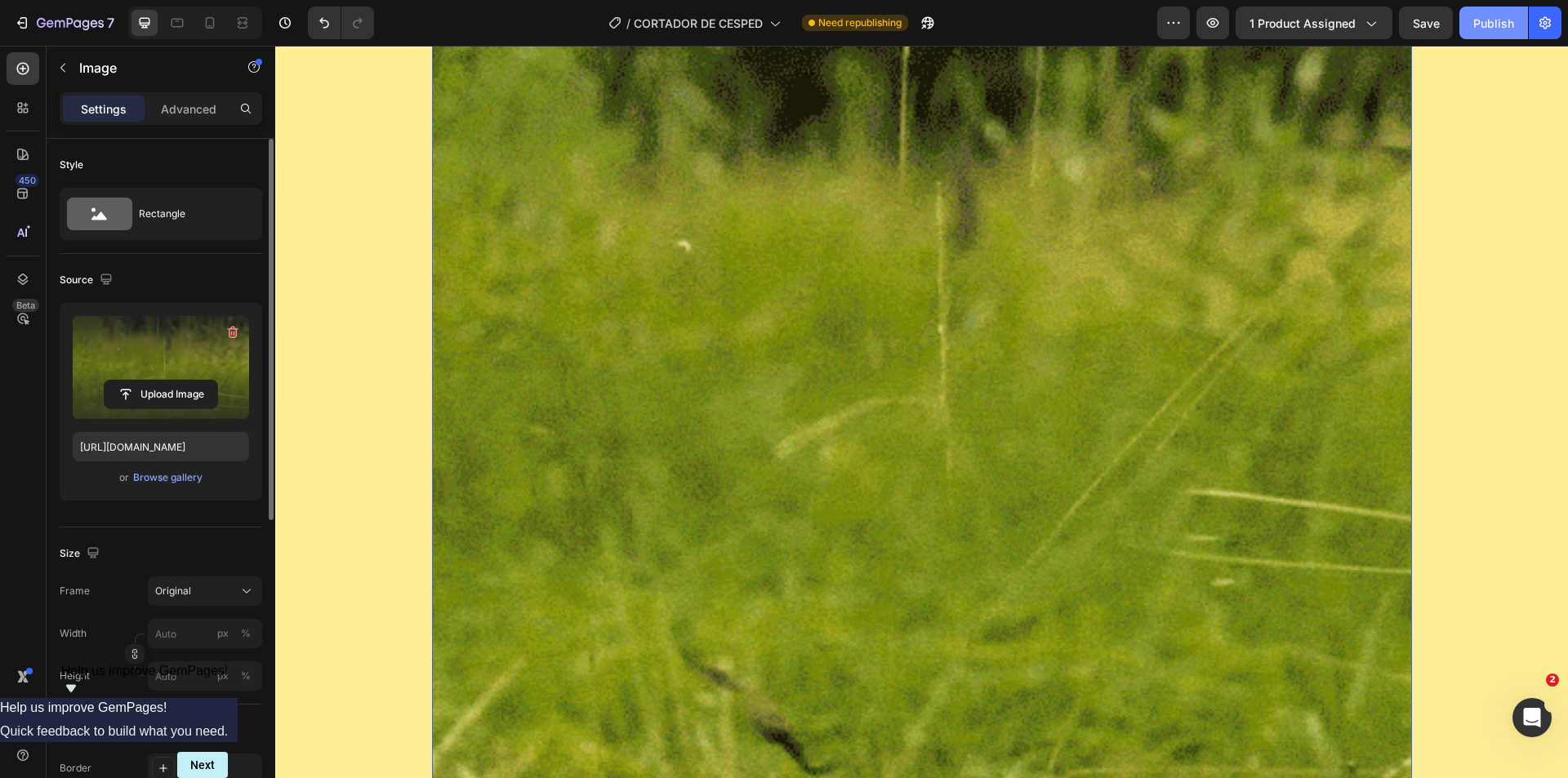
click at [1485, 18] on div "Publish" at bounding box center [1494, 23] width 41 height 17
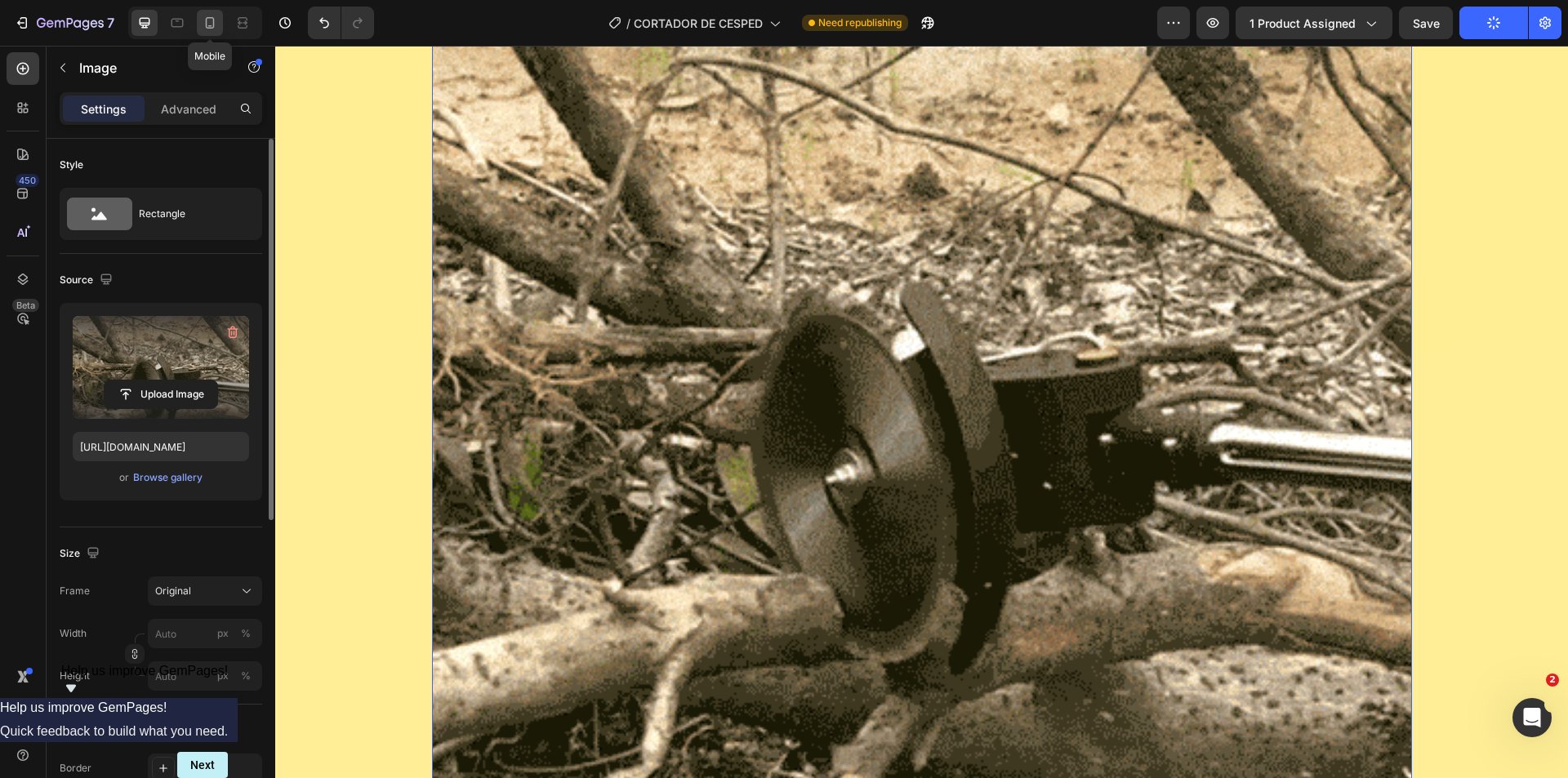
click at [205, 30] on icon at bounding box center [210, 22] width 16 height 16
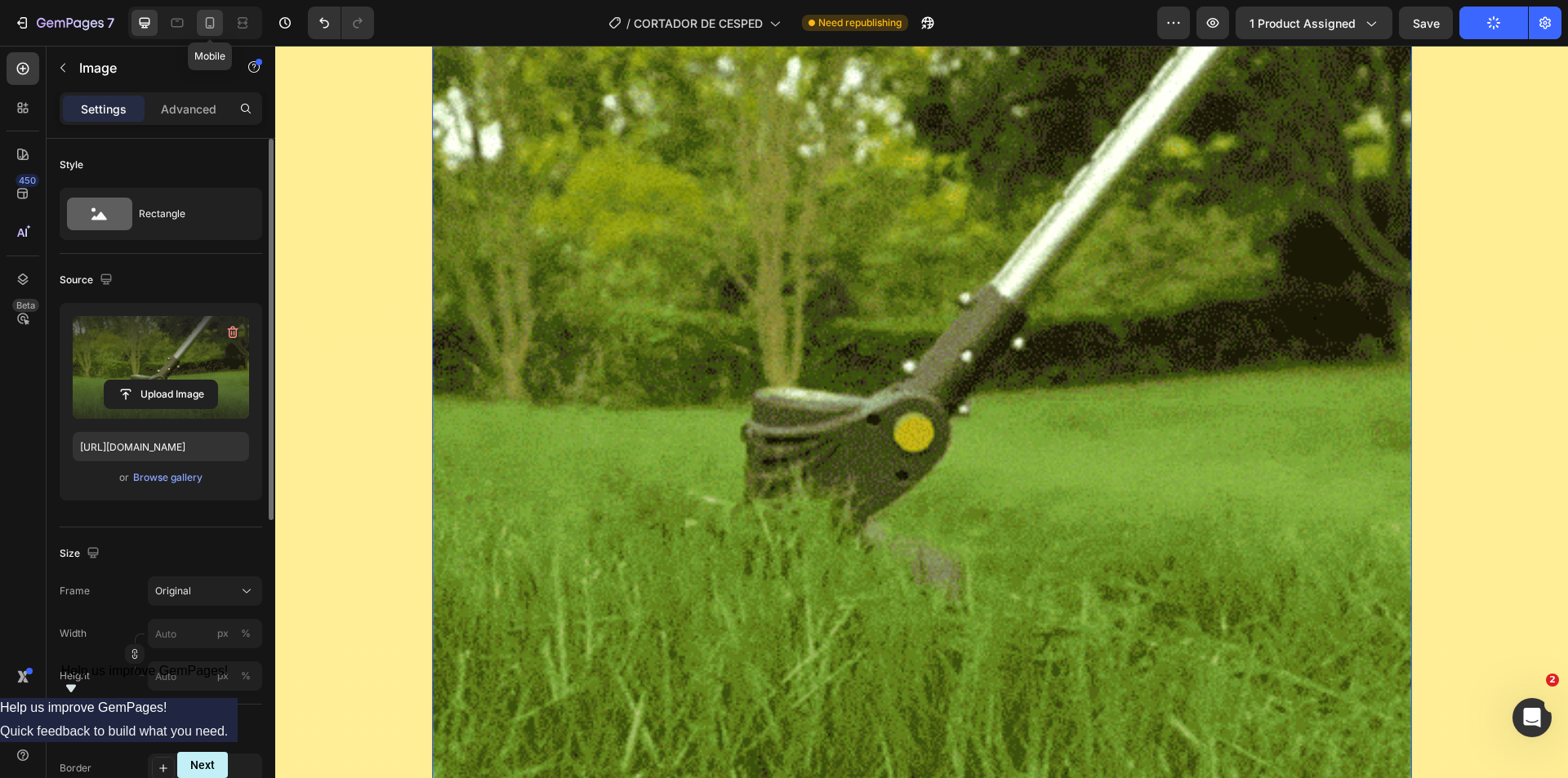
type input "[URL][DOMAIN_NAME]"
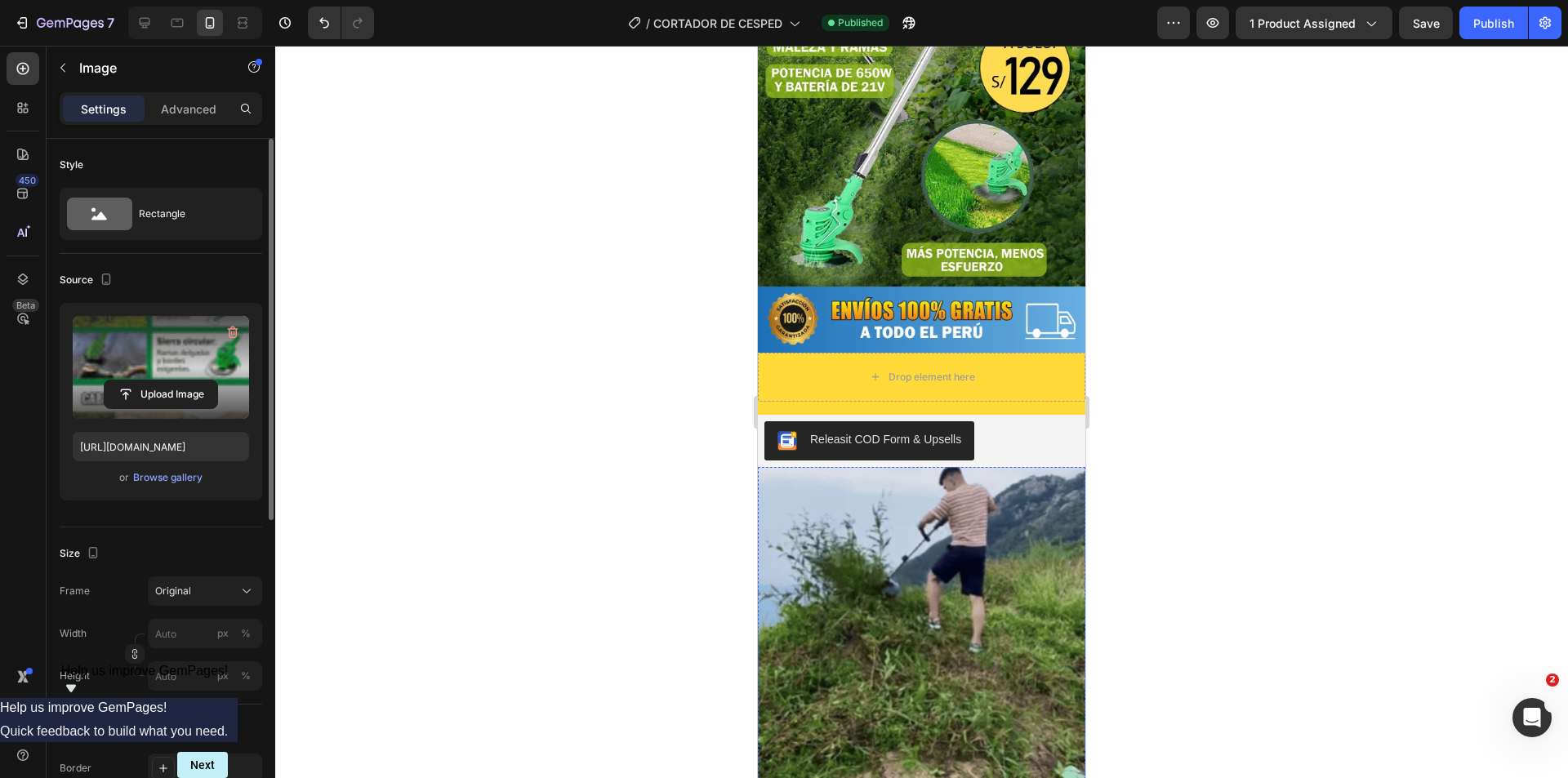
scroll to position [327, 0]
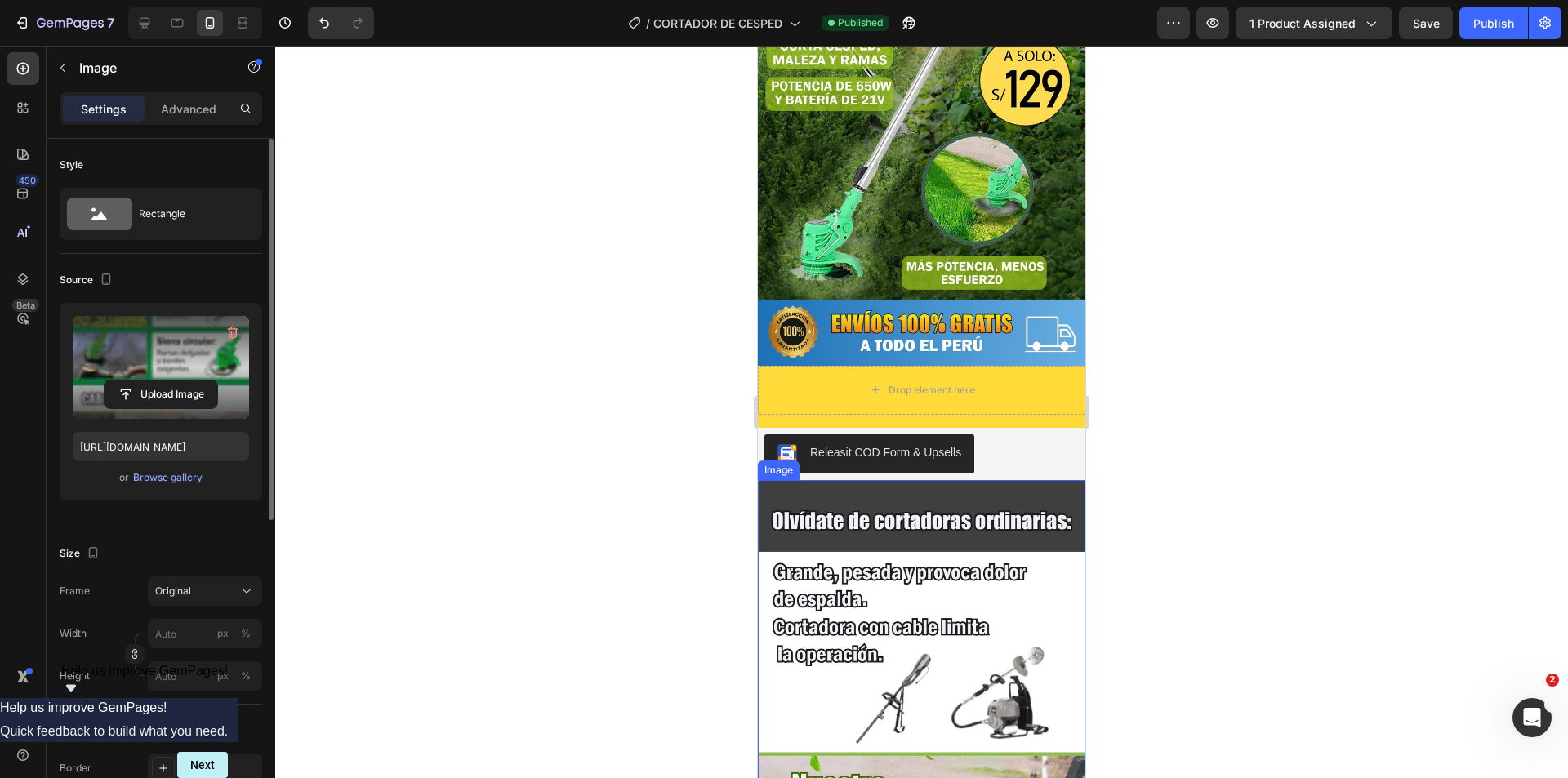
click at [899, 676] on img at bounding box center [922, 752] width 328 height 544
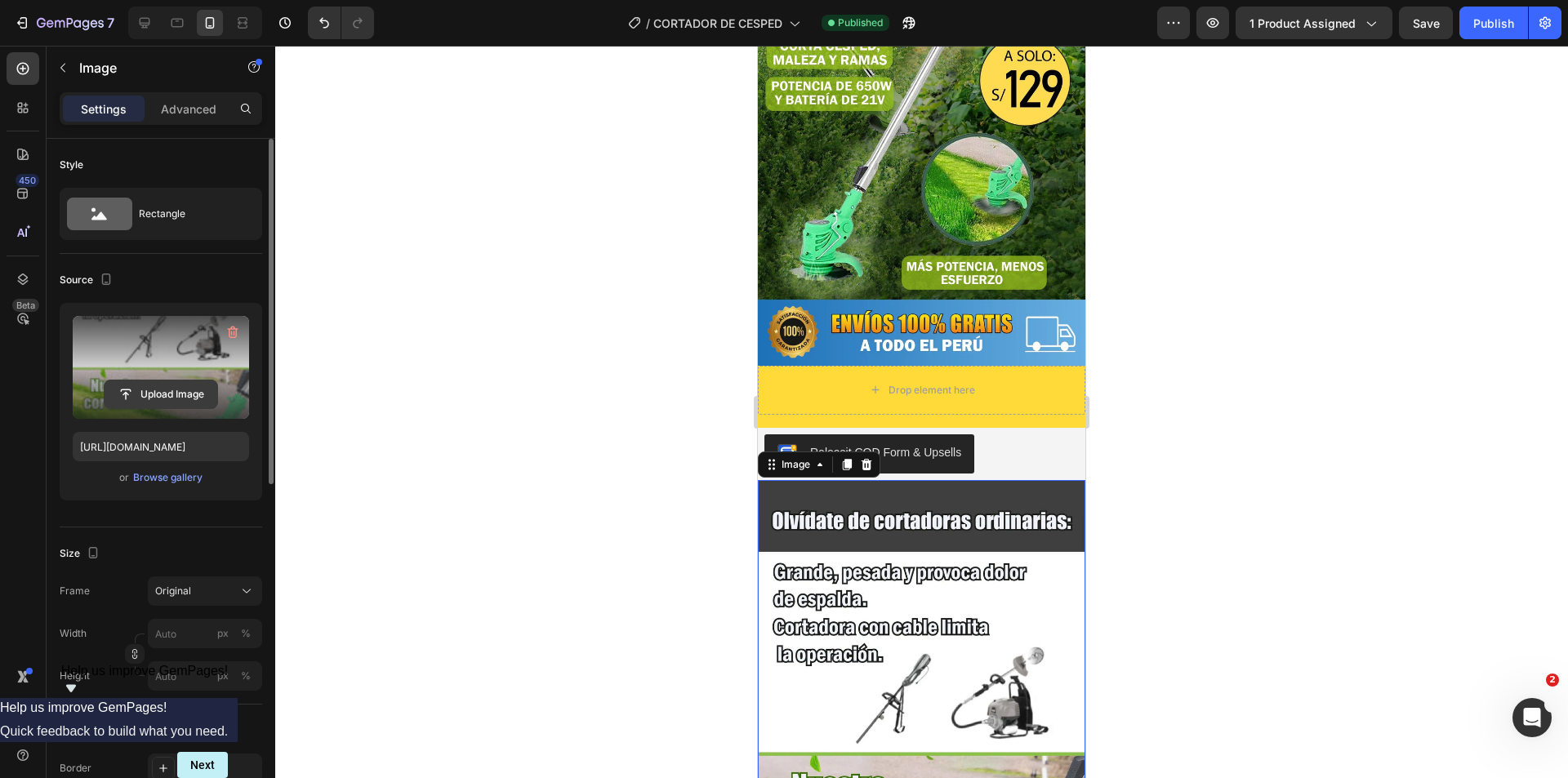
click at [188, 403] on input "file" at bounding box center [161, 394] width 112 height 28
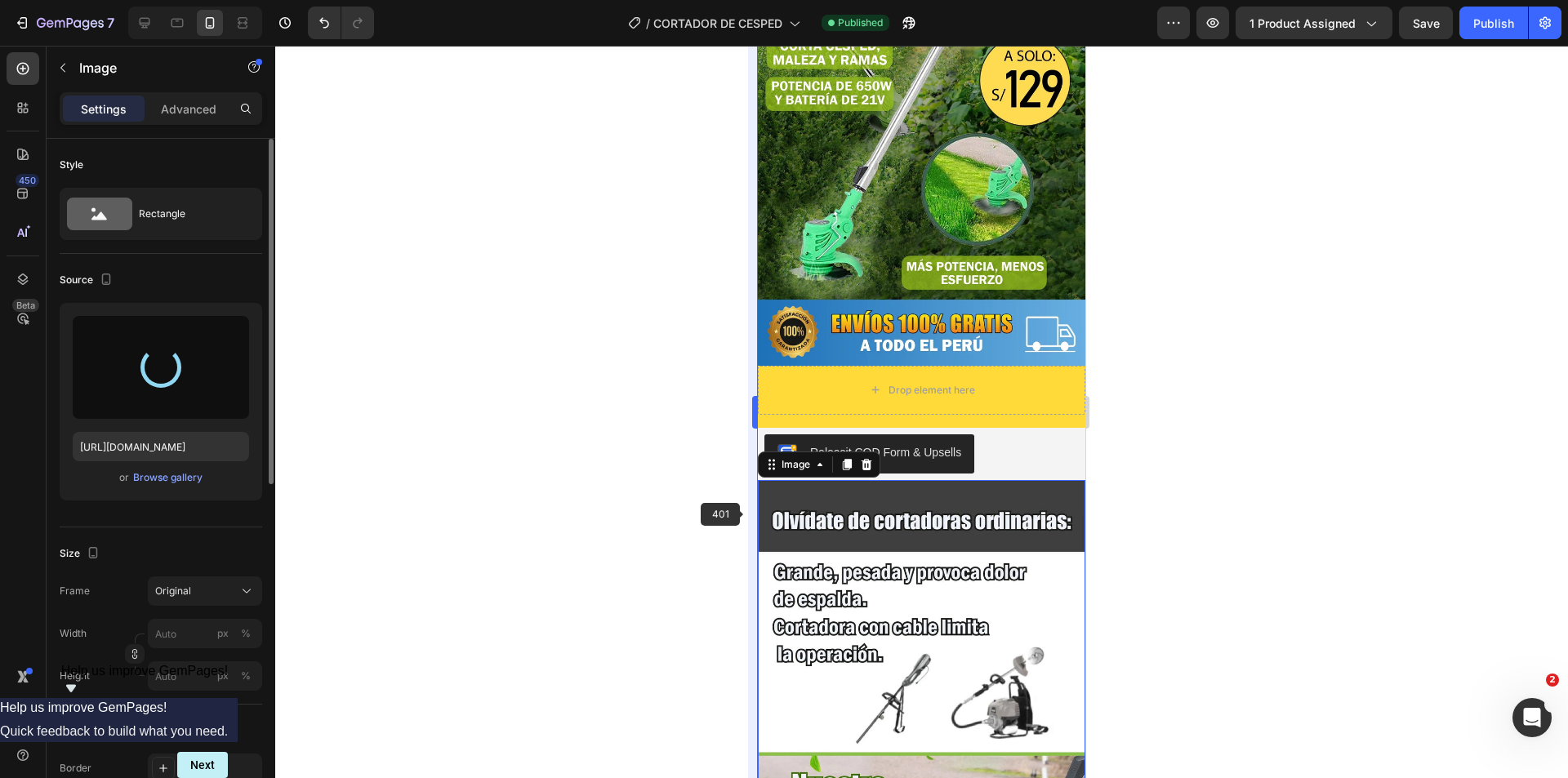
type input "[URL][DOMAIN_NAME]"
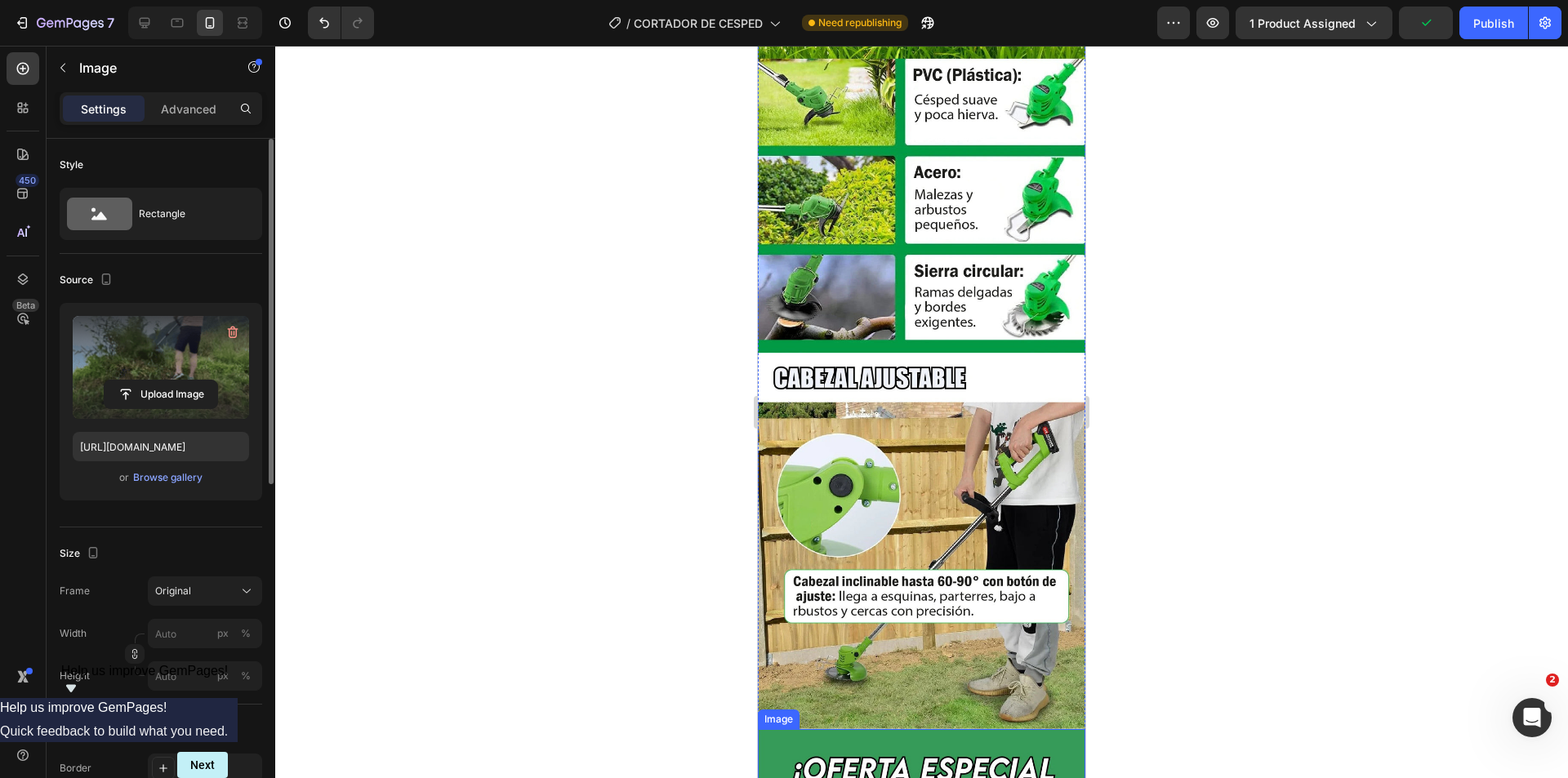
scroll to position [3020, 0]
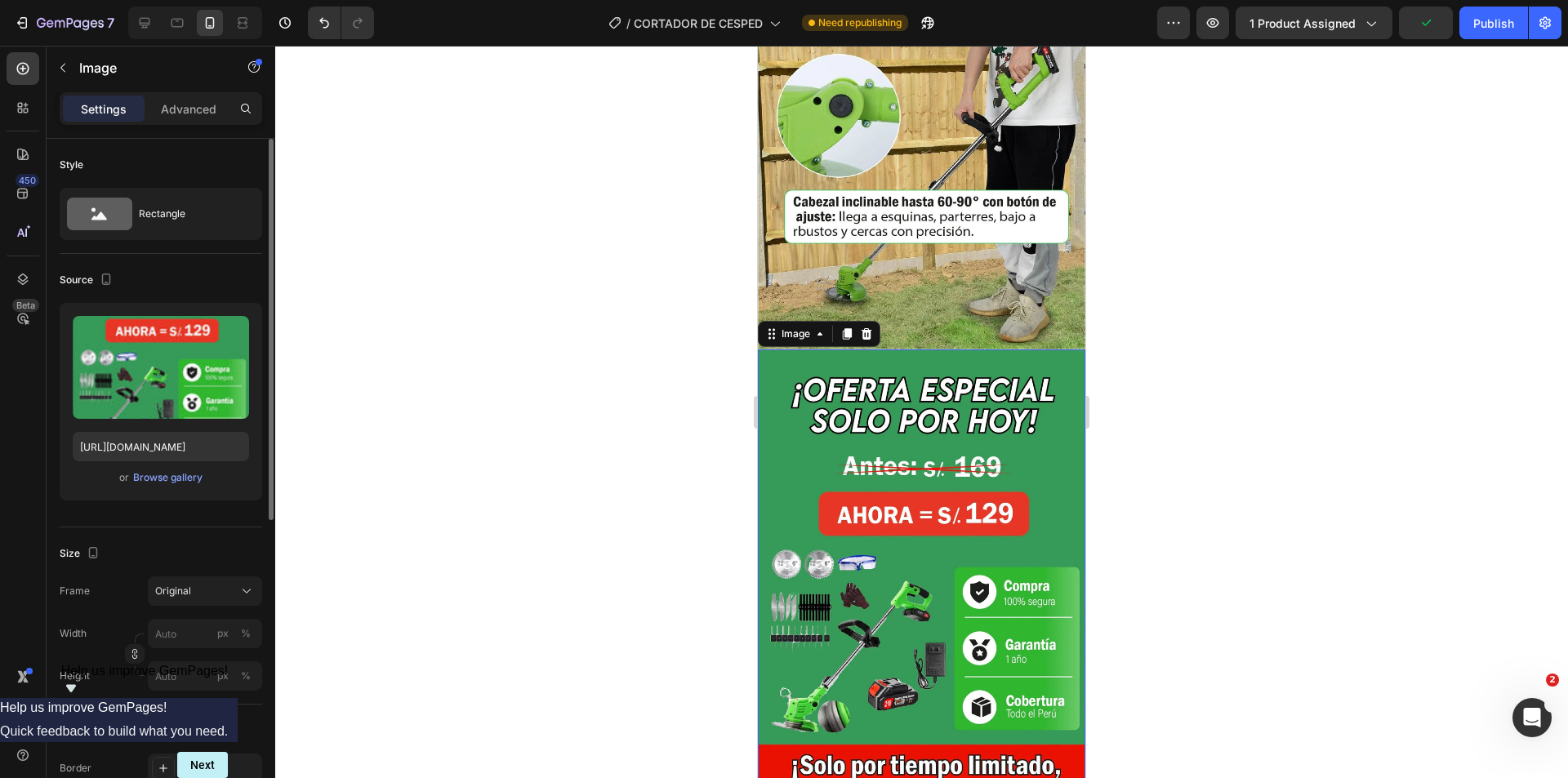
click at [836, 490] on img at bounding box center [922, 581] width 328 height 466
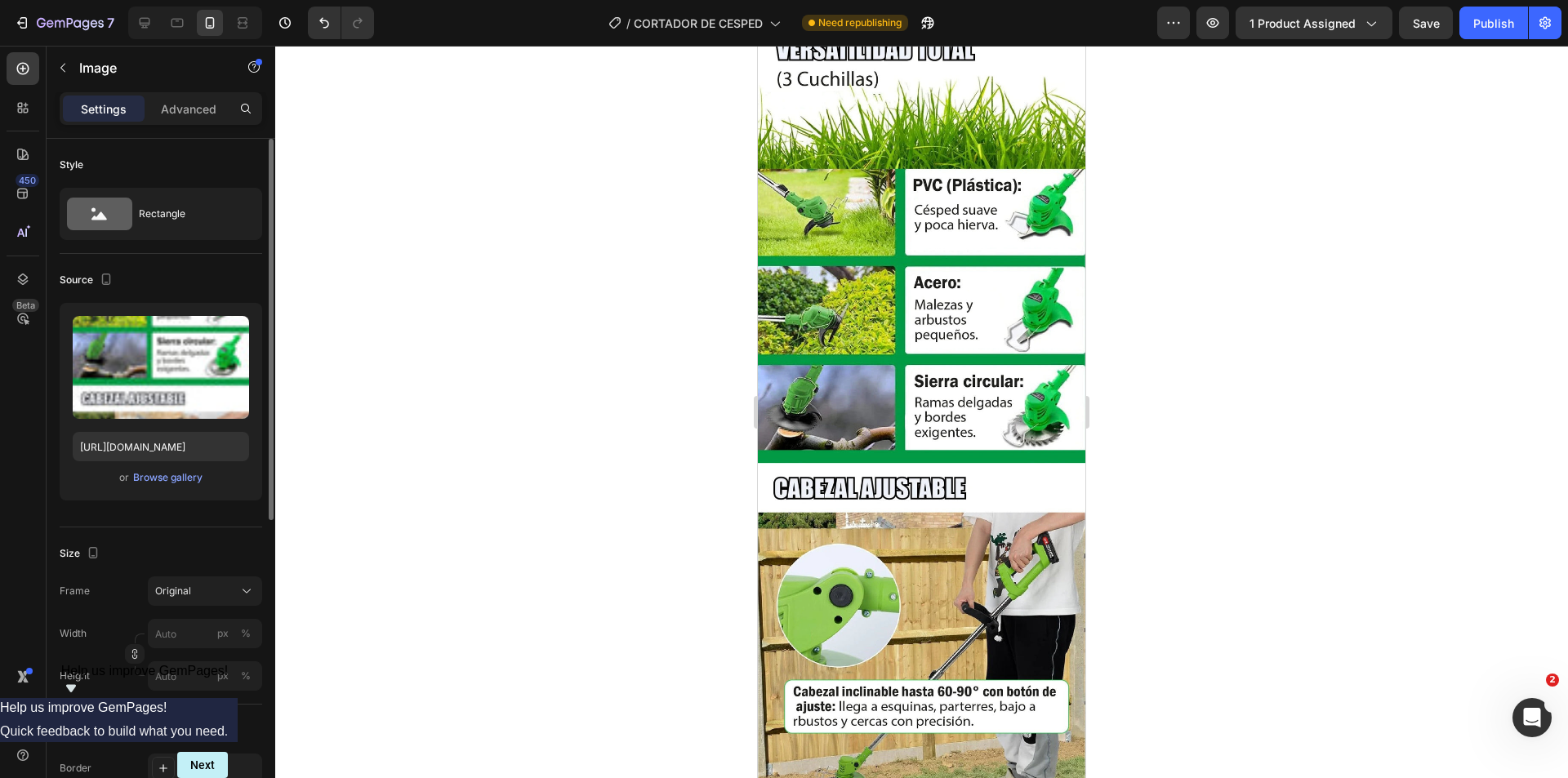
click at [846, 486] on img at bounding box center [922, 430] width 328 height 820
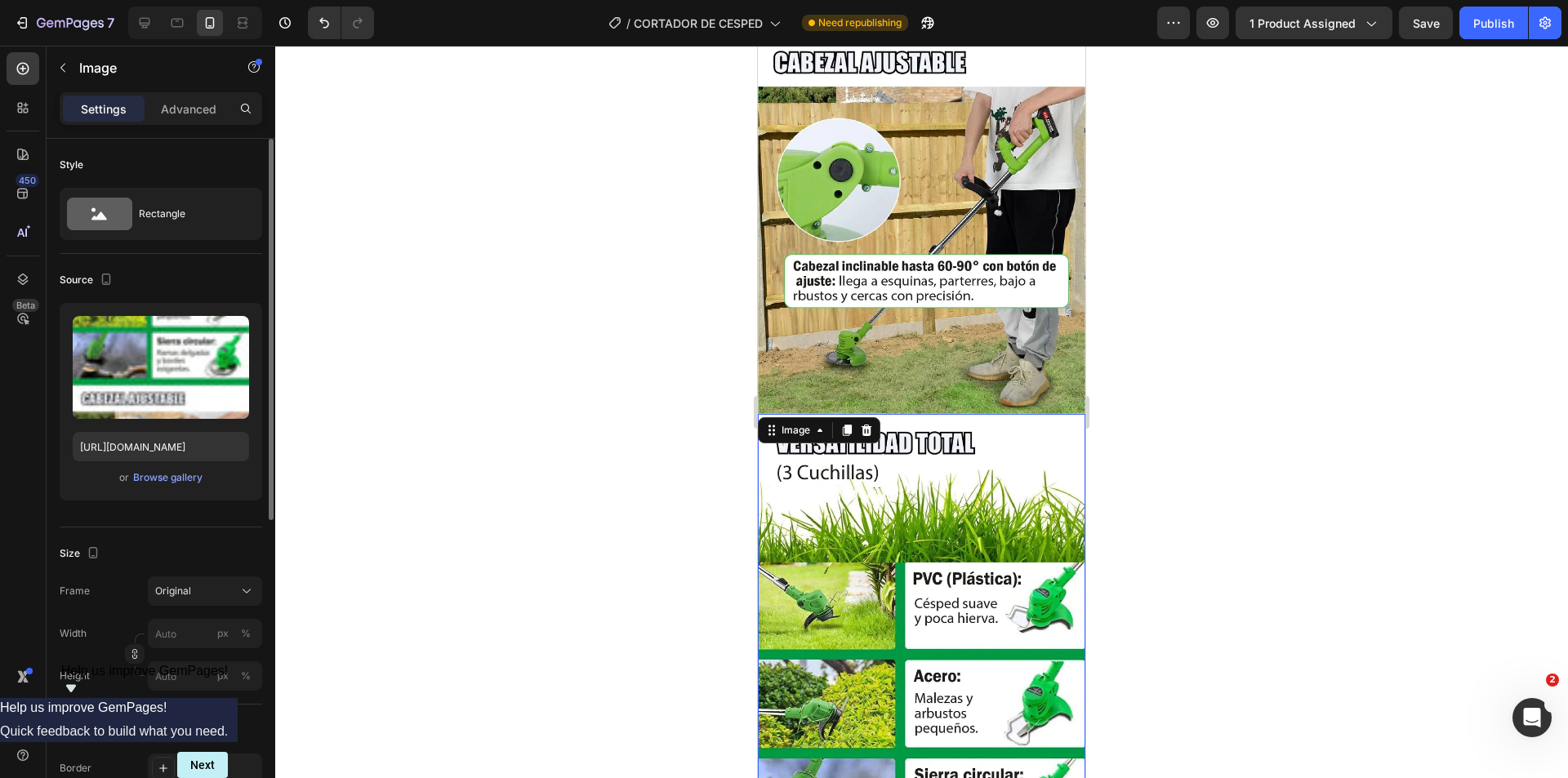
scroll to position [2122, 0]
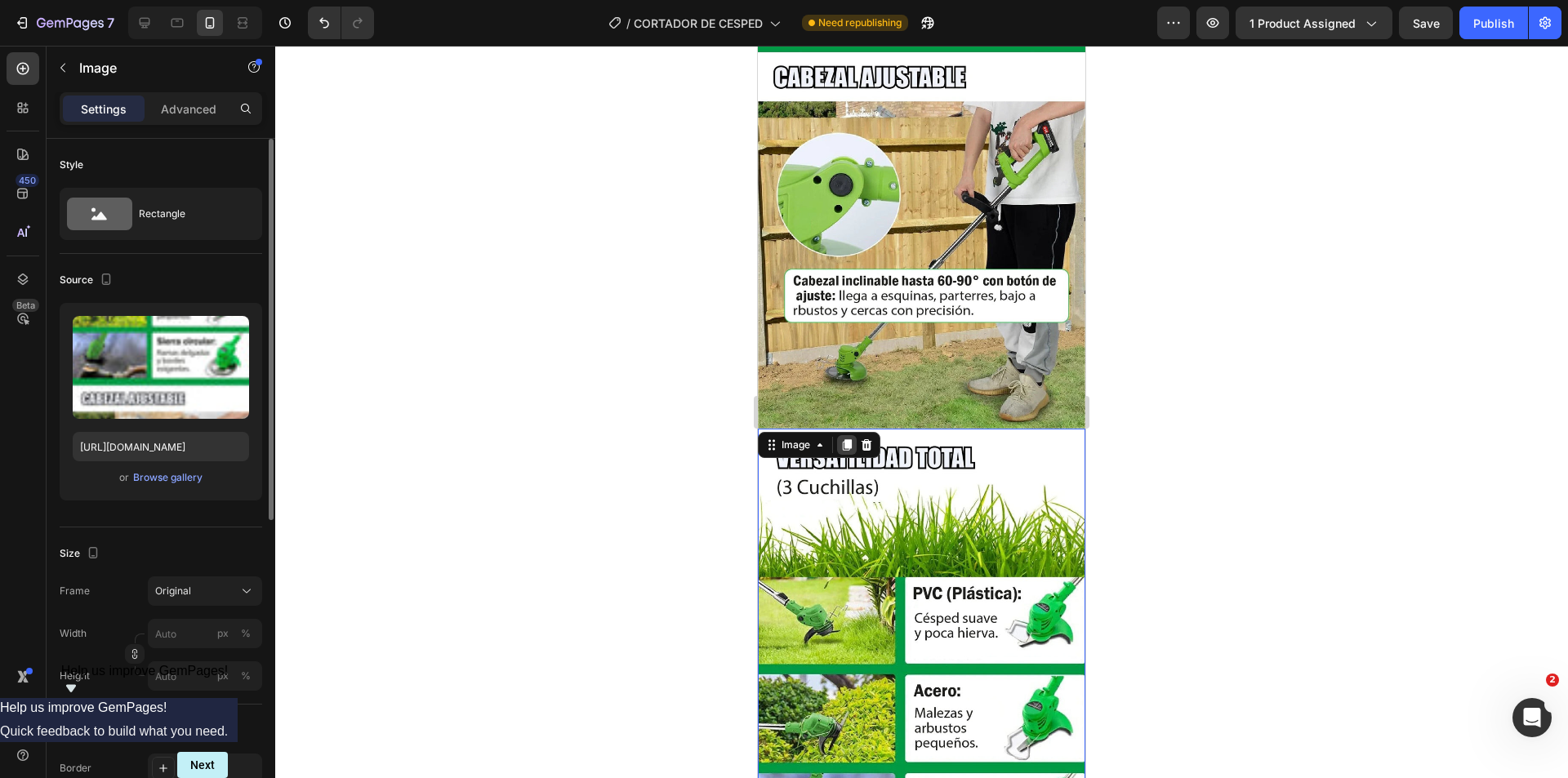
click at [851, 438] on icon at bounding box center [847, 444] width 13 height 13
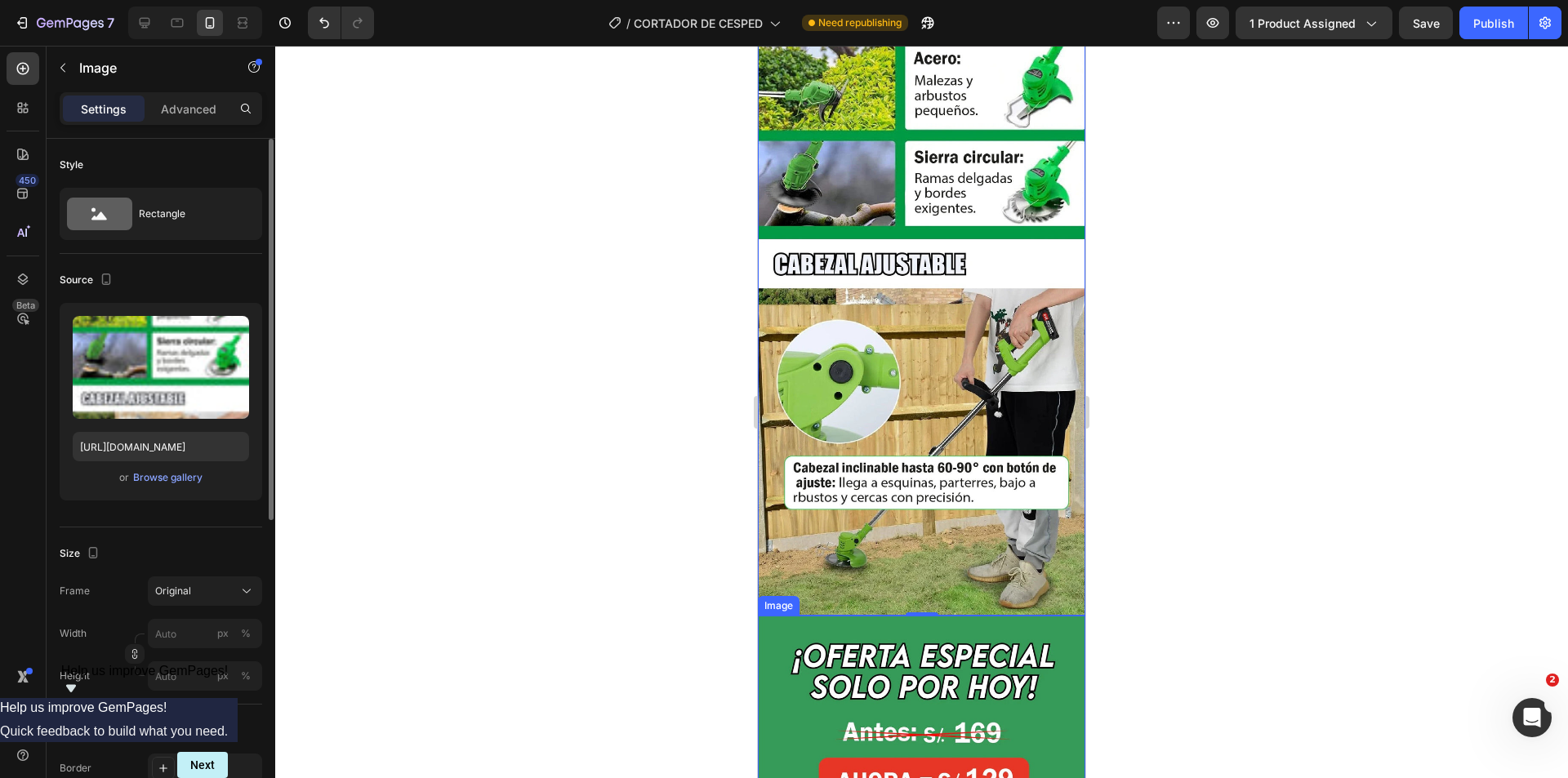
scroll to position [3477, 0]
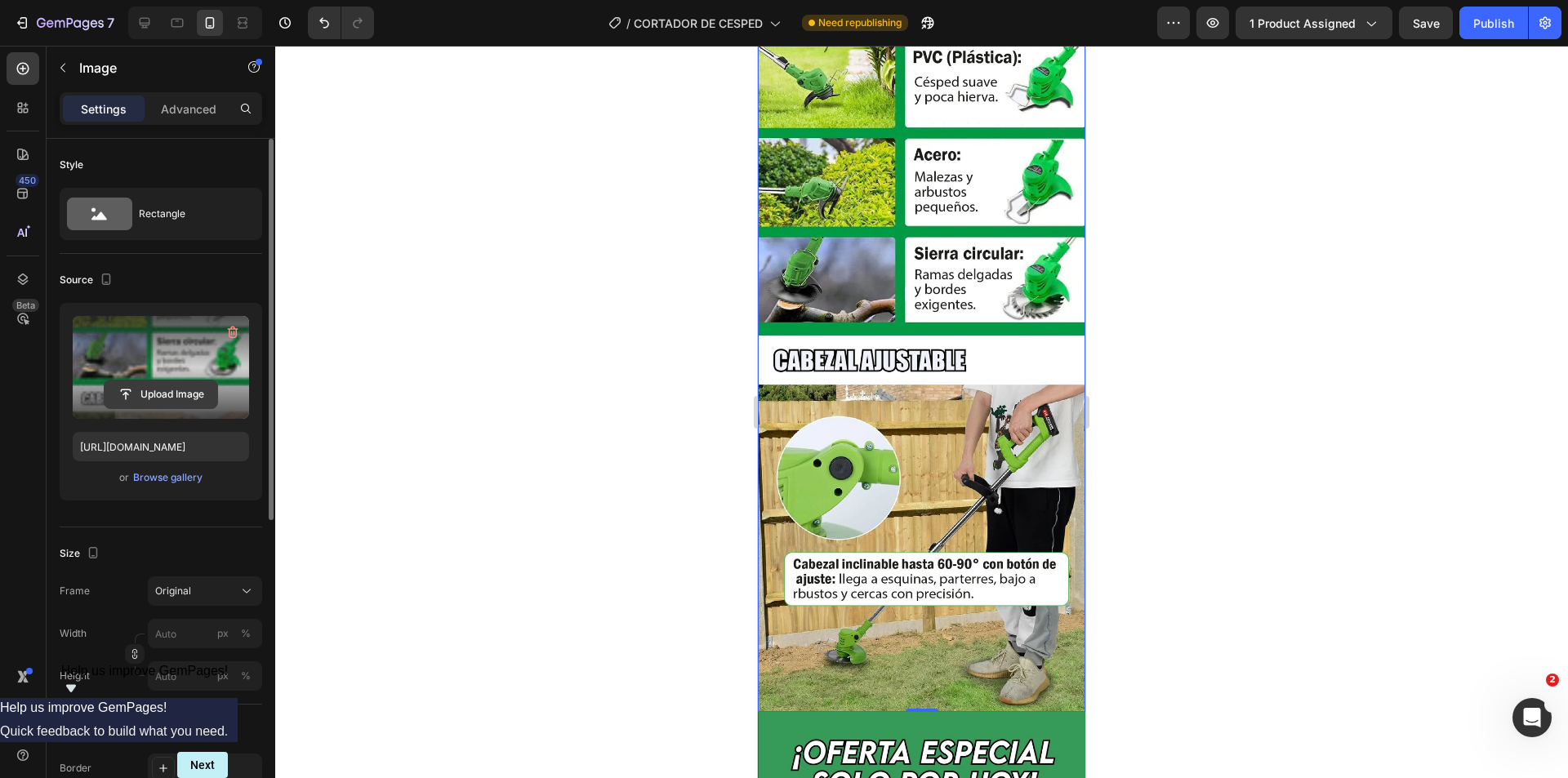
click at [176, 396] on input "file" at bounding box center [161, 394] width 112 height 28
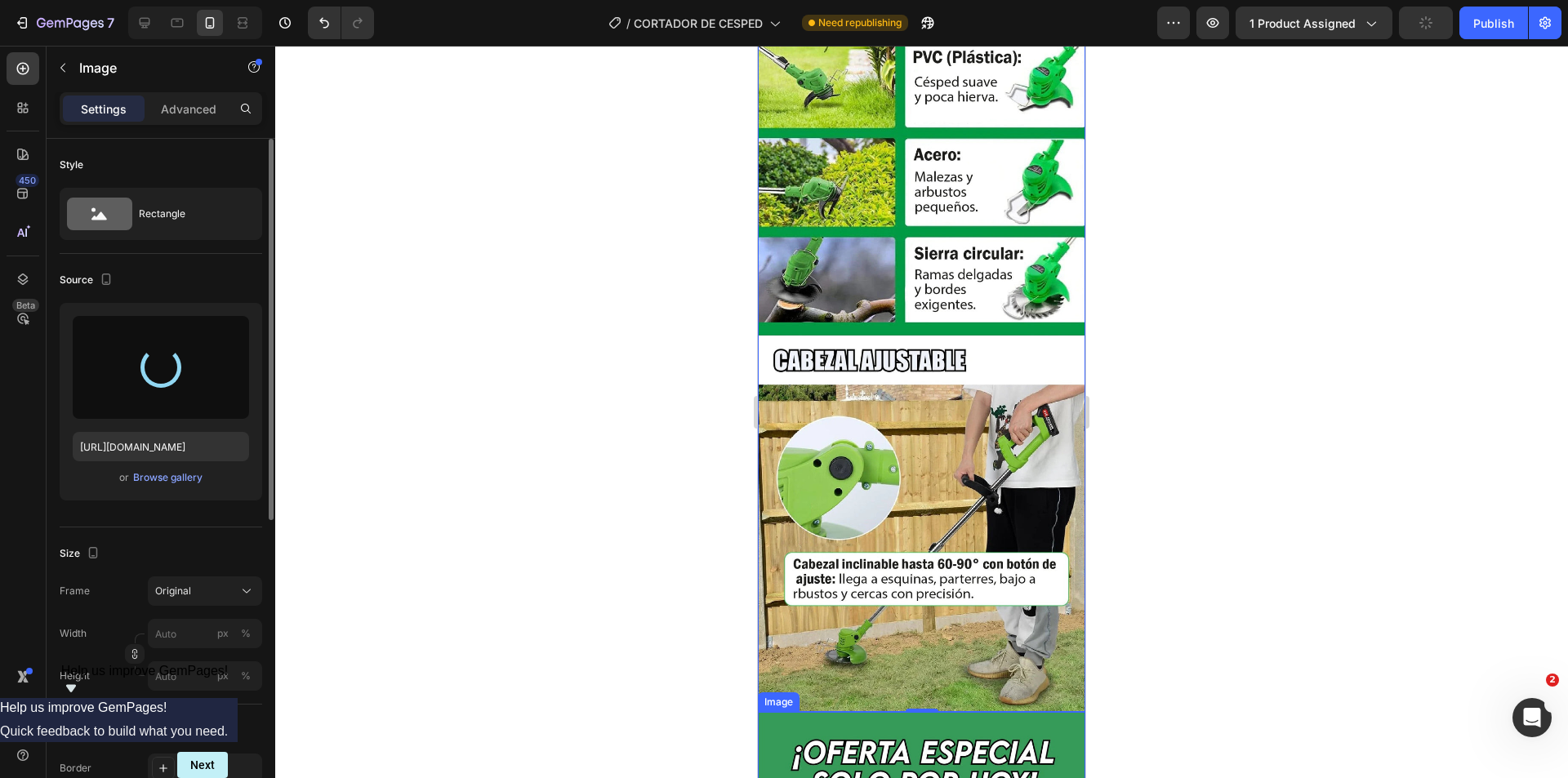
type input "[URL][DOMAIN_NAME]"
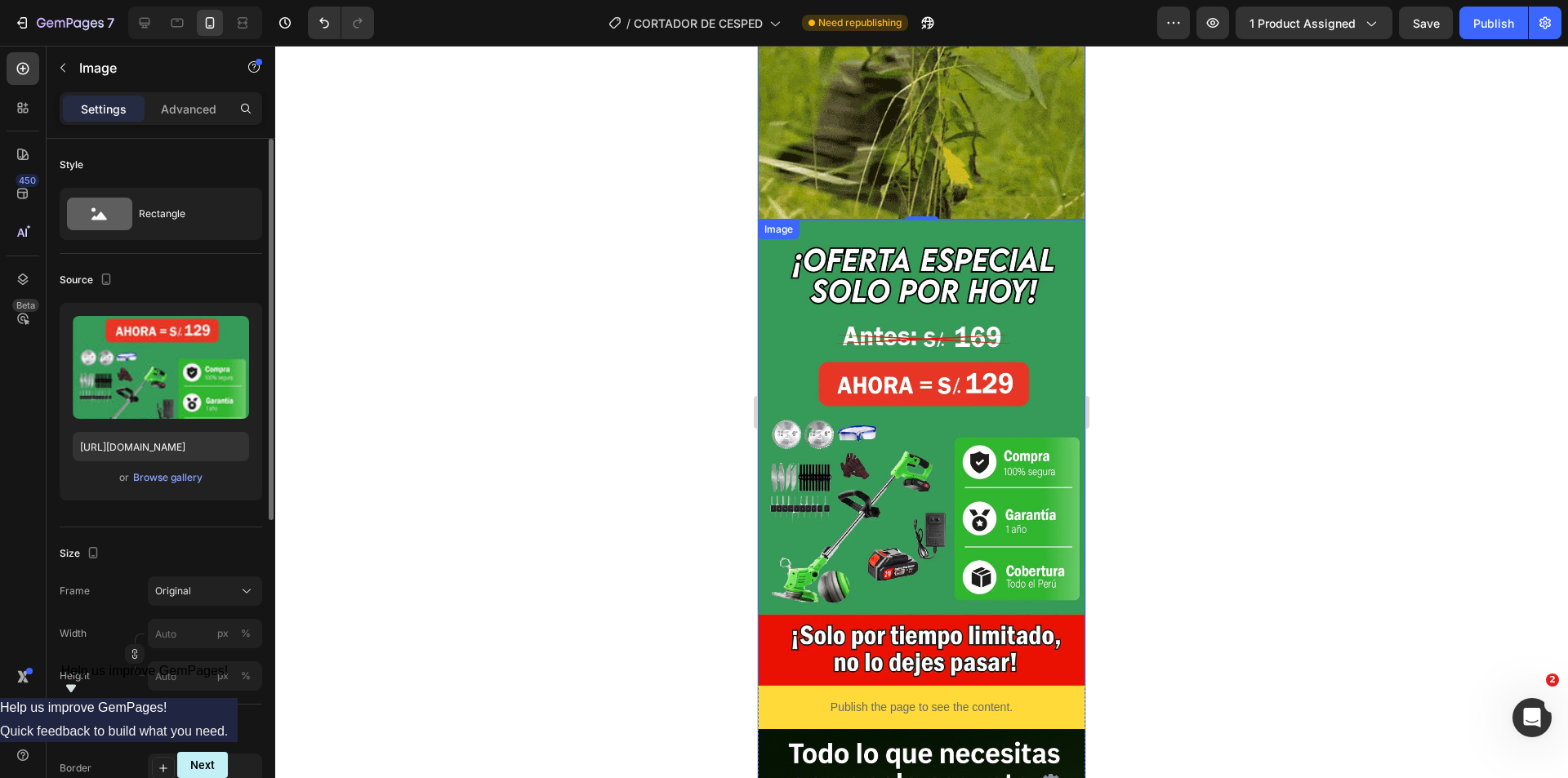
click at [1026, 220] on img at bounding box center [922, 452] width 328 height 466
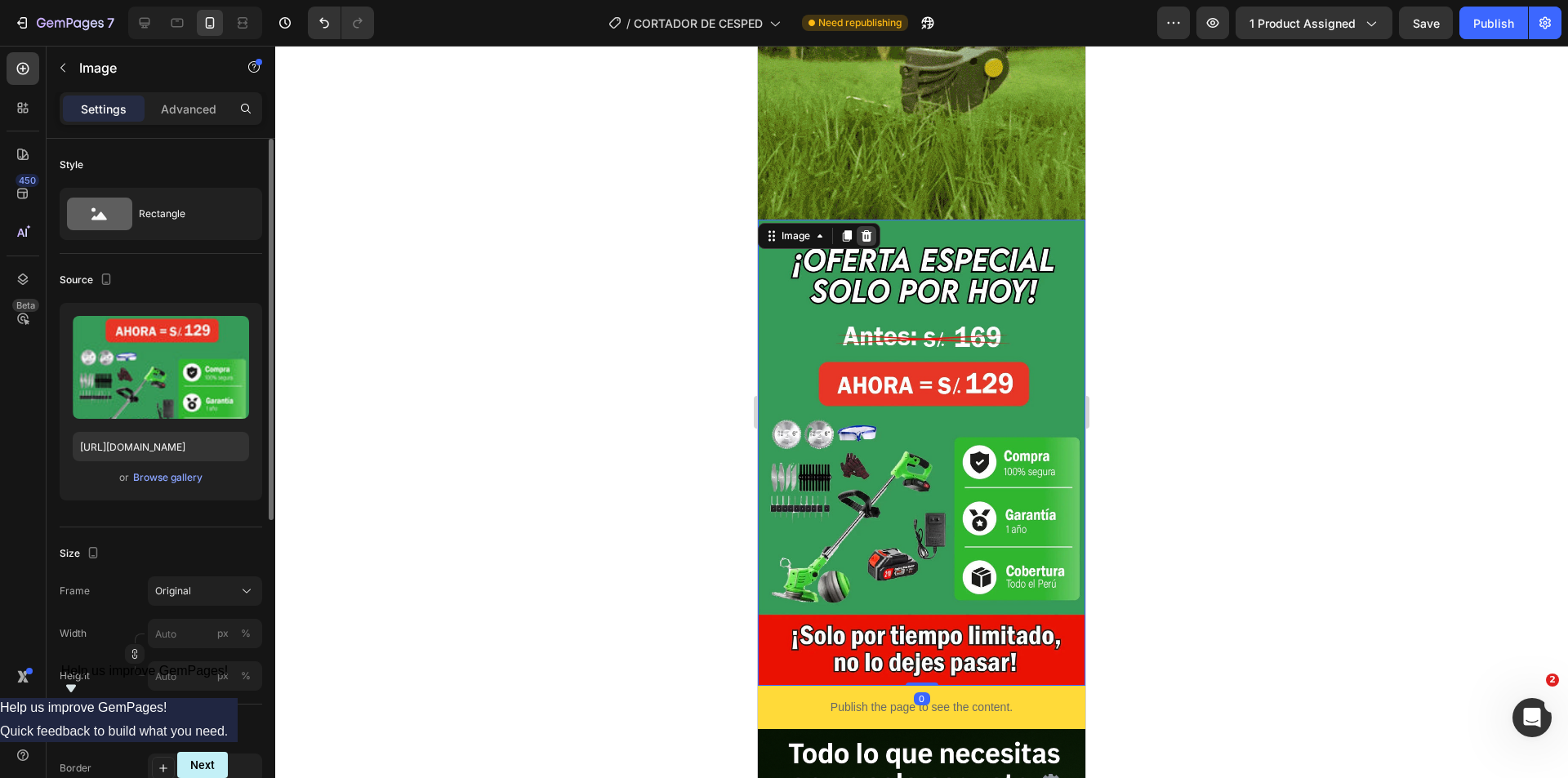
click at [869, 226] on div at bounding box center [866, 236] width 20 height 20
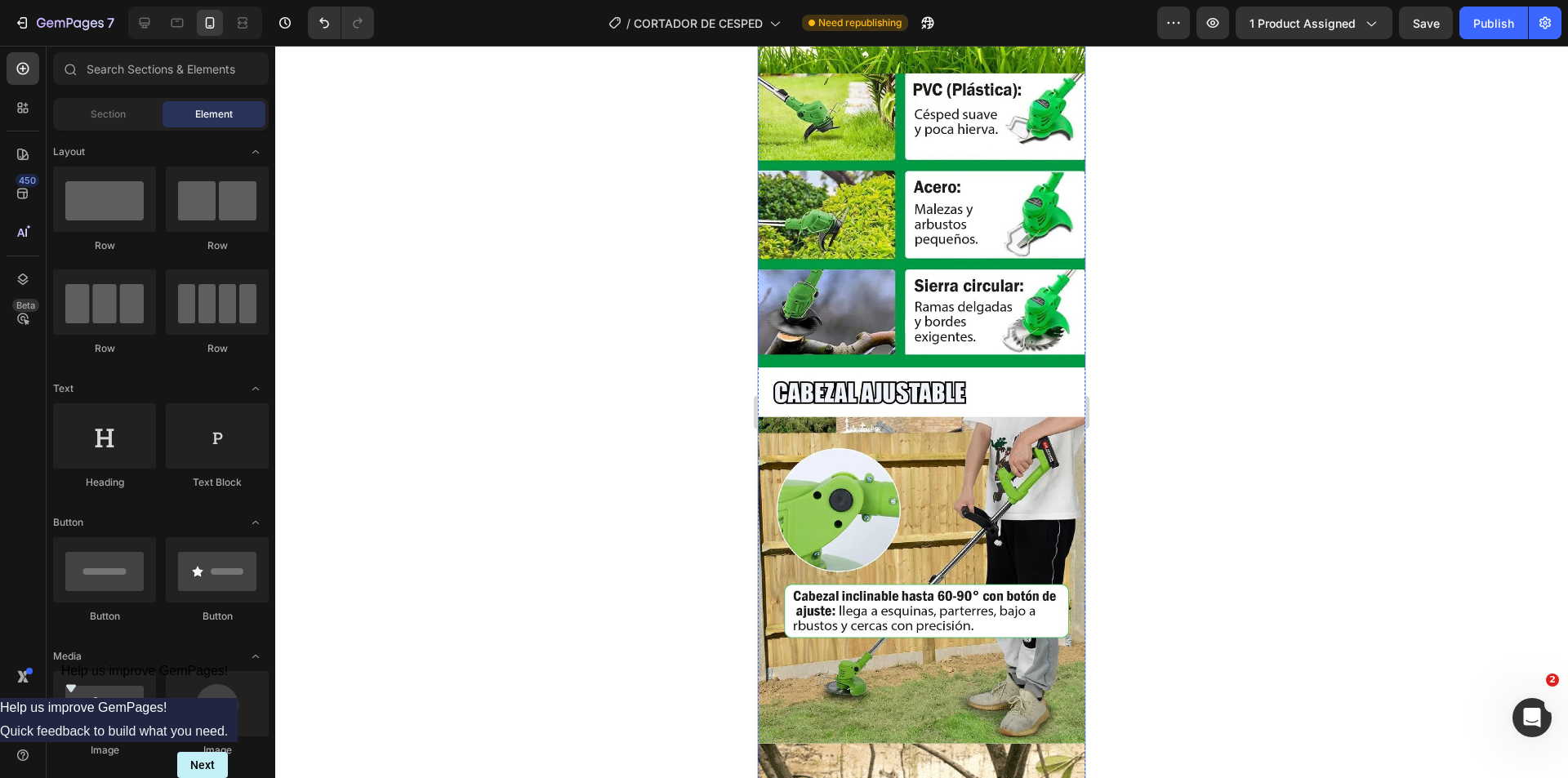
scroll to position [2579, 0]
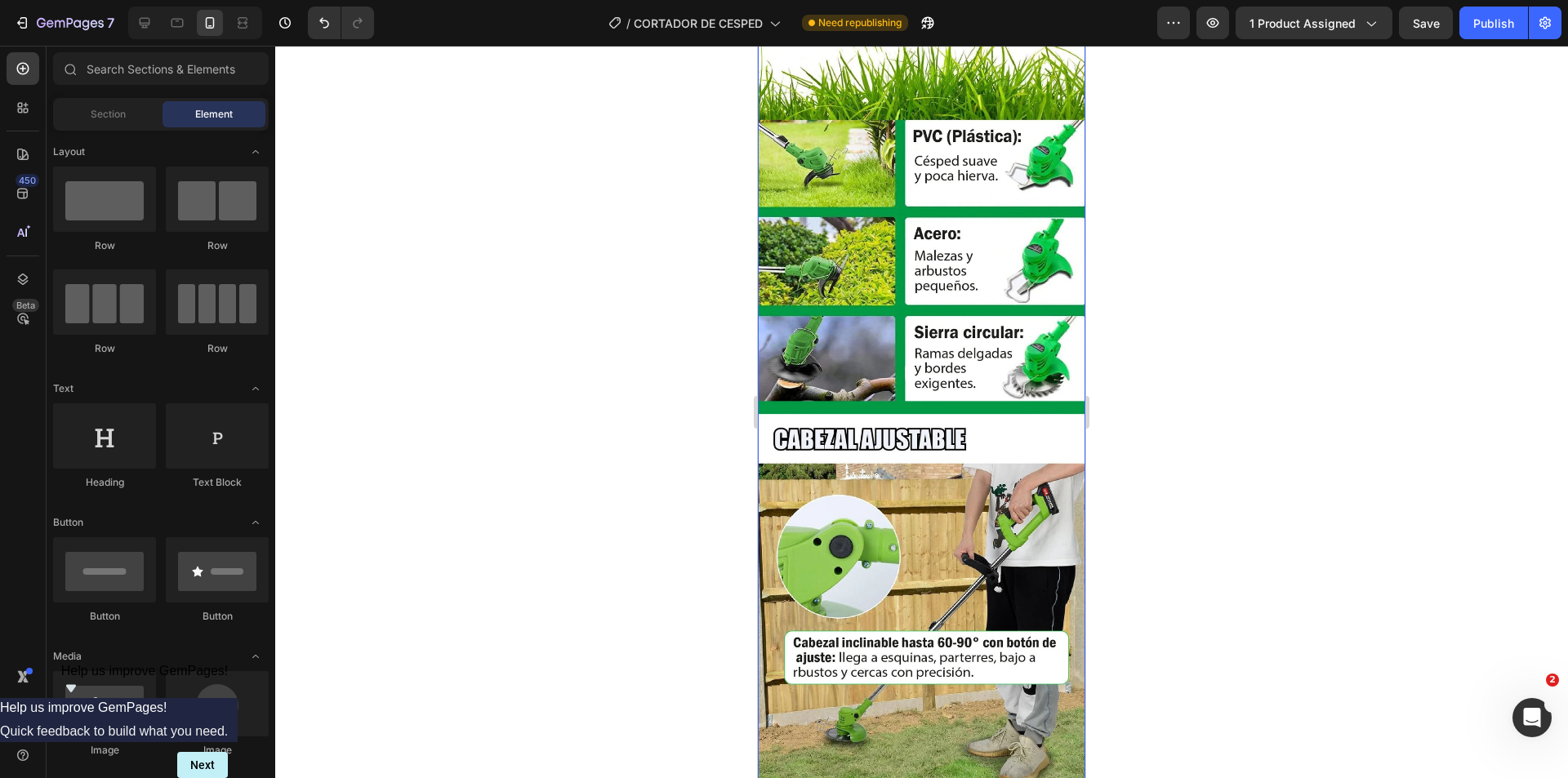
click at [887, 372] on img at bounding box center [922, 380] width 328 height 820
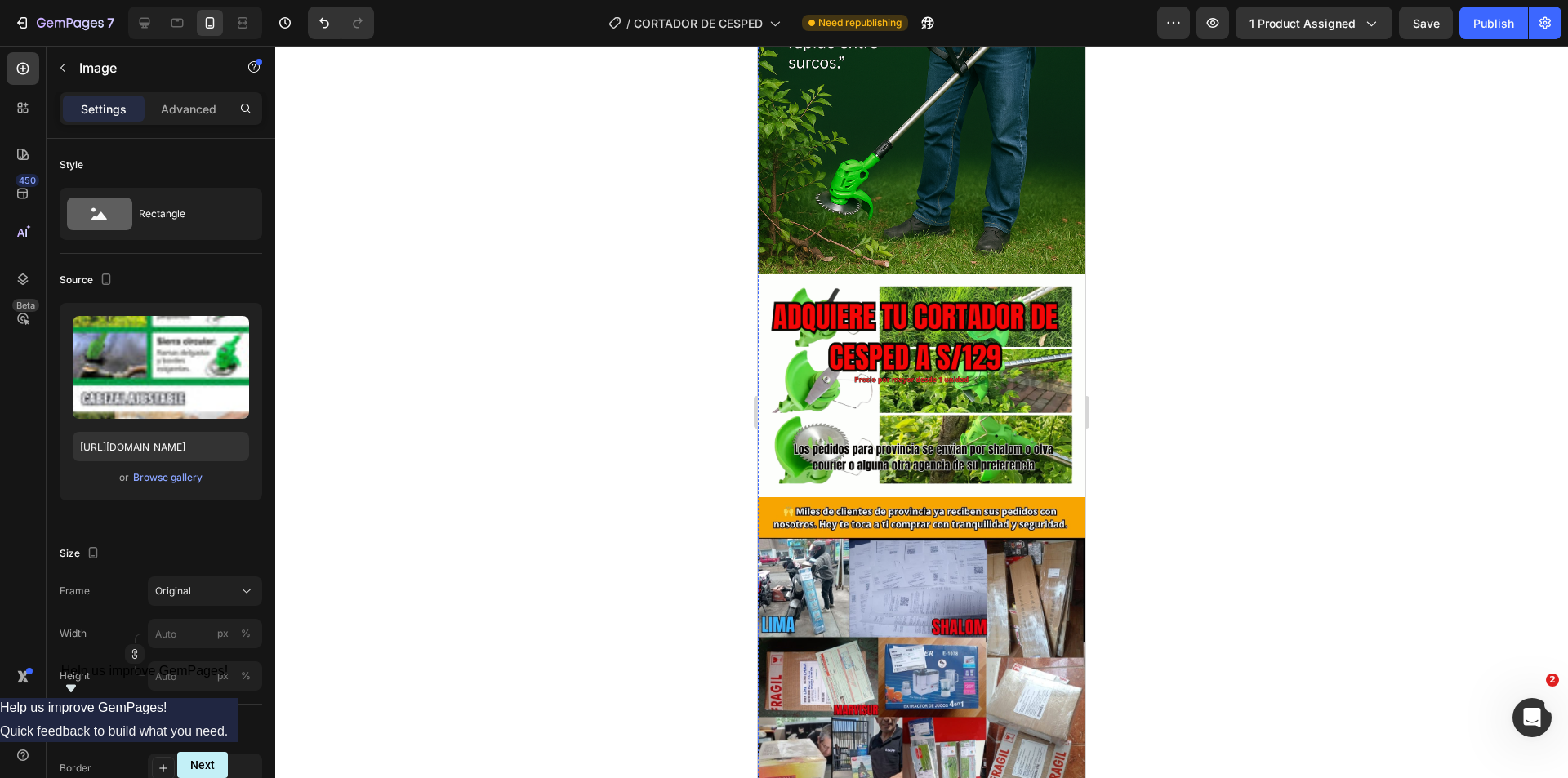
scroll to position [4945, 0]
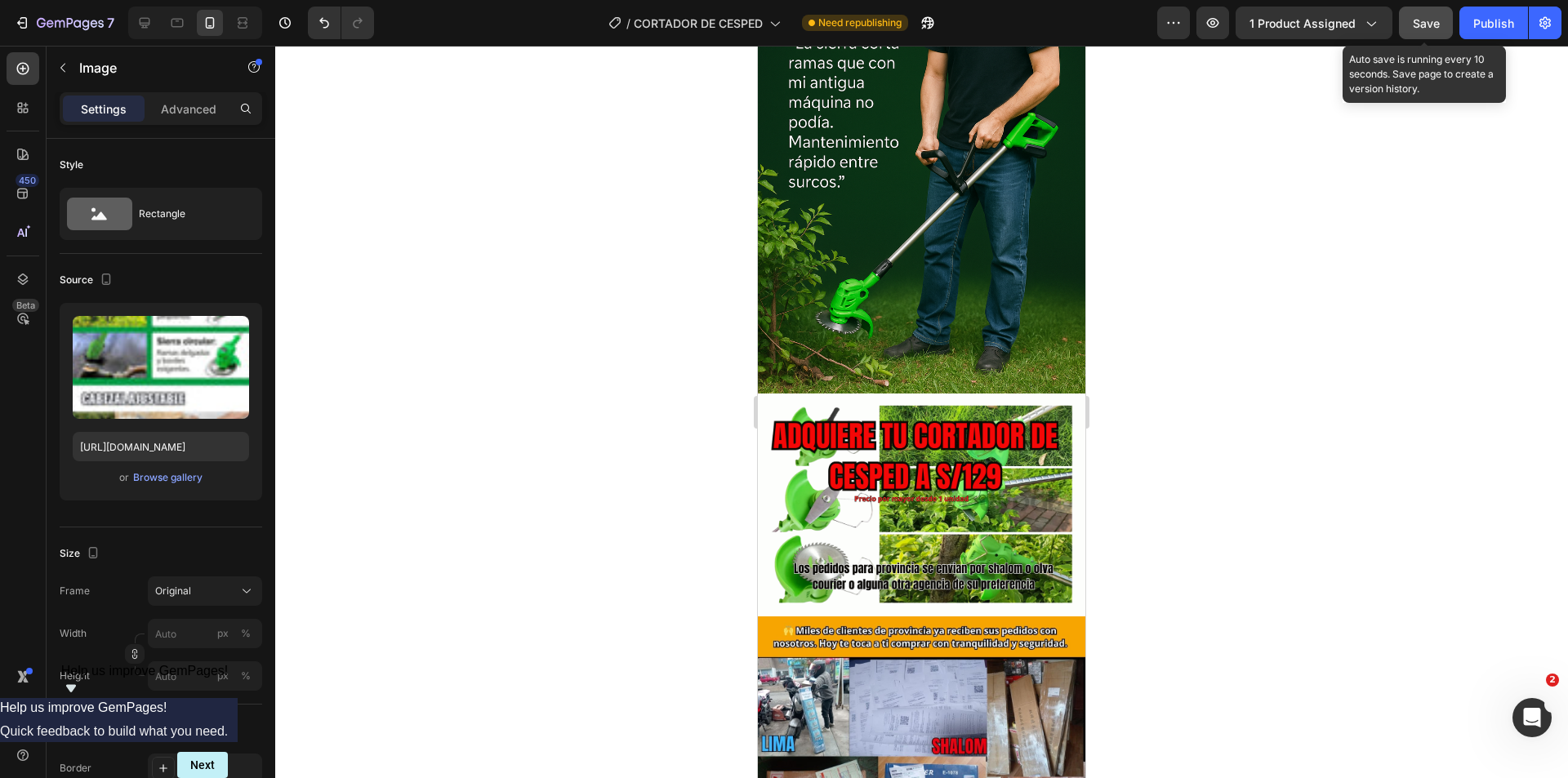
click at [1416, 19] on span "Save" at bounding box center [1427, 23] width 27 height 14
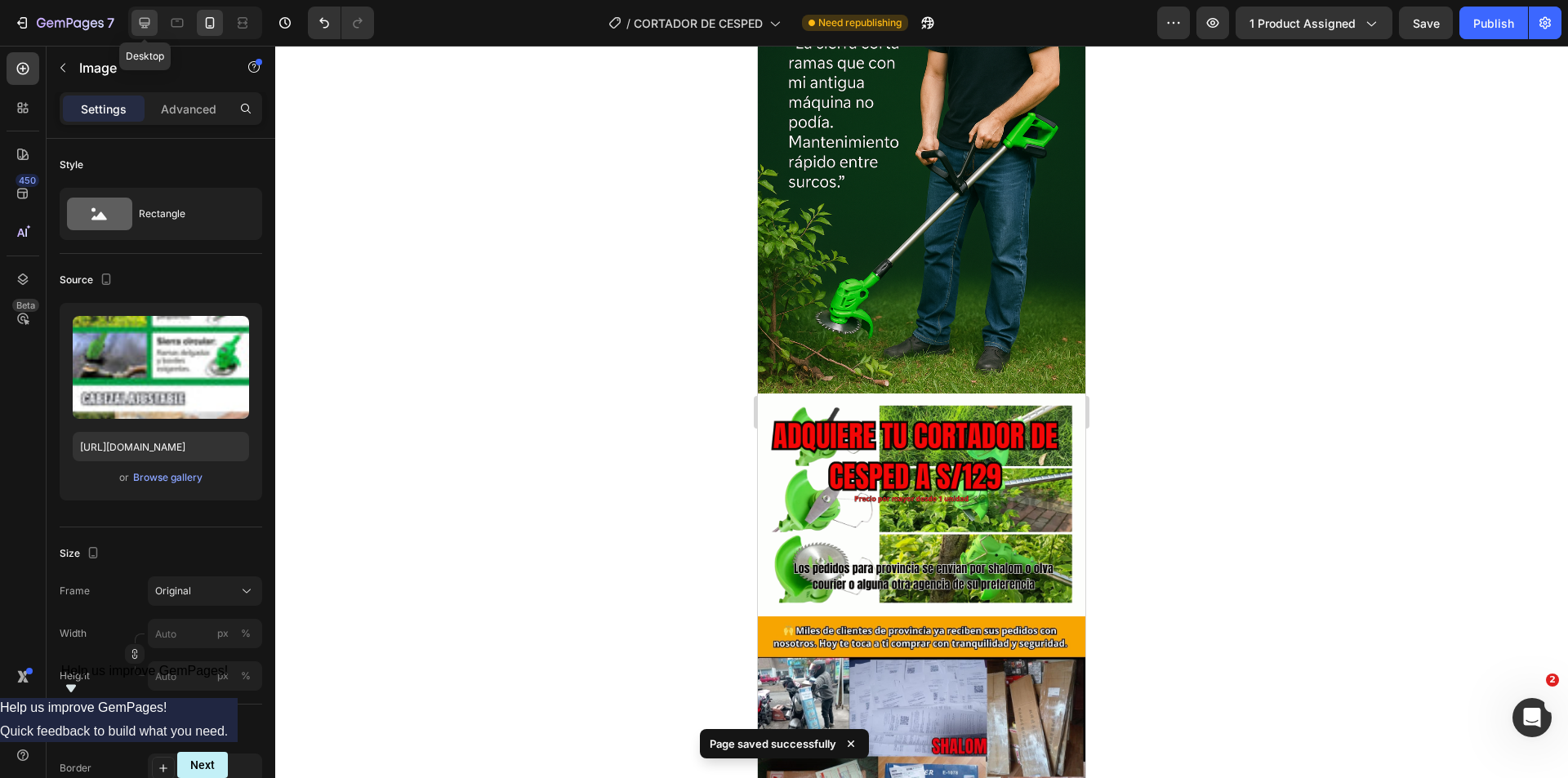
click at [149, 23] on icon at bounding box center [145, 23] width 10 height 10
type input "[URL][DOMAIN_NAME]"
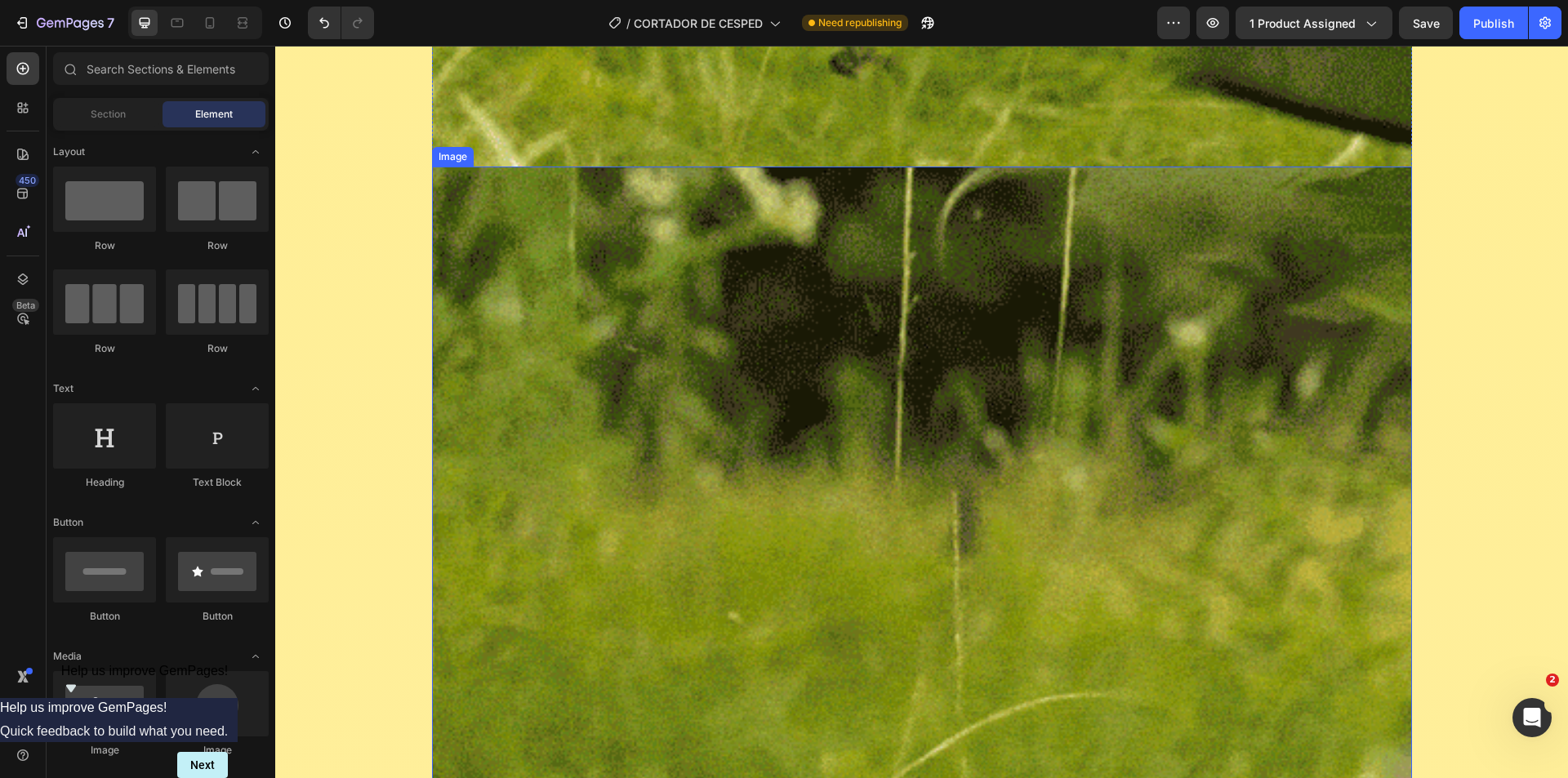
scroll to position [8126, 0]
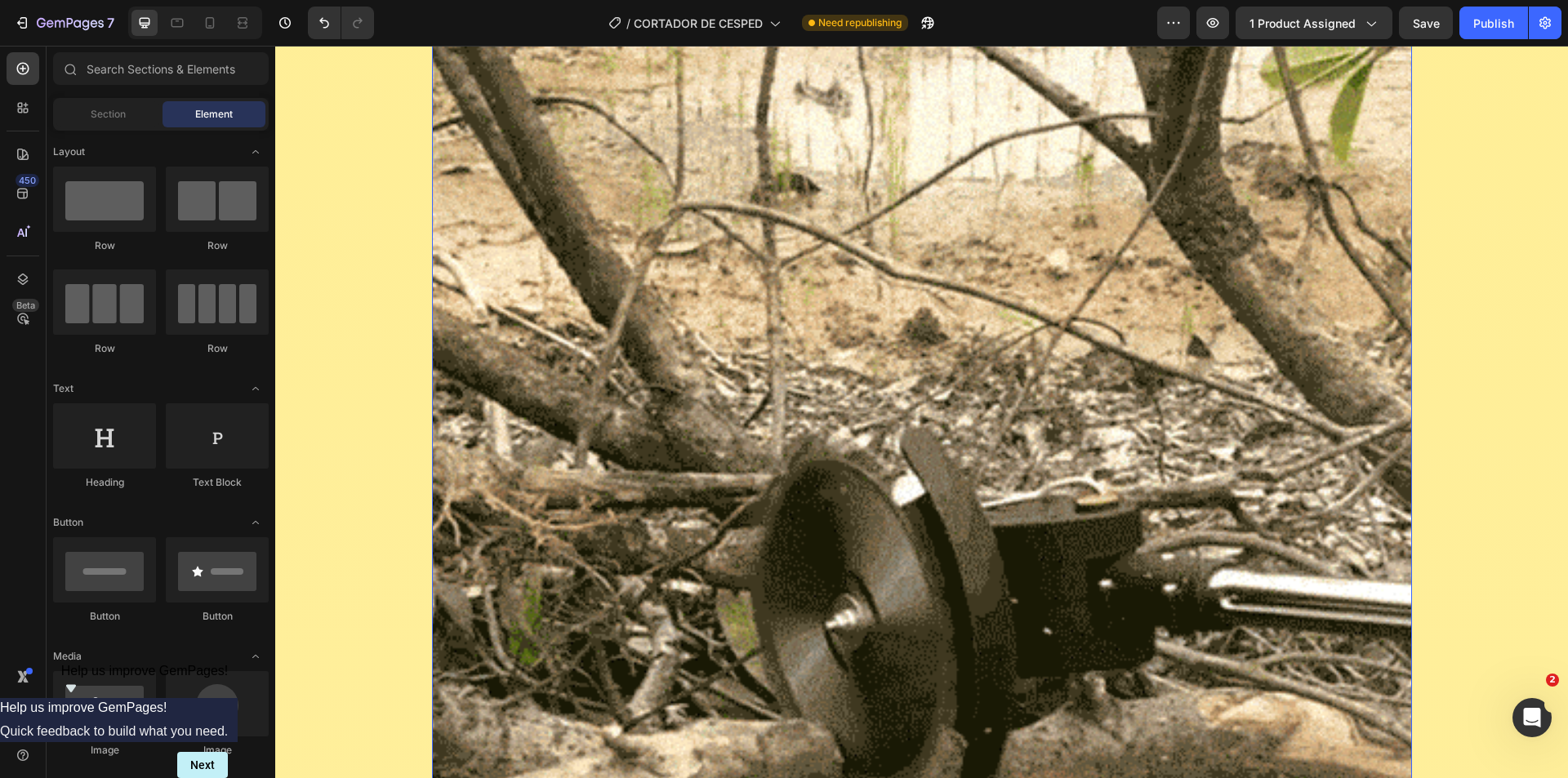
click at [919, 340] on img at bounding box center [922, 493] width 980 height 980
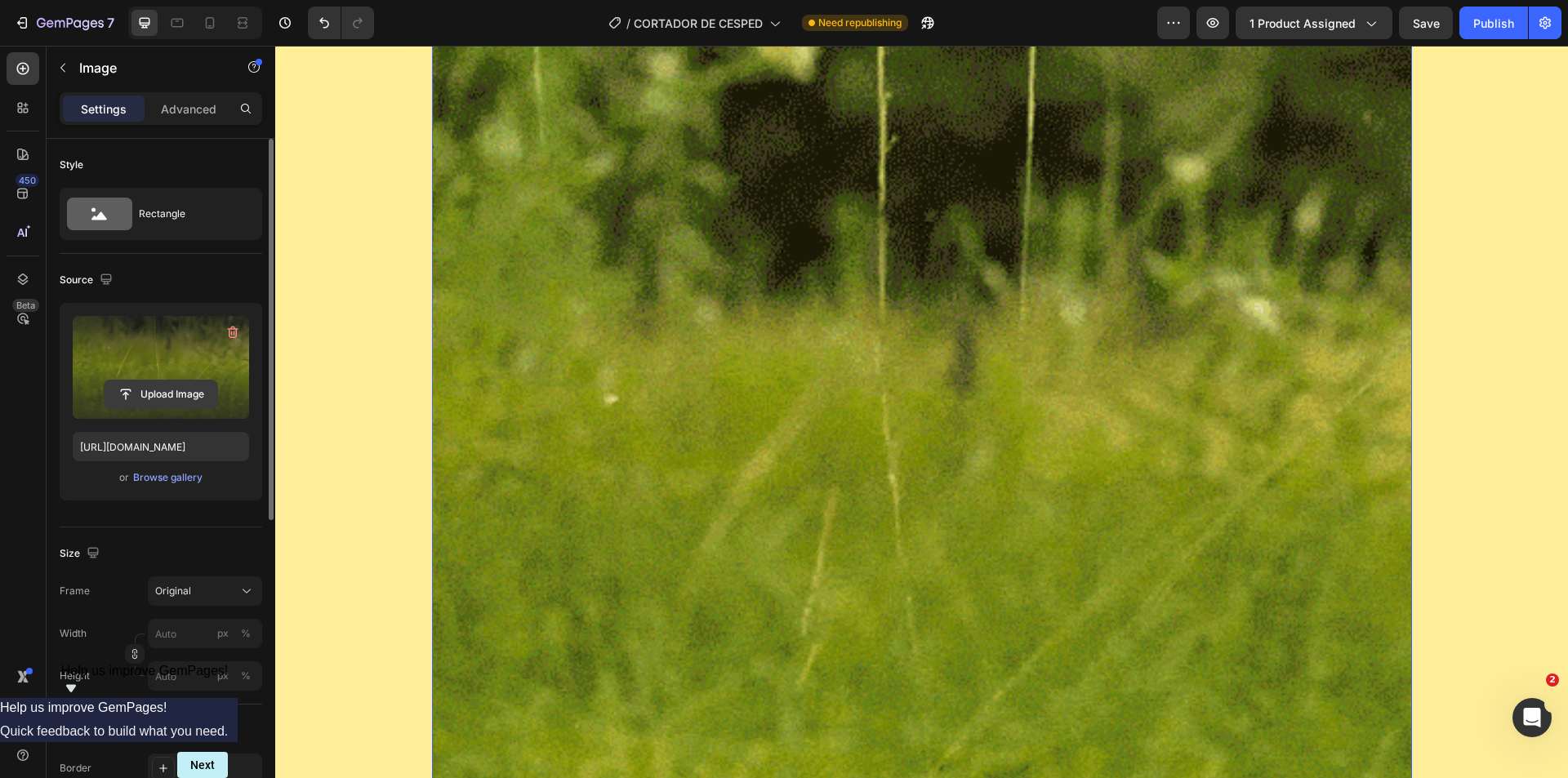
click at [157, 395] on input "file" at bounding box center [161, 394] width 112 height 28
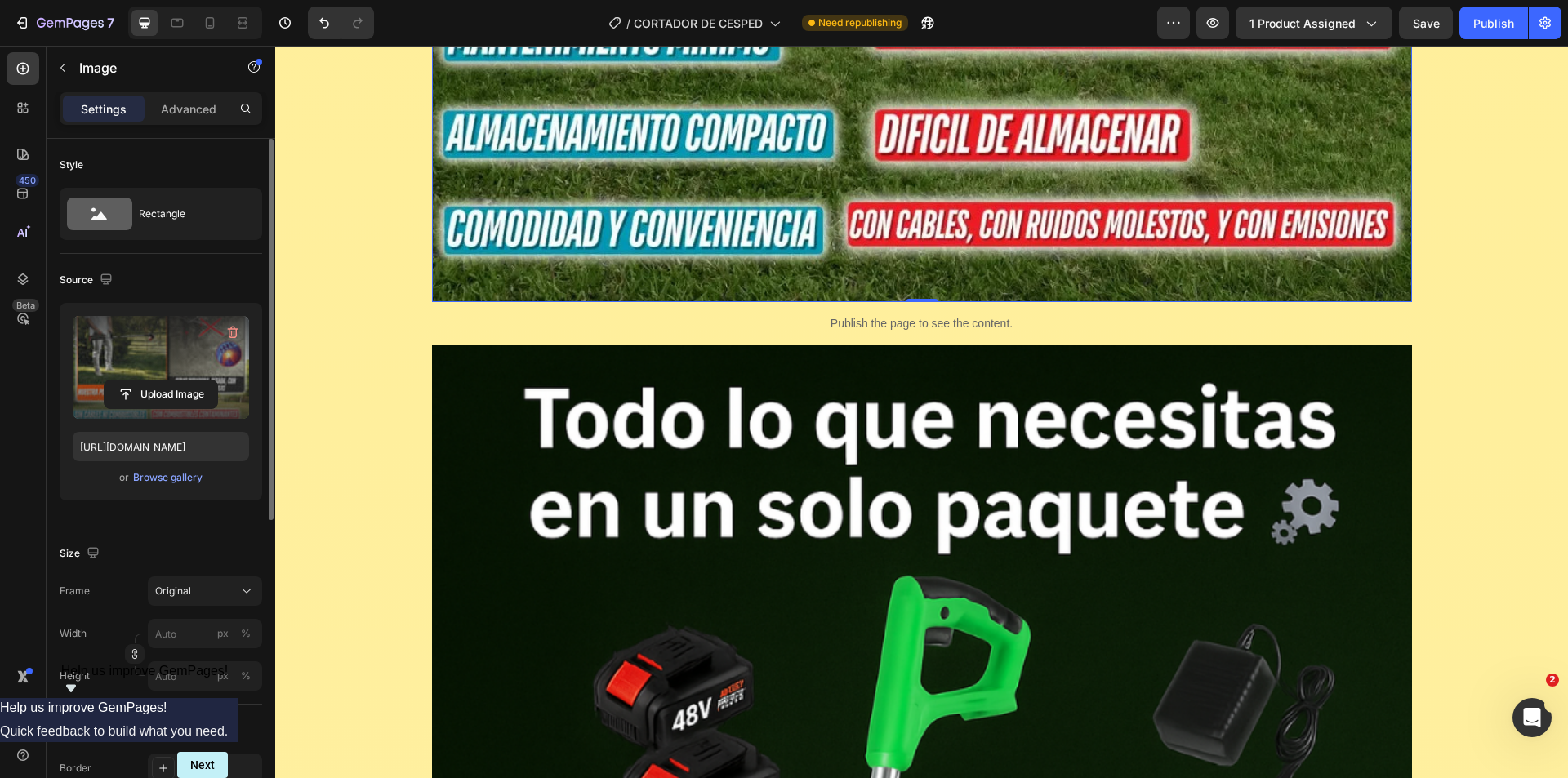
scroll to position [9841, 0]
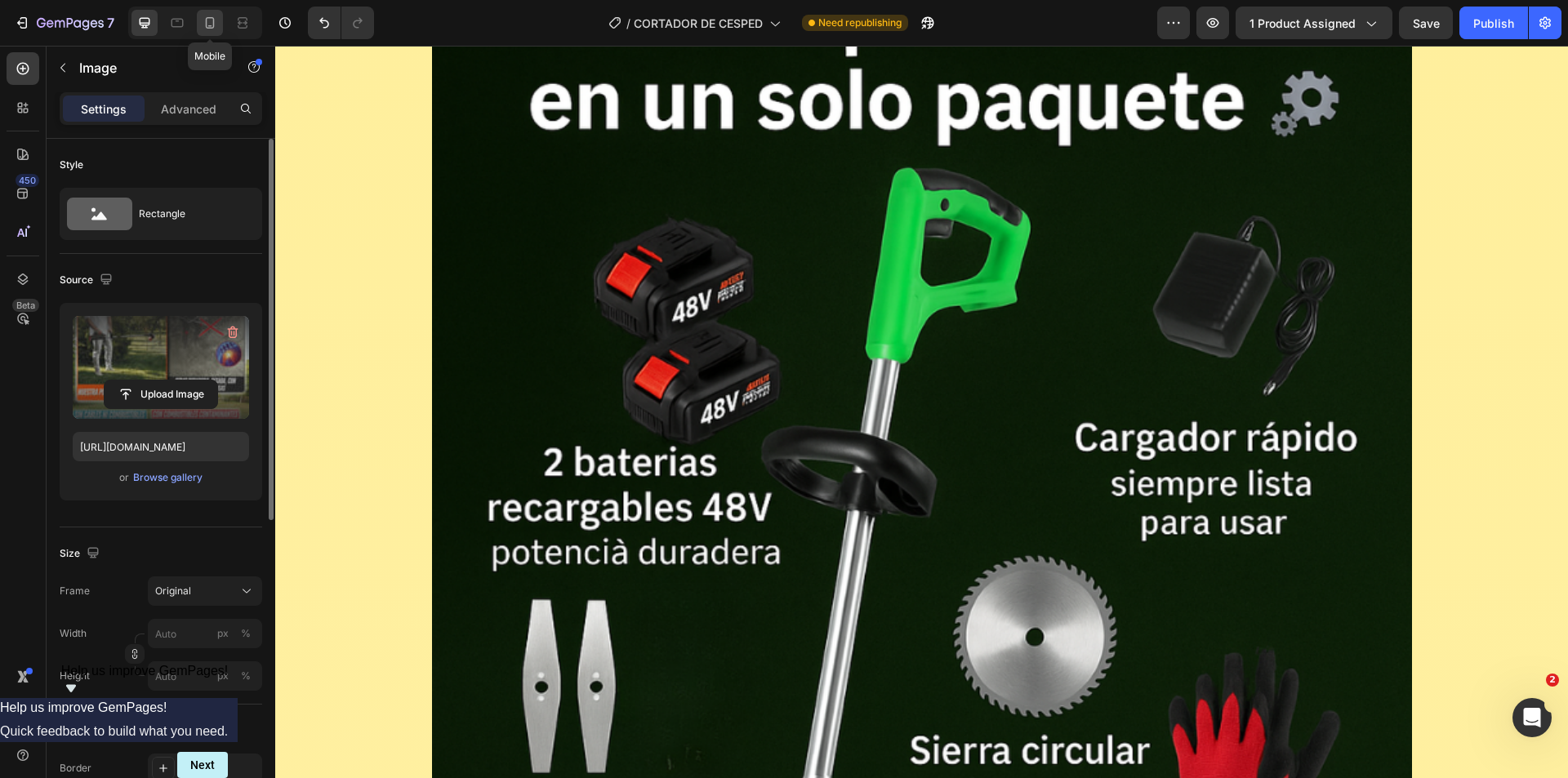
click at [215, 29] on icon at bounding box center [210, 22] width 16 height 16
type input "[URL][DOMAIN_NAME]"
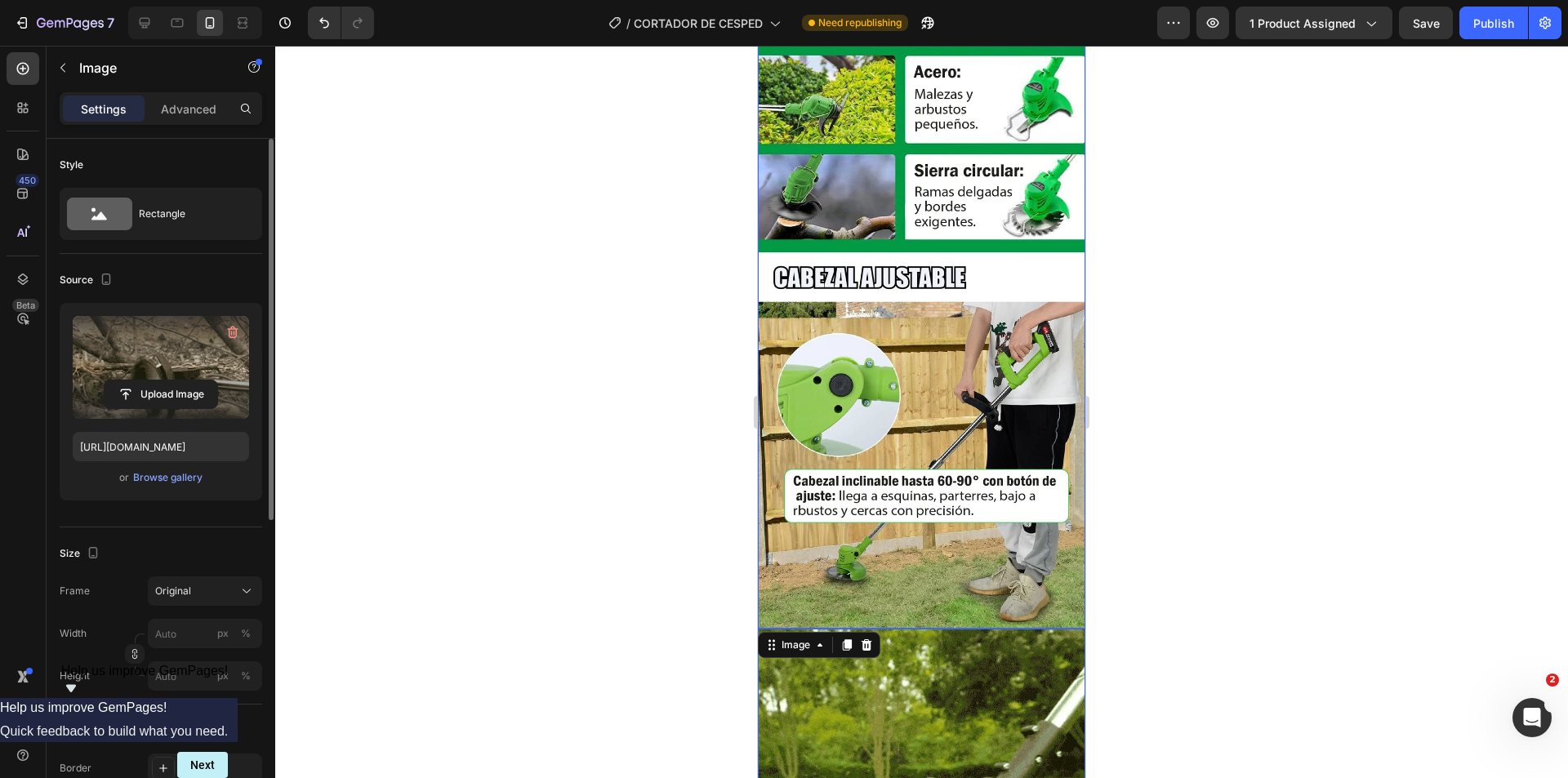
scroll to position [2743, 0]
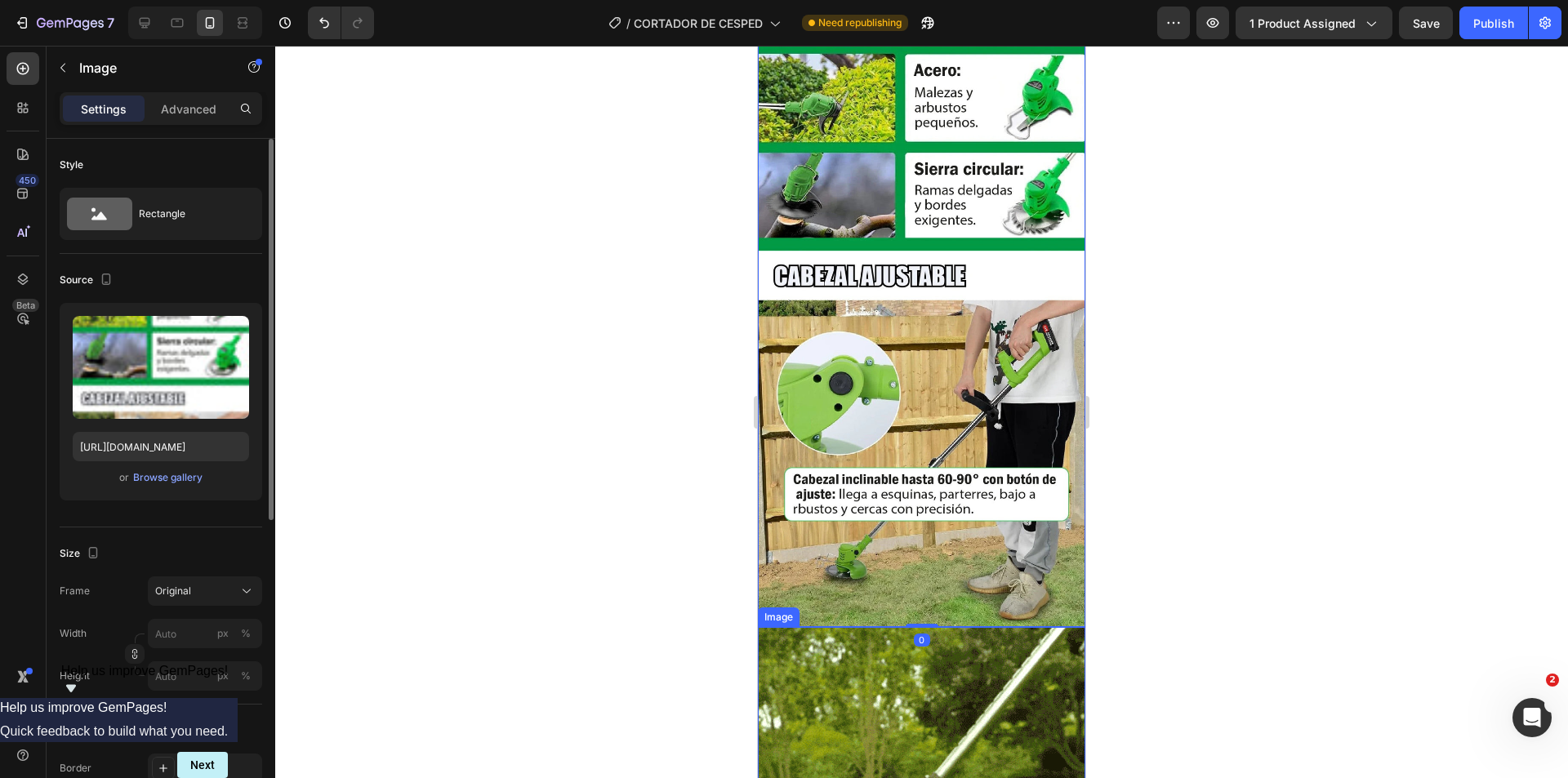
click at [938, 626] on img at bounding box center [922, 790] width 328 height 328
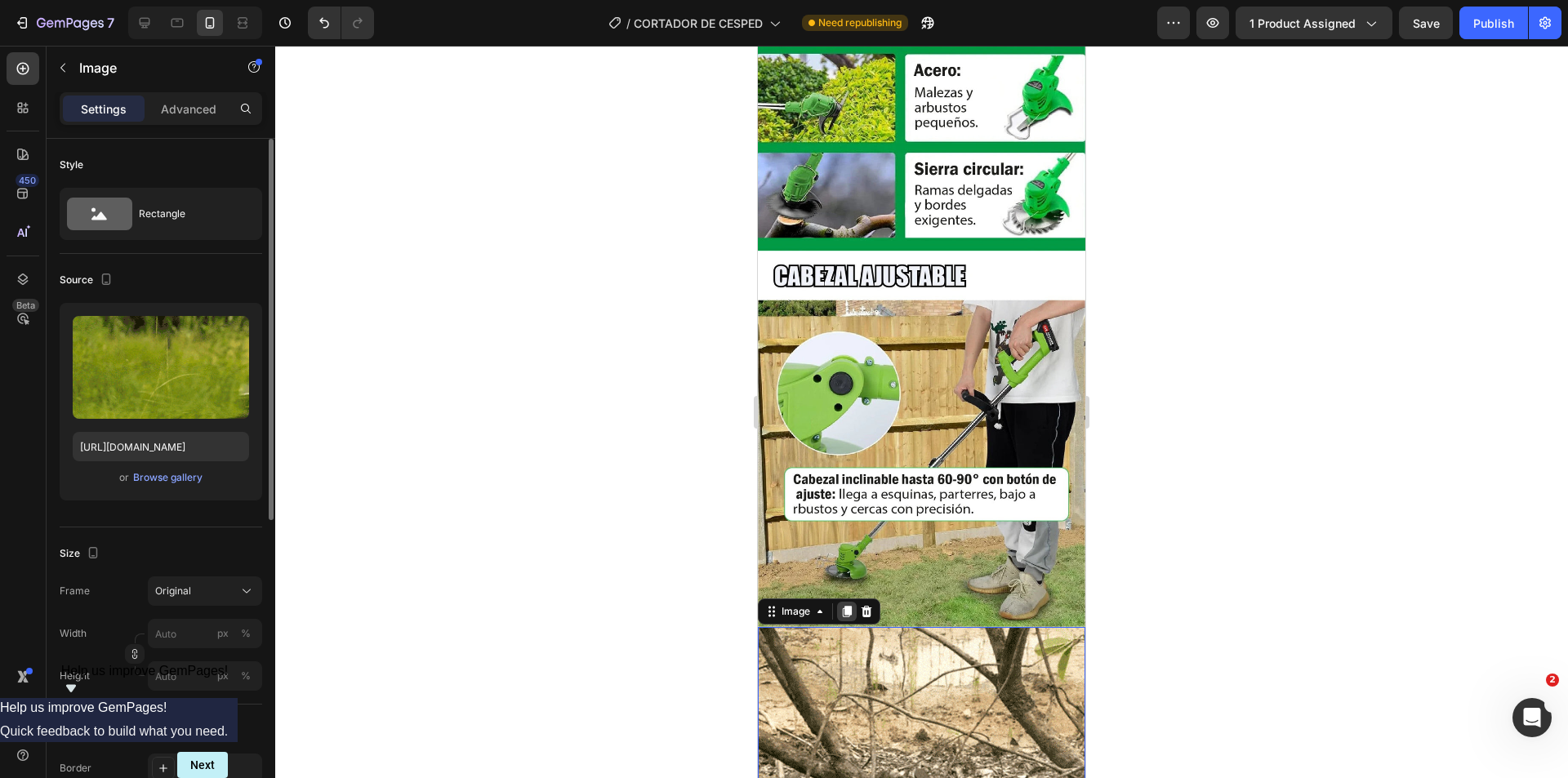
drag, startPoint x: 851, startPoint y: 501, endPoint x: 842, endPoint y: 496, distance: 10.3
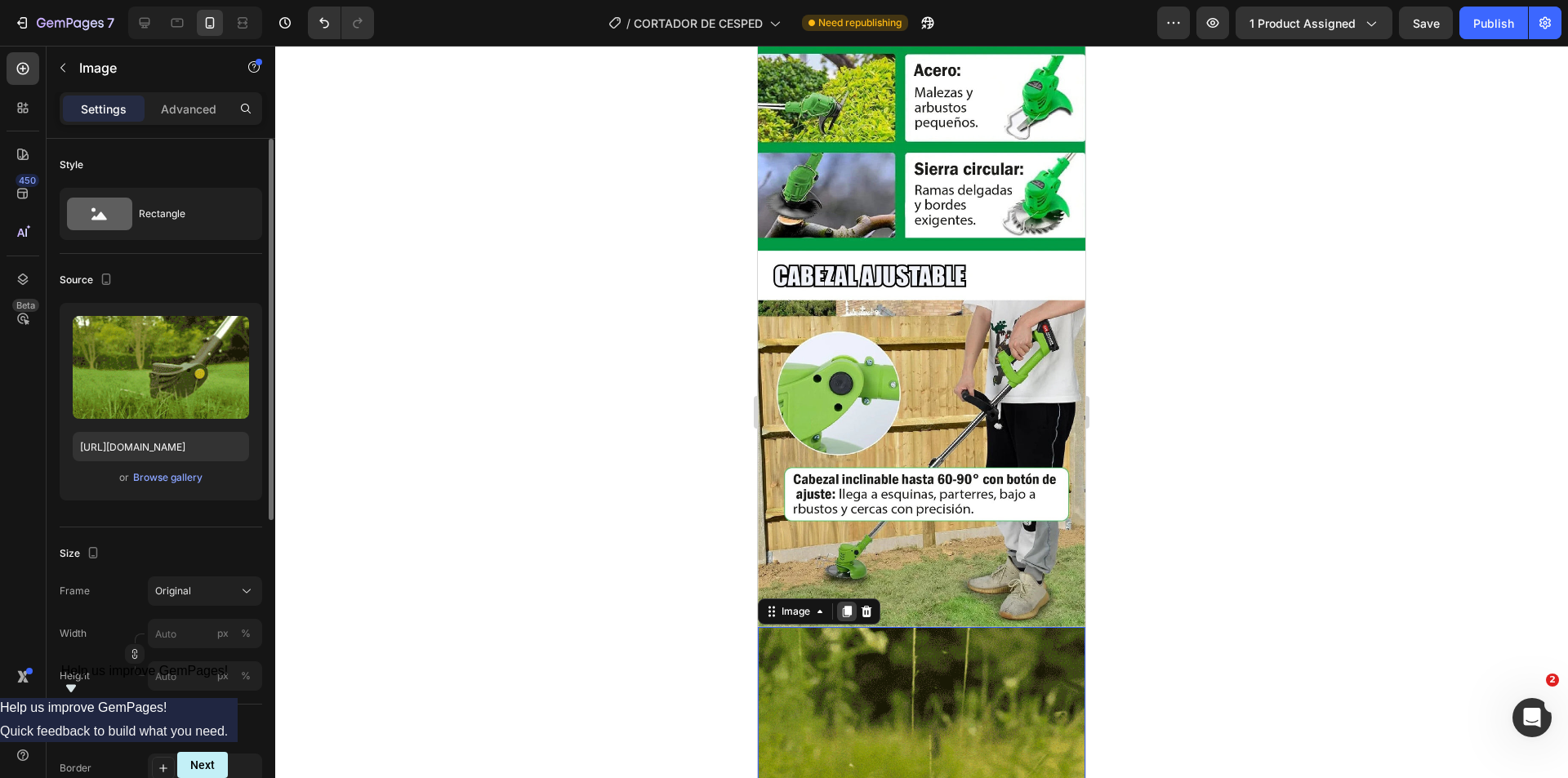
click at [851, 605] on icon at bounding box center [847, 611] width 13 height 13
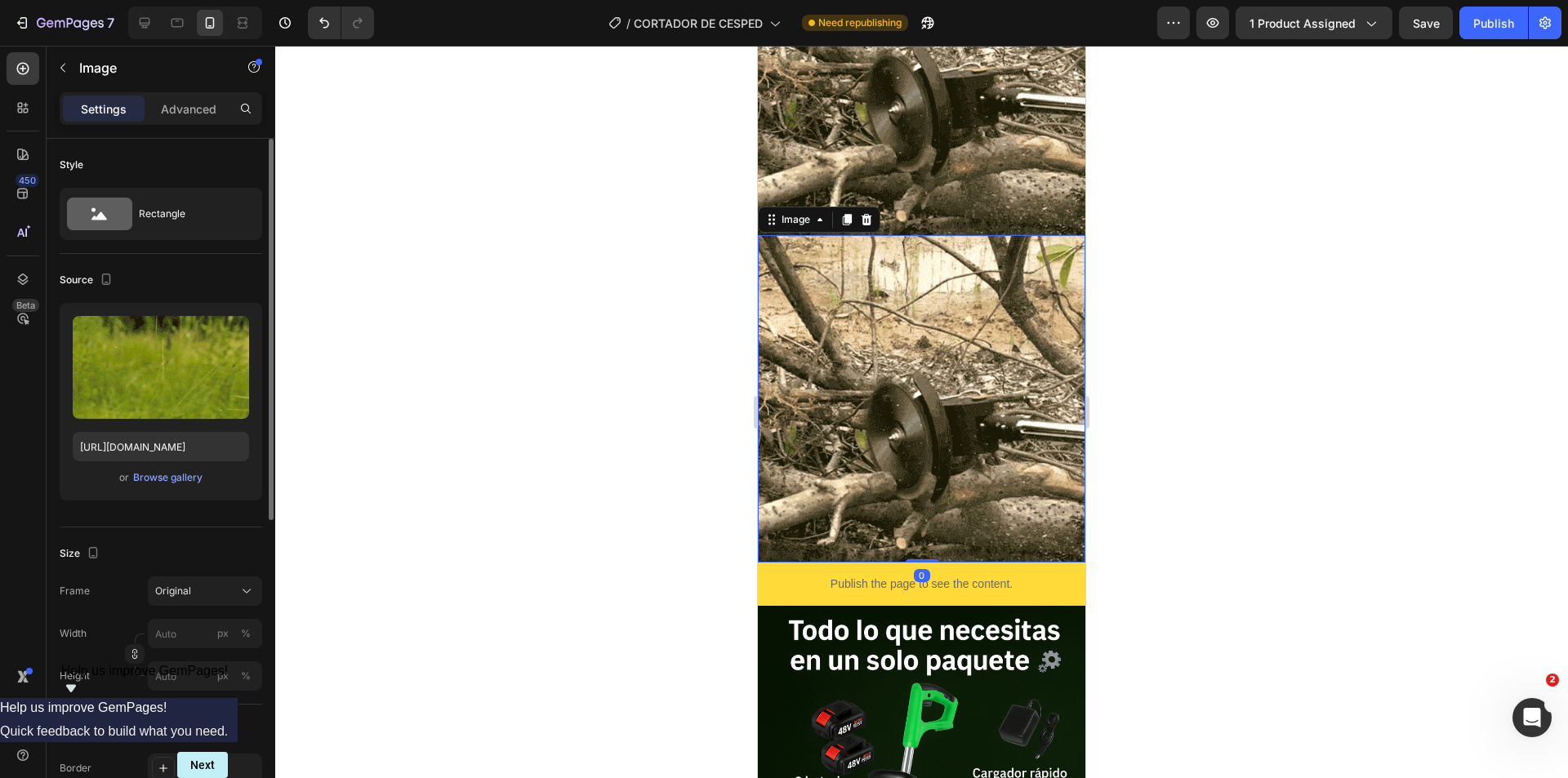
scroll to position [3466, 0]
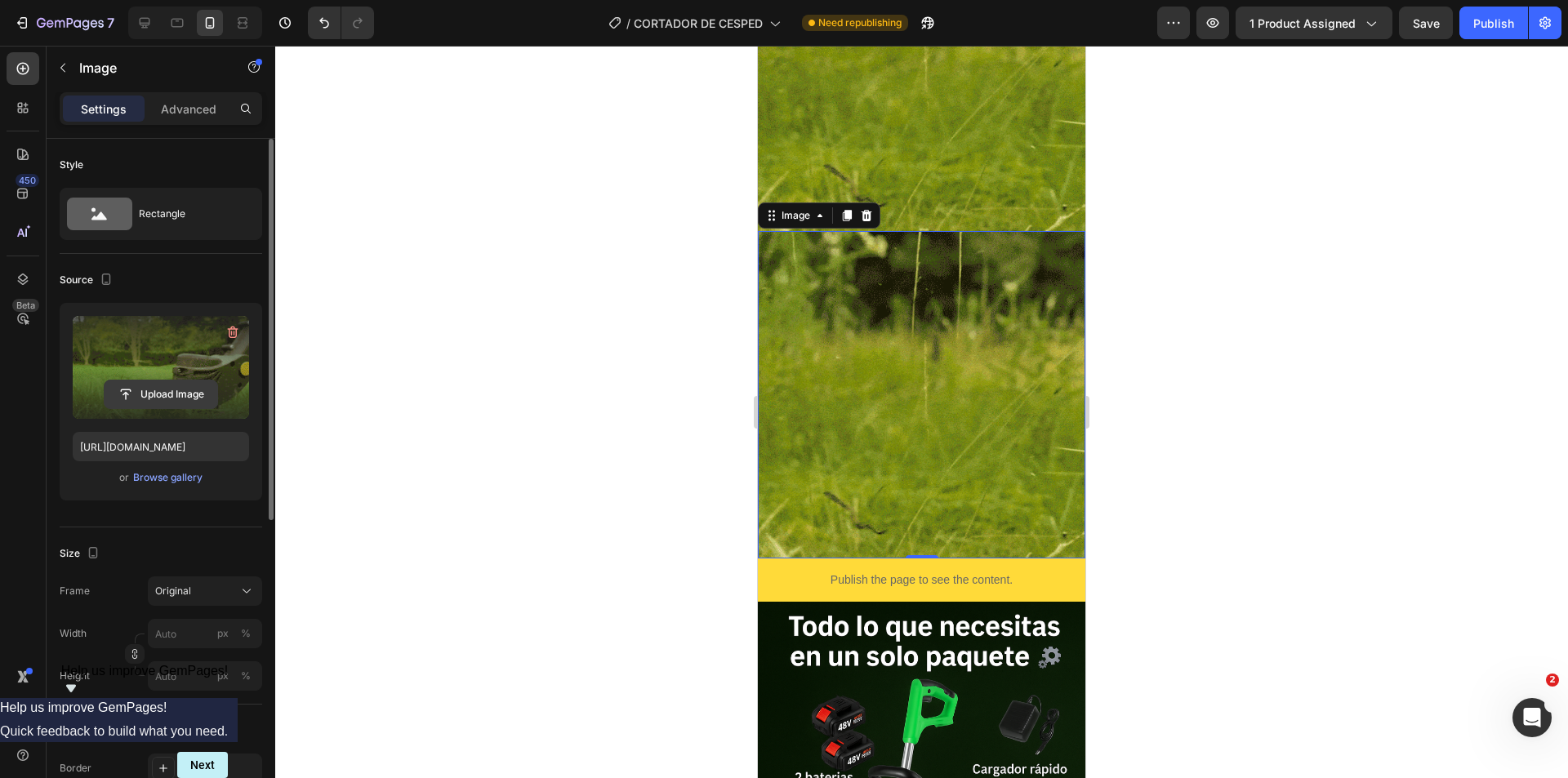
click at [189, 385] on input "file" at bounding box center [161, 394] width 112 height 28
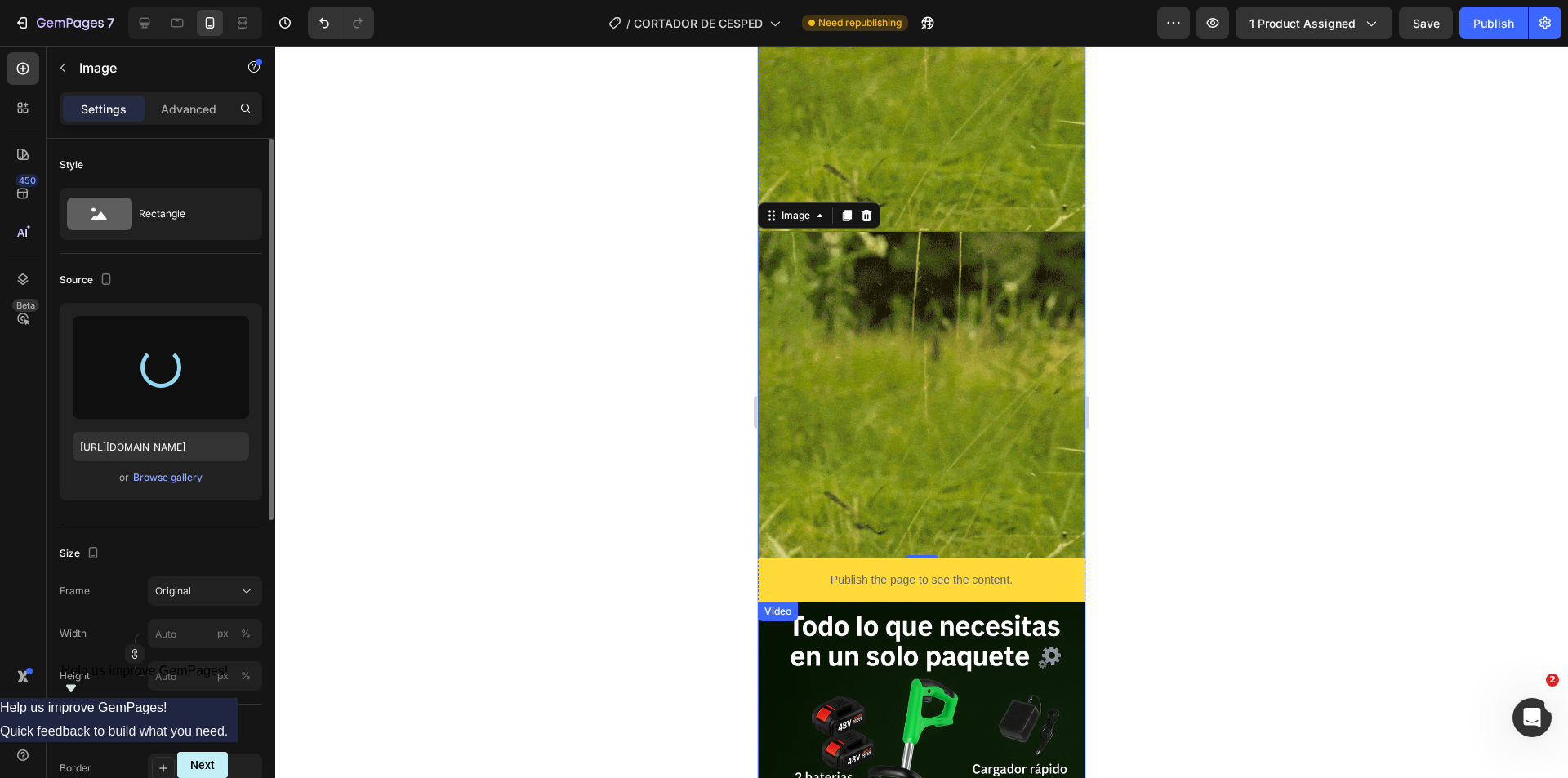
type input "[URL][DOMAIN_NAME]"
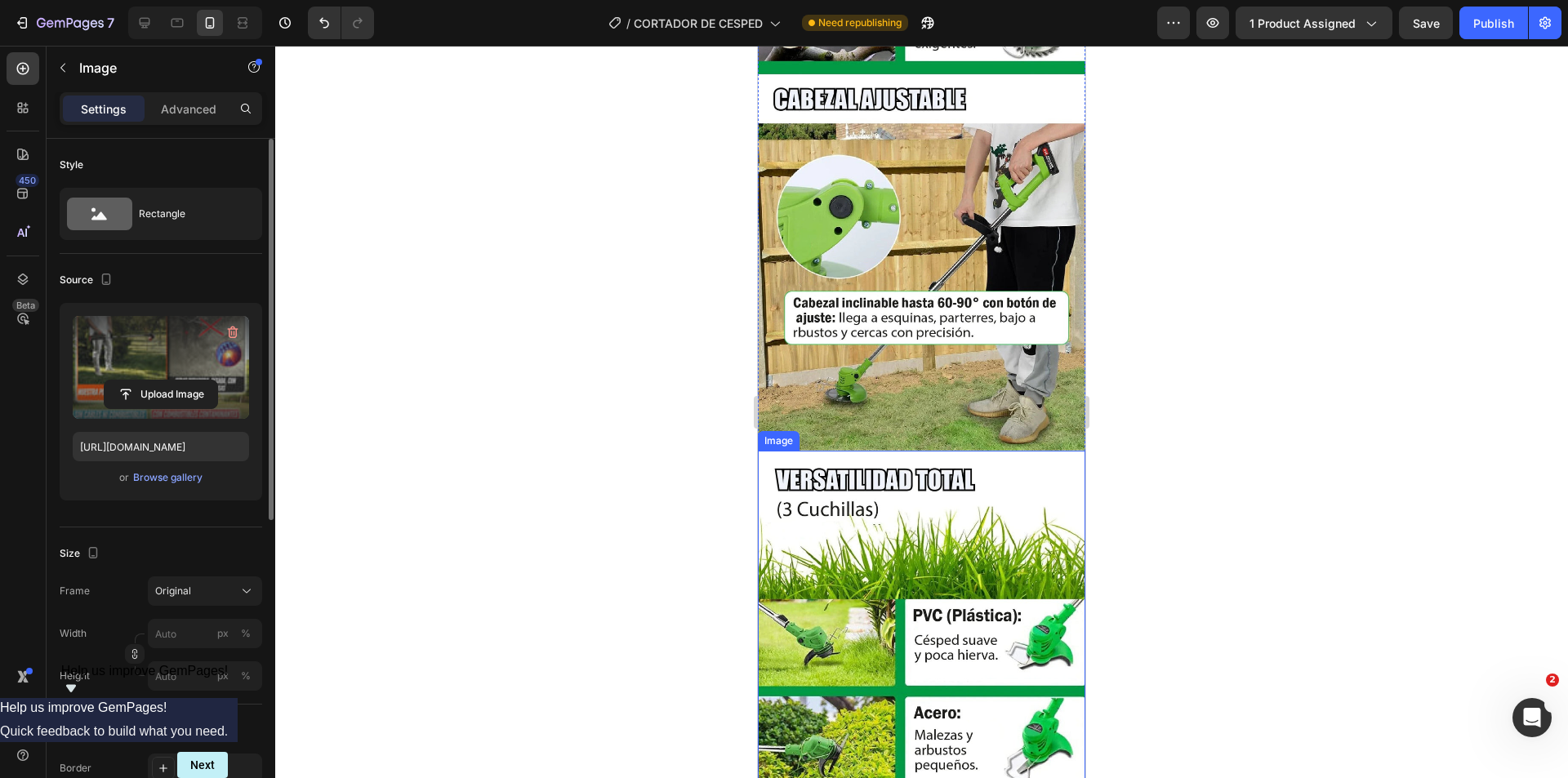
scroll to position [2241, 0]
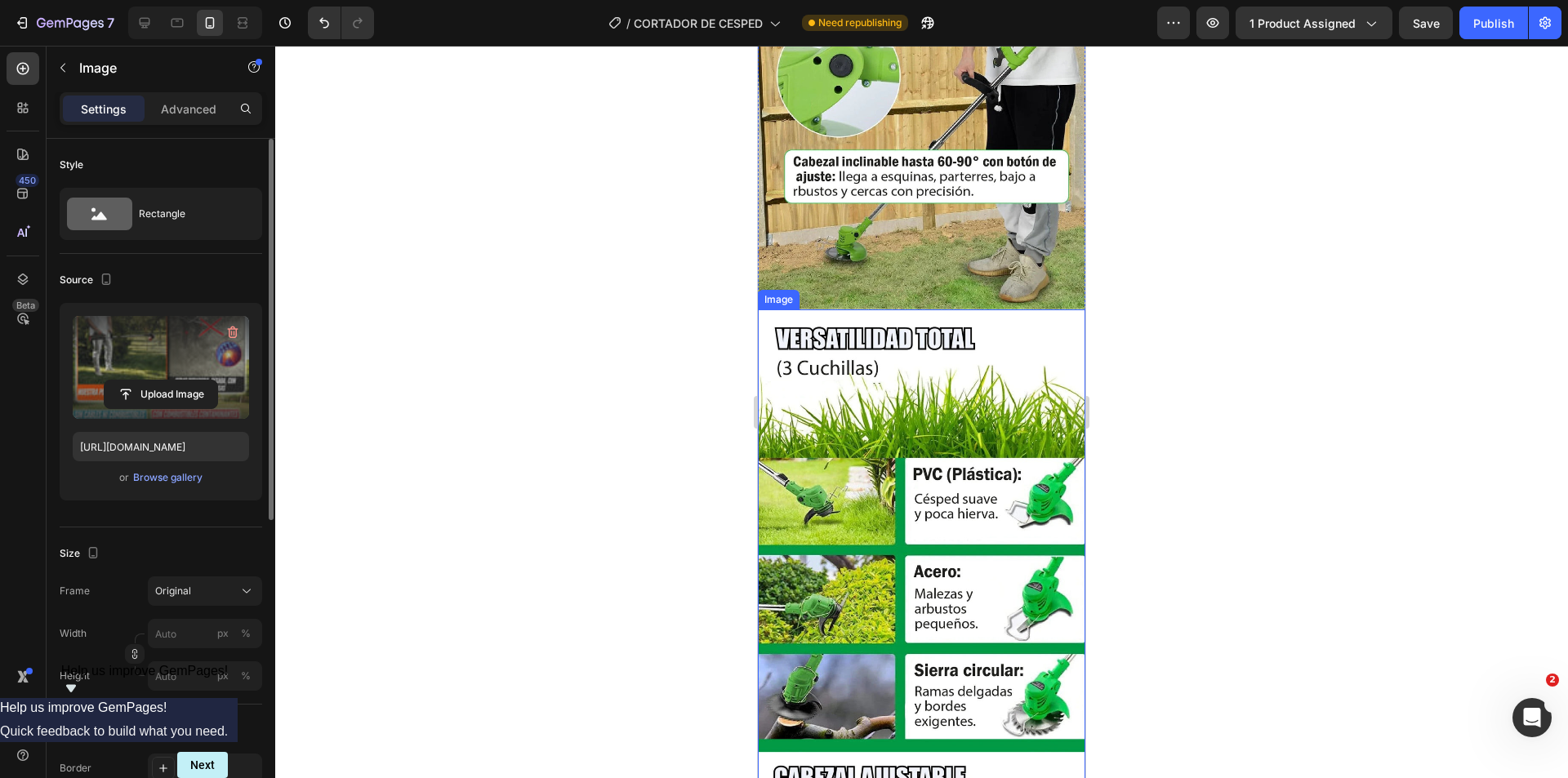
click at [921, 496] on img at bounding box center [922, 718] width 328 height 820
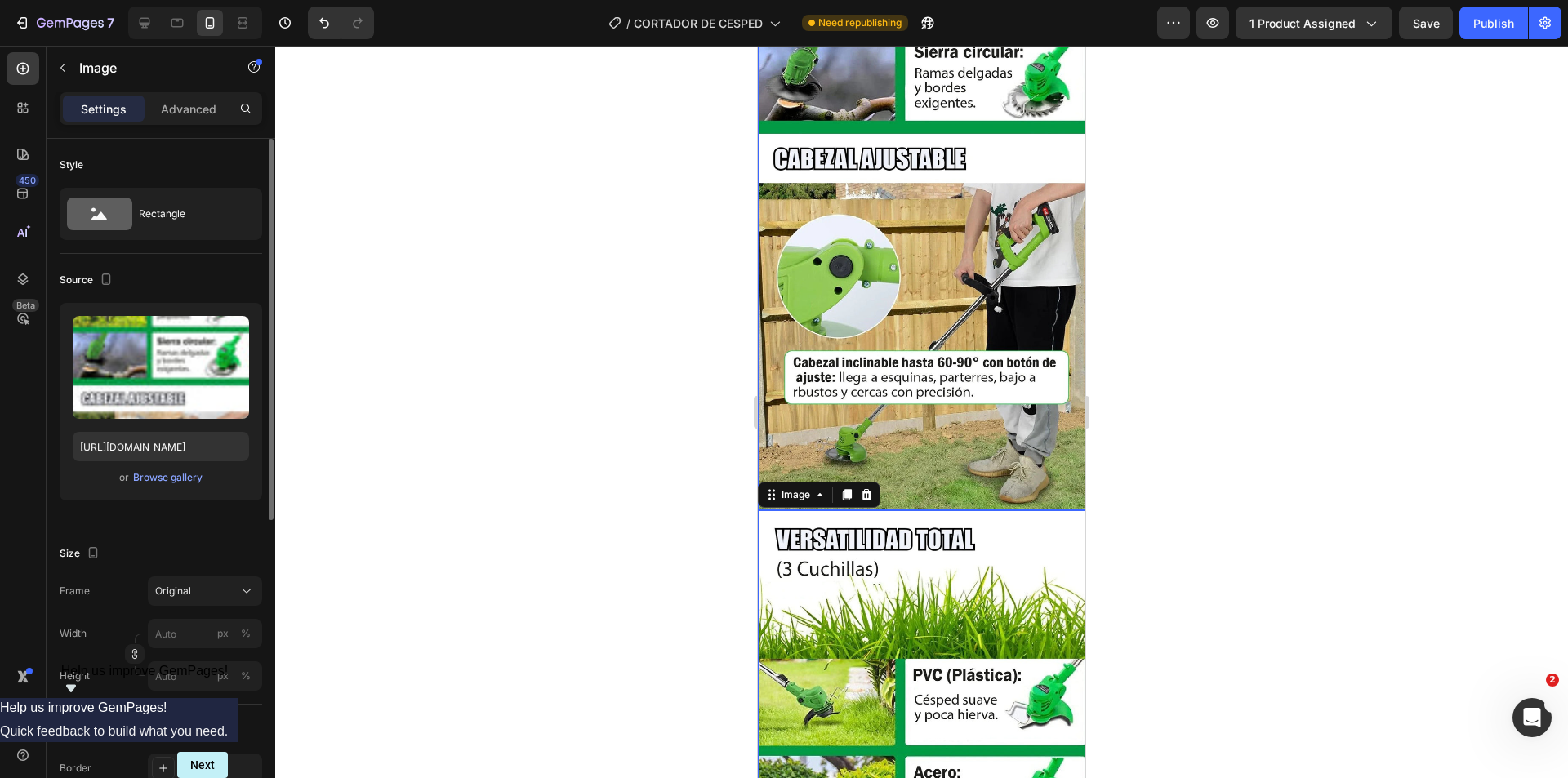
scroll to position [2078, 0]
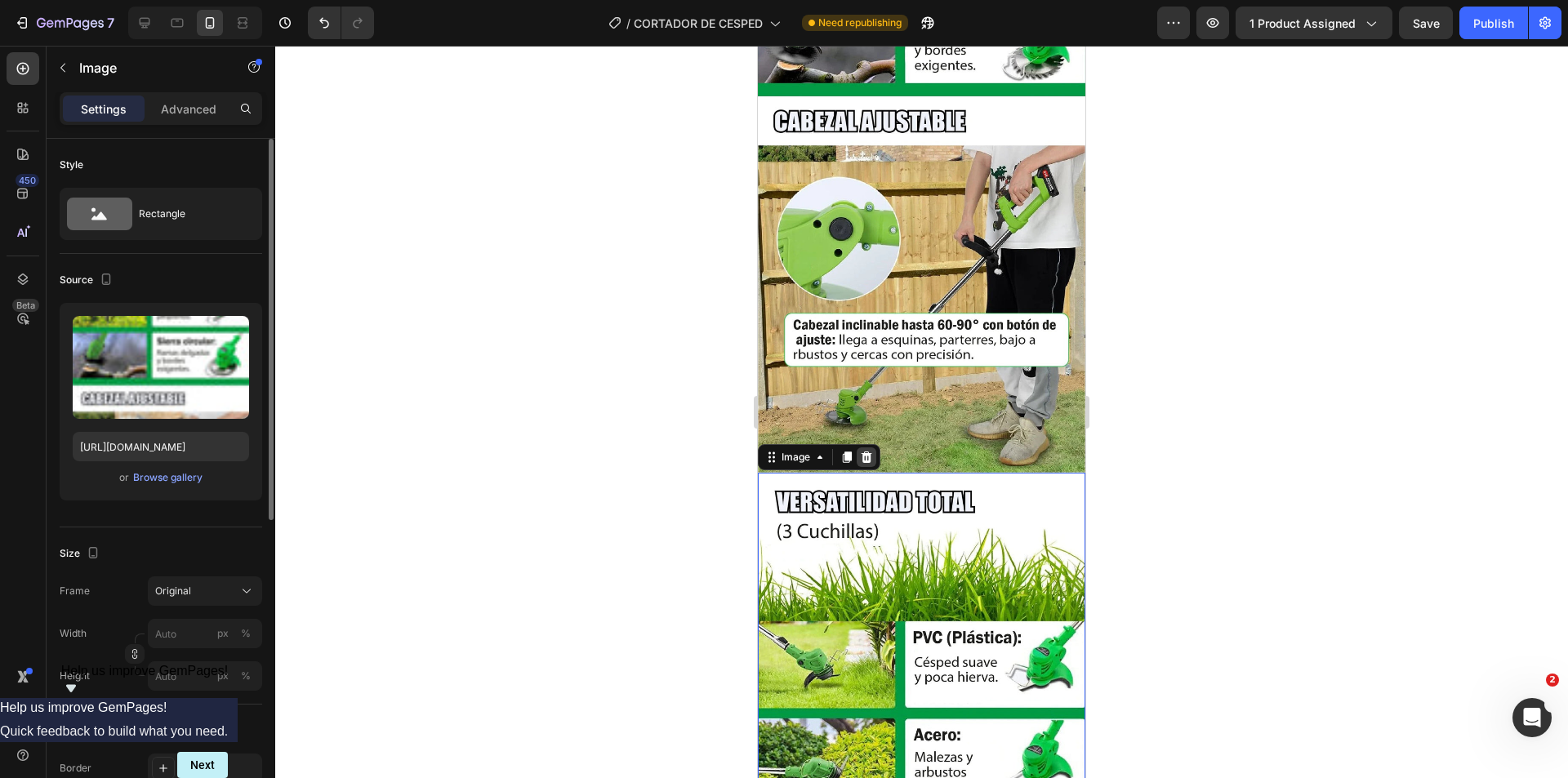
click at [864, 451] on icon at bounding box center [867, 456] width 10 height 11
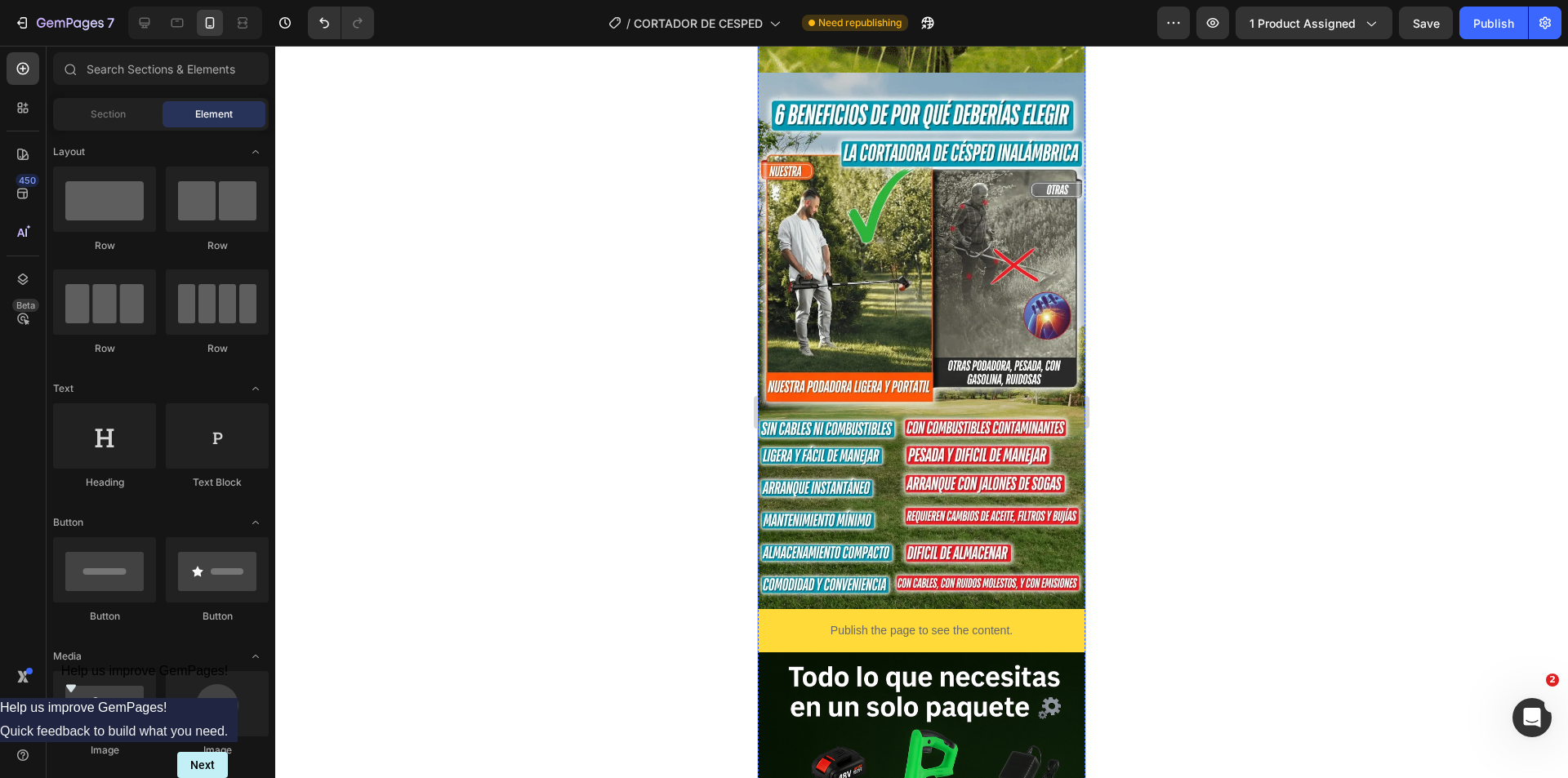
scroll to position [2812, 0]
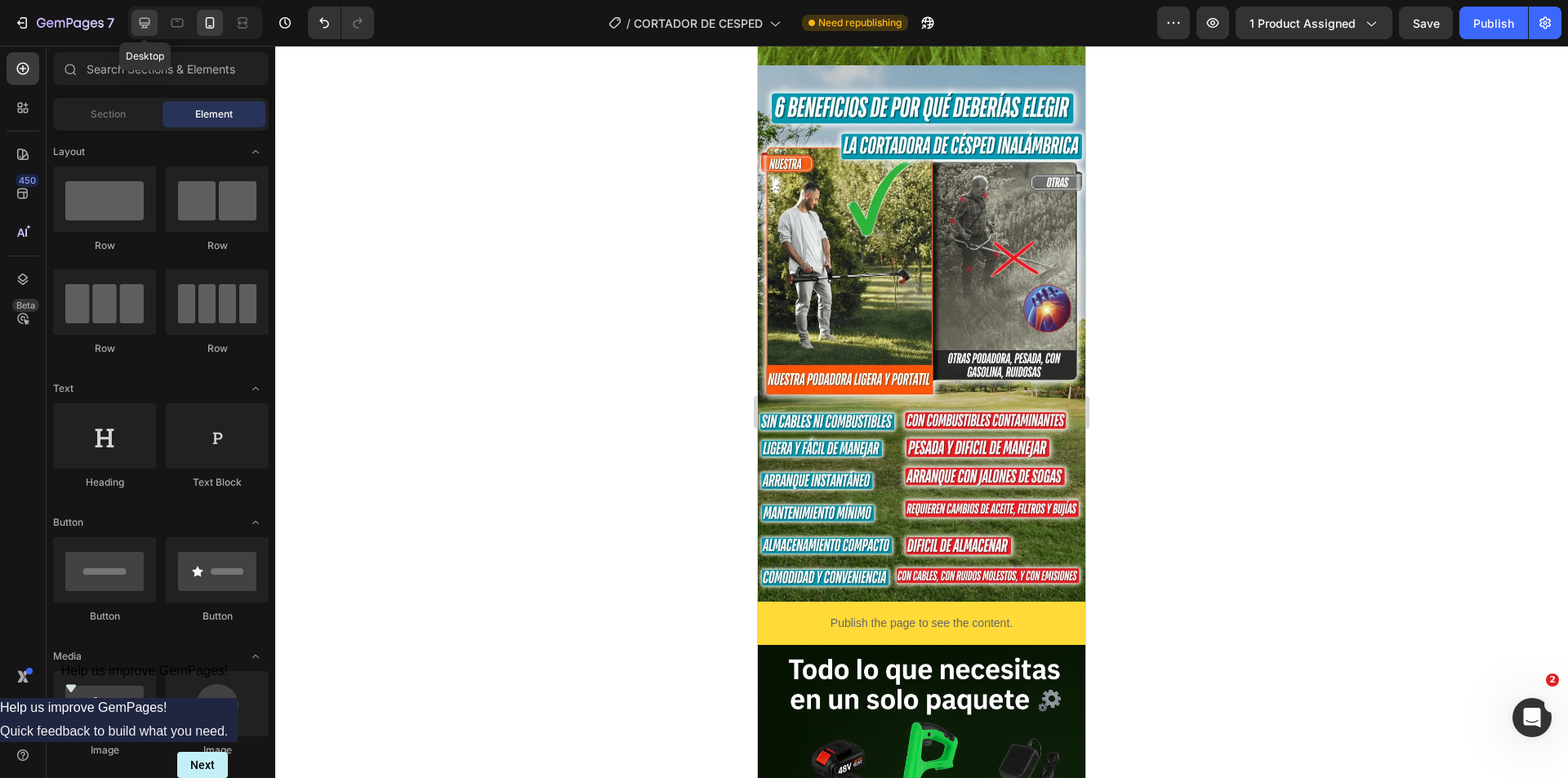
click at [148, 25] on icon at bounding box center [145, 23] width 10 height 10
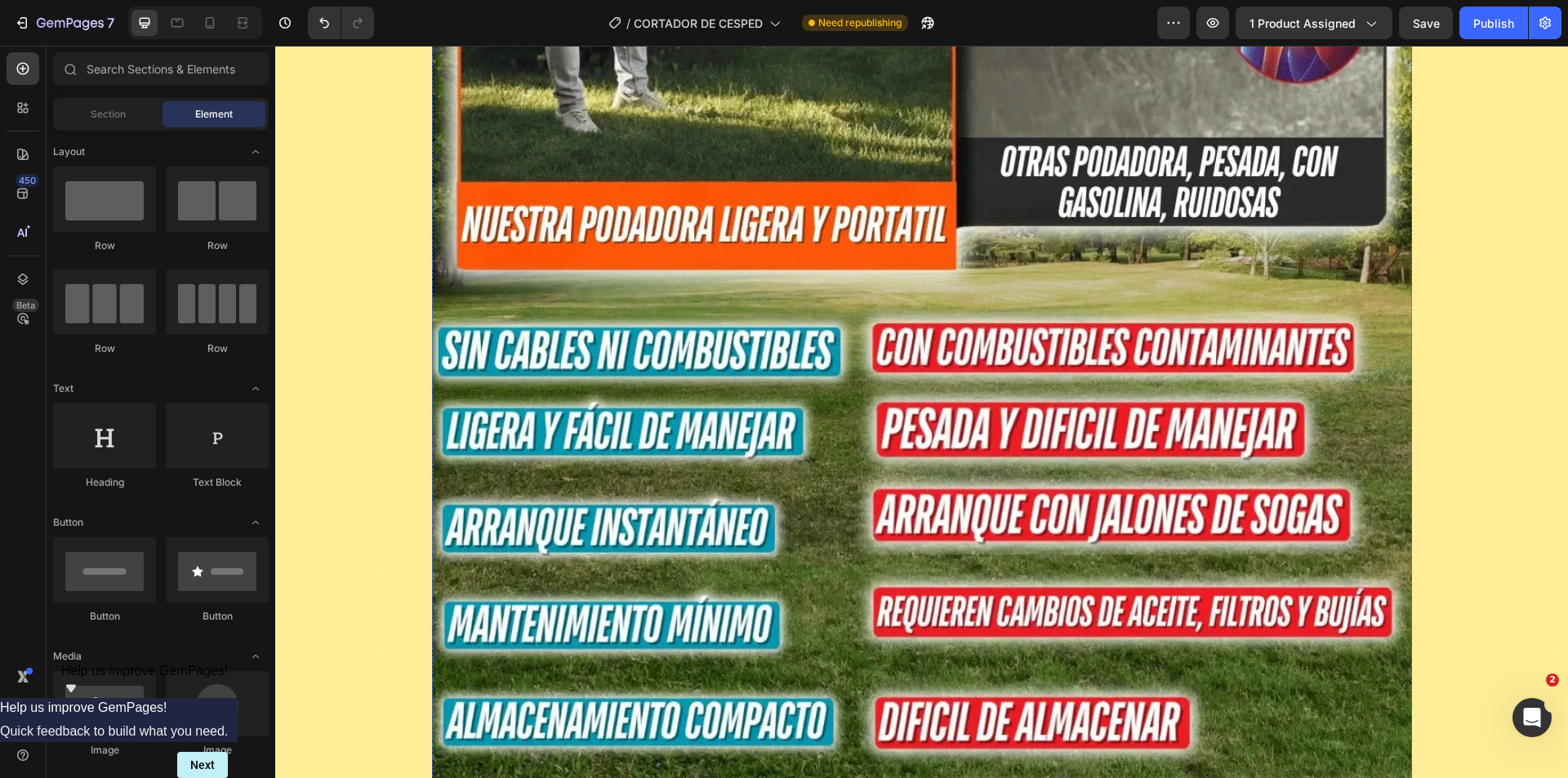
scroll to position [7857, 0]
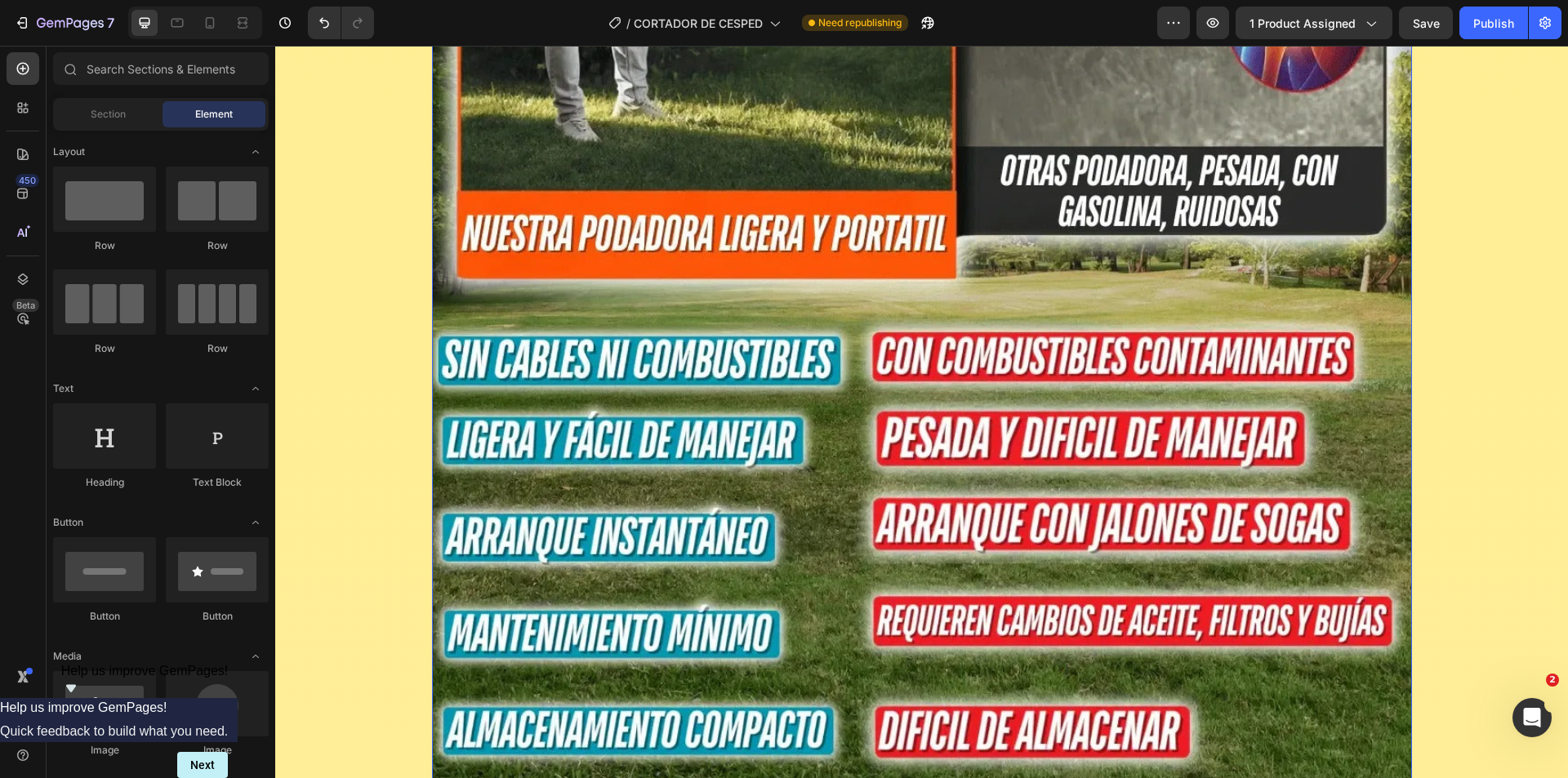
click at [569, 346] on img at bounding box center [922, 97] width 980 height 1605
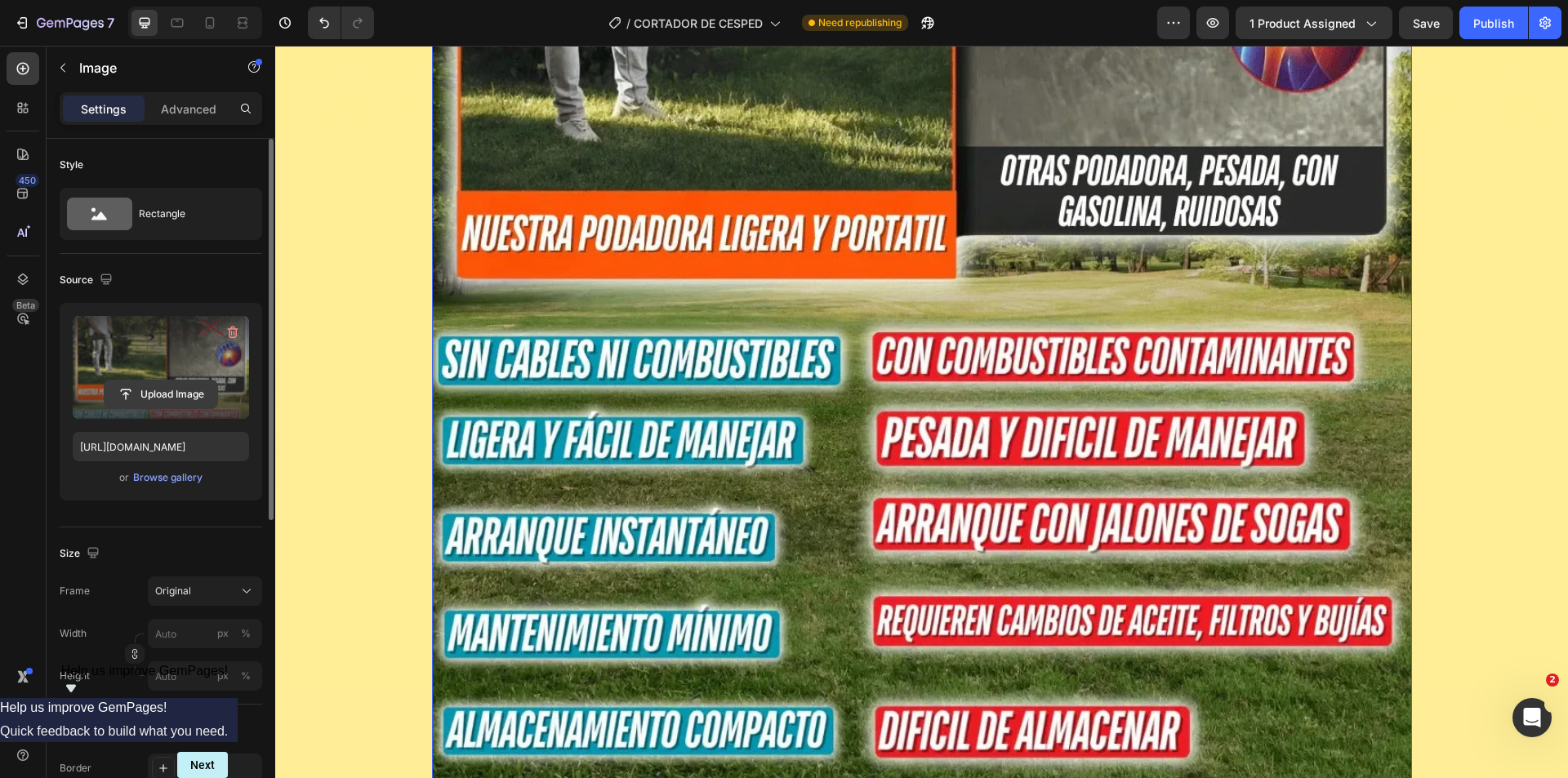
click at [159, 396] on input "file" at bounding box center [161, 394] width 112 height 28
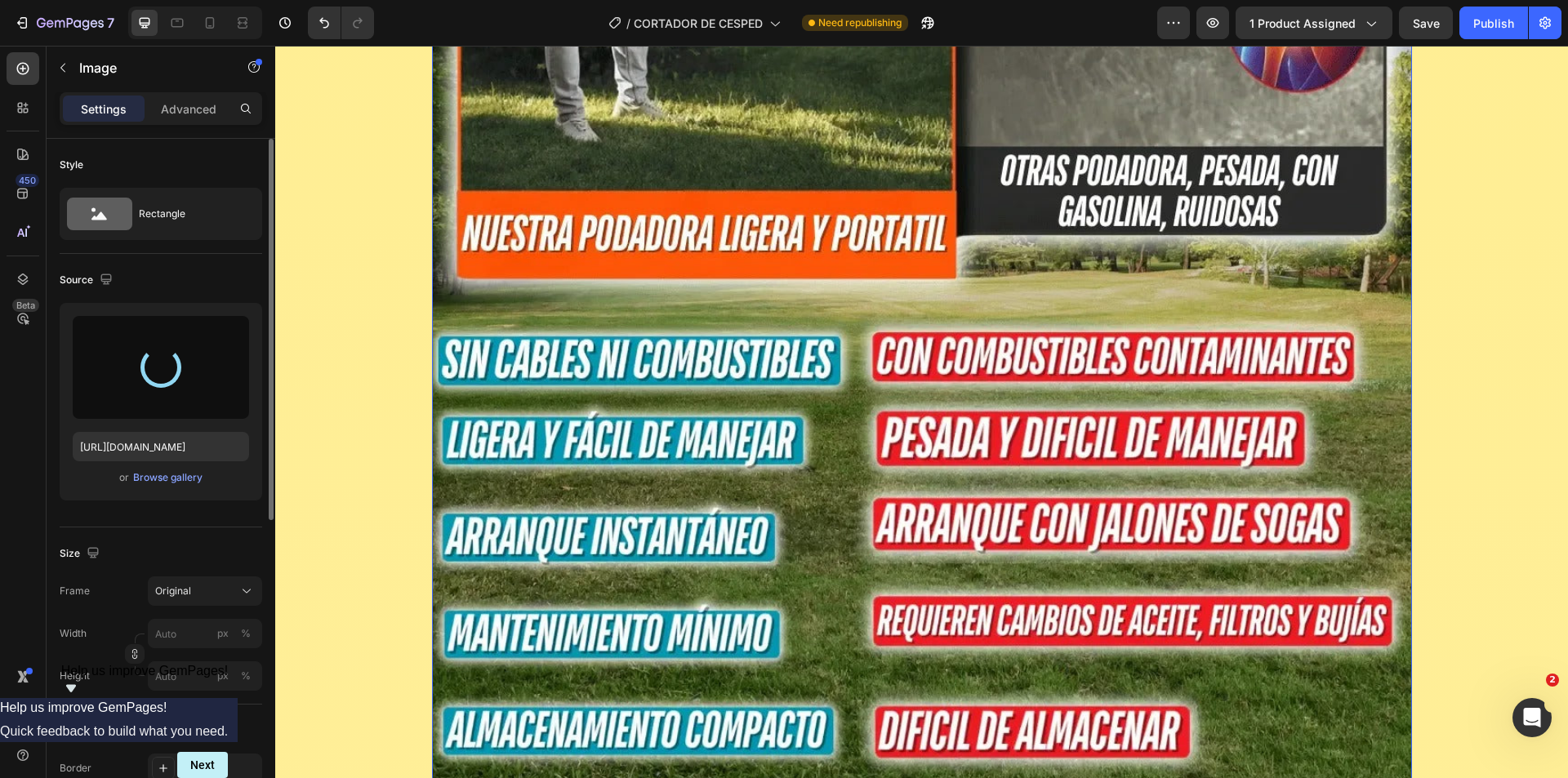
type input "[URL][DOMAIN_NAME]"
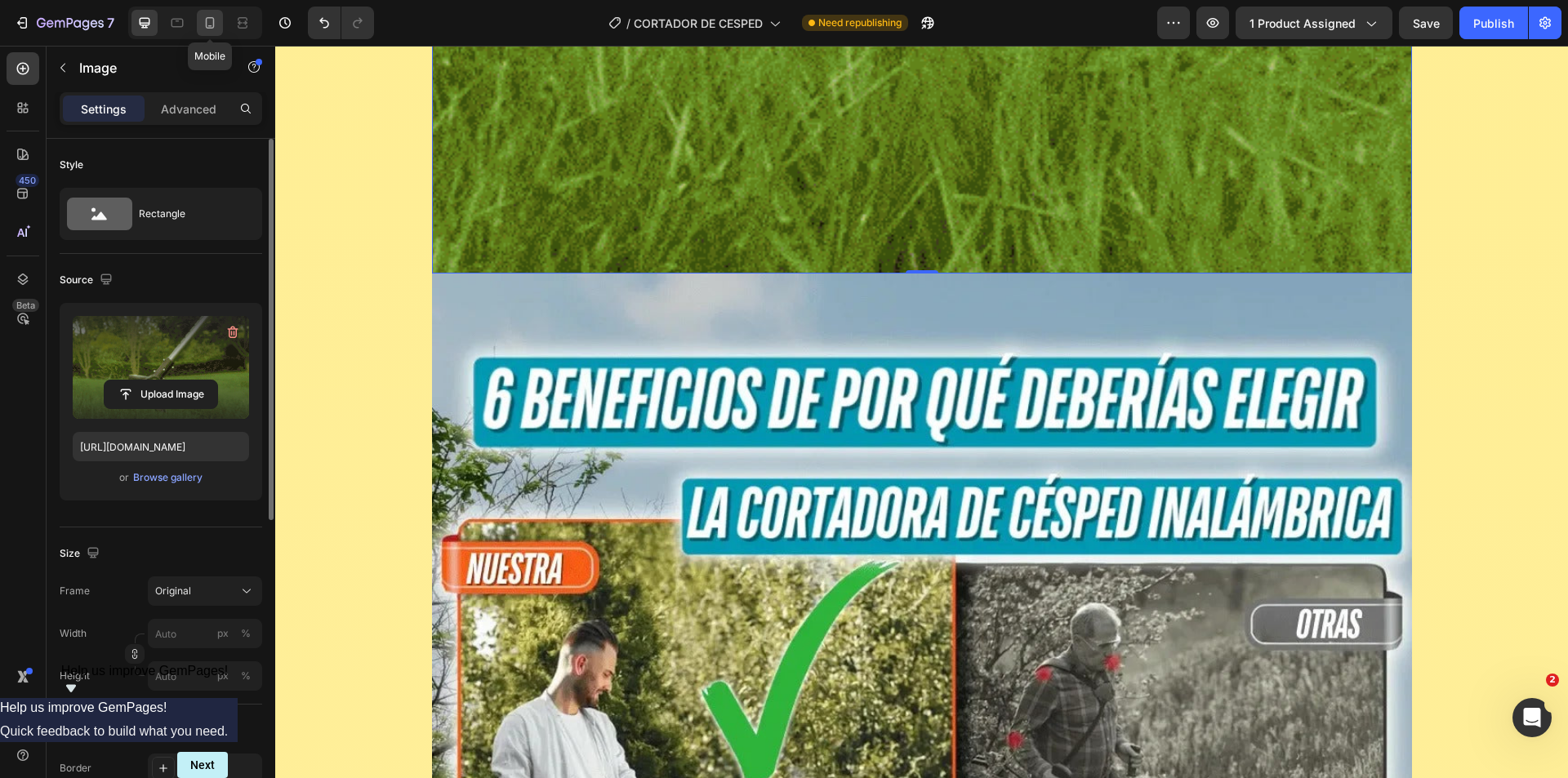
click at [214, 29] on icon at bounding box center [210, 22] width 16 height 16
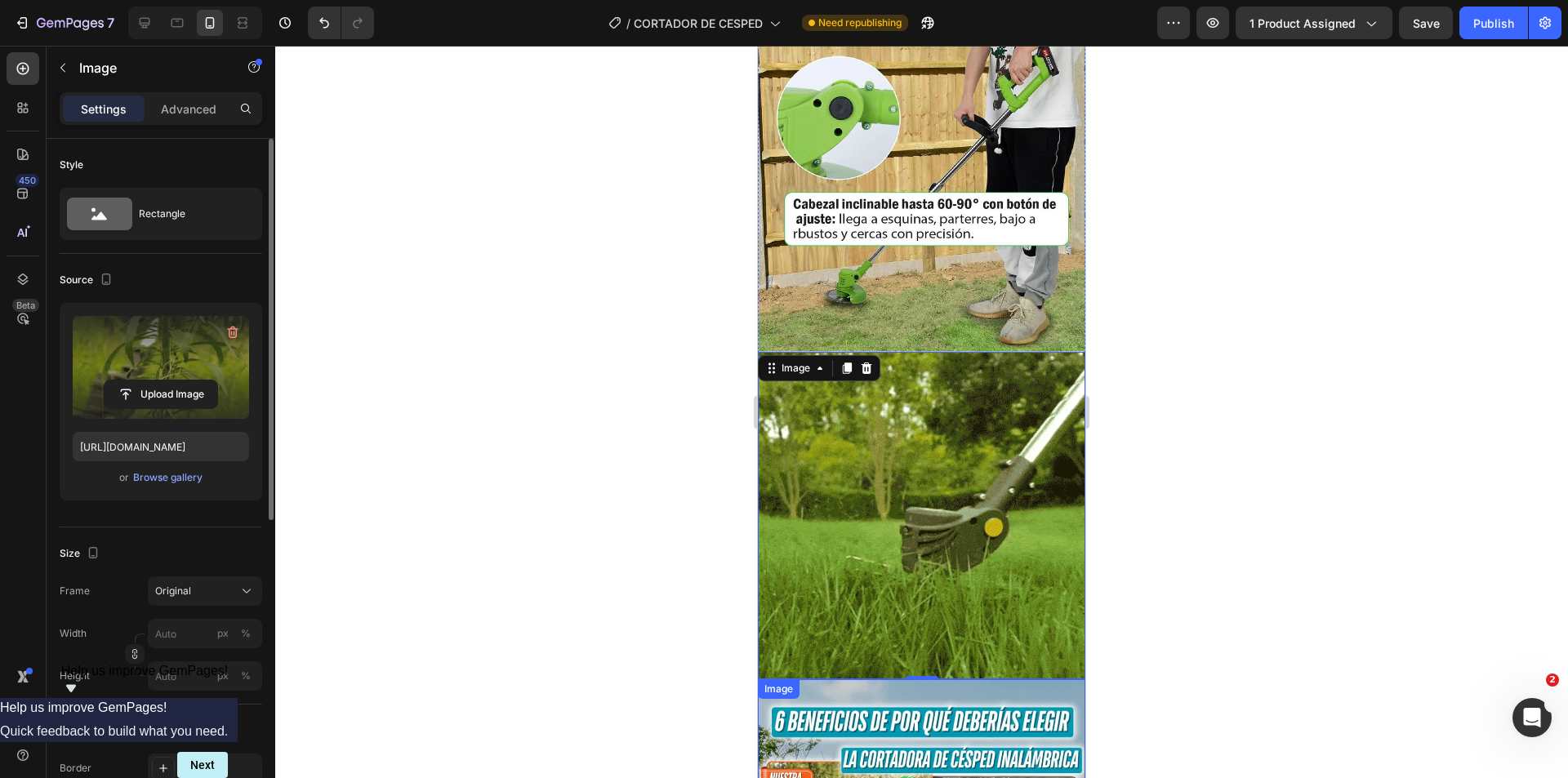
scroll to position [2117, 0]
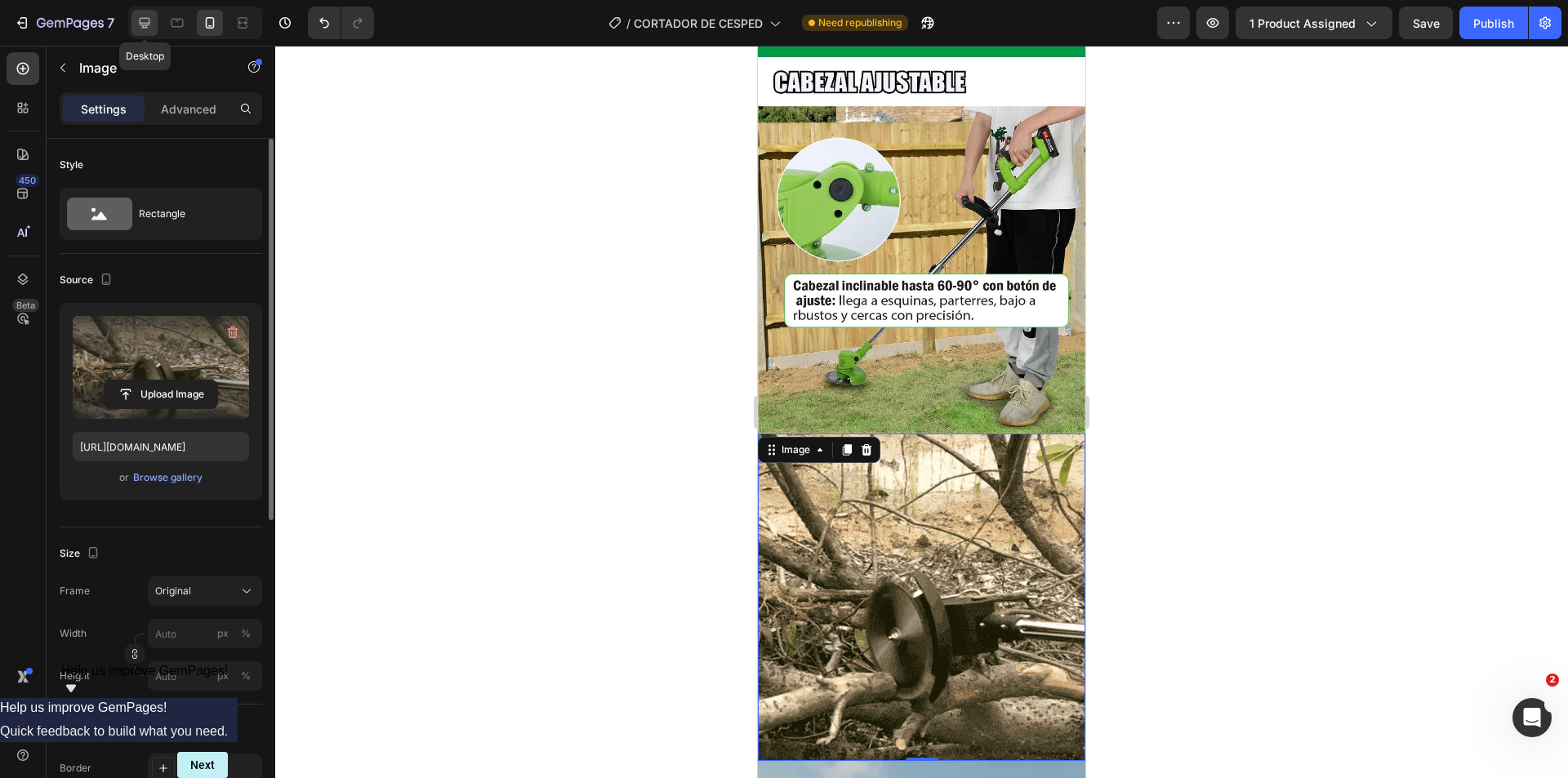
click at [141, 26] on icon at bounding box center [145, 23] width 10 height 10
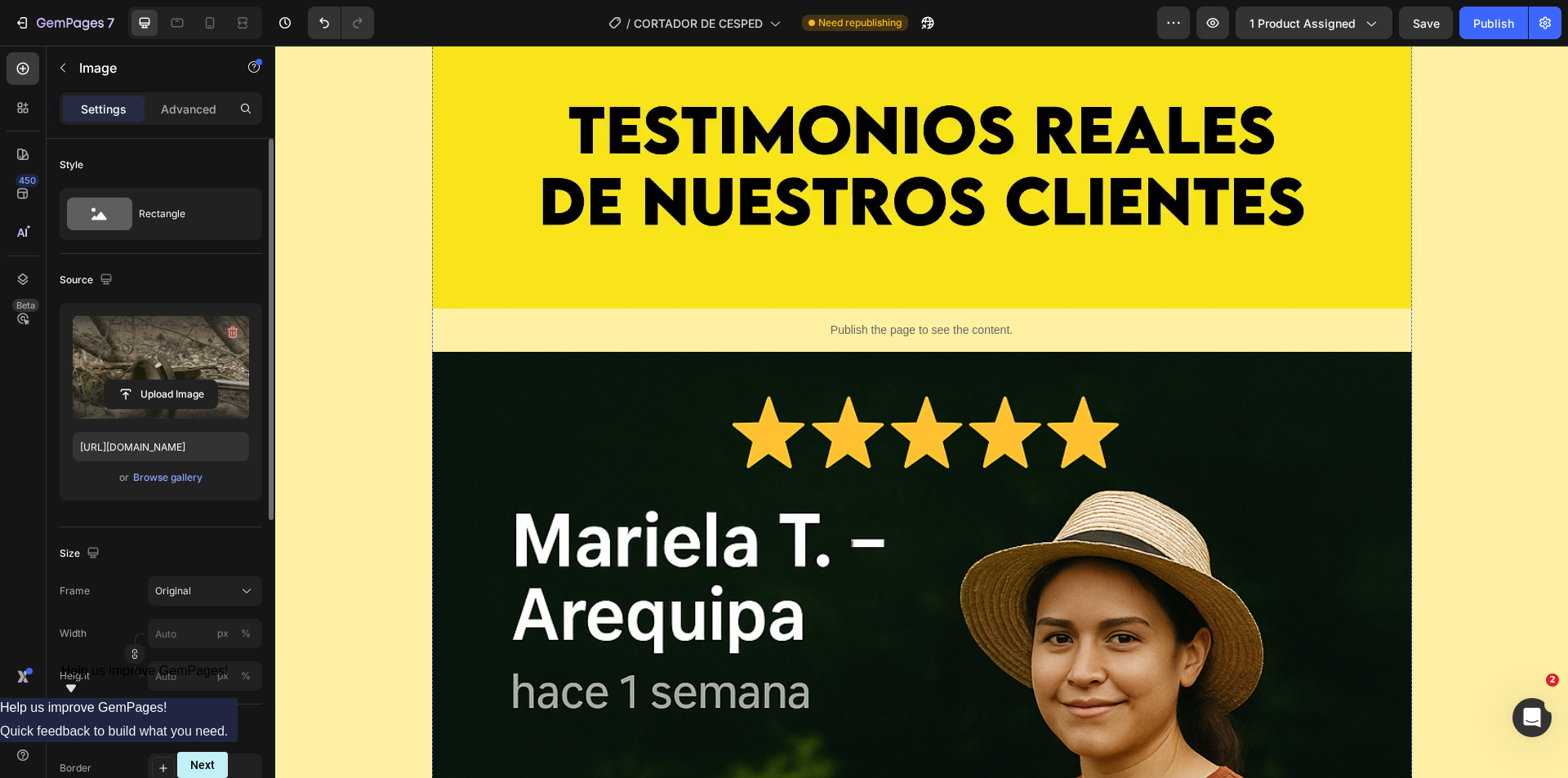
scroll to position [11292, 0]
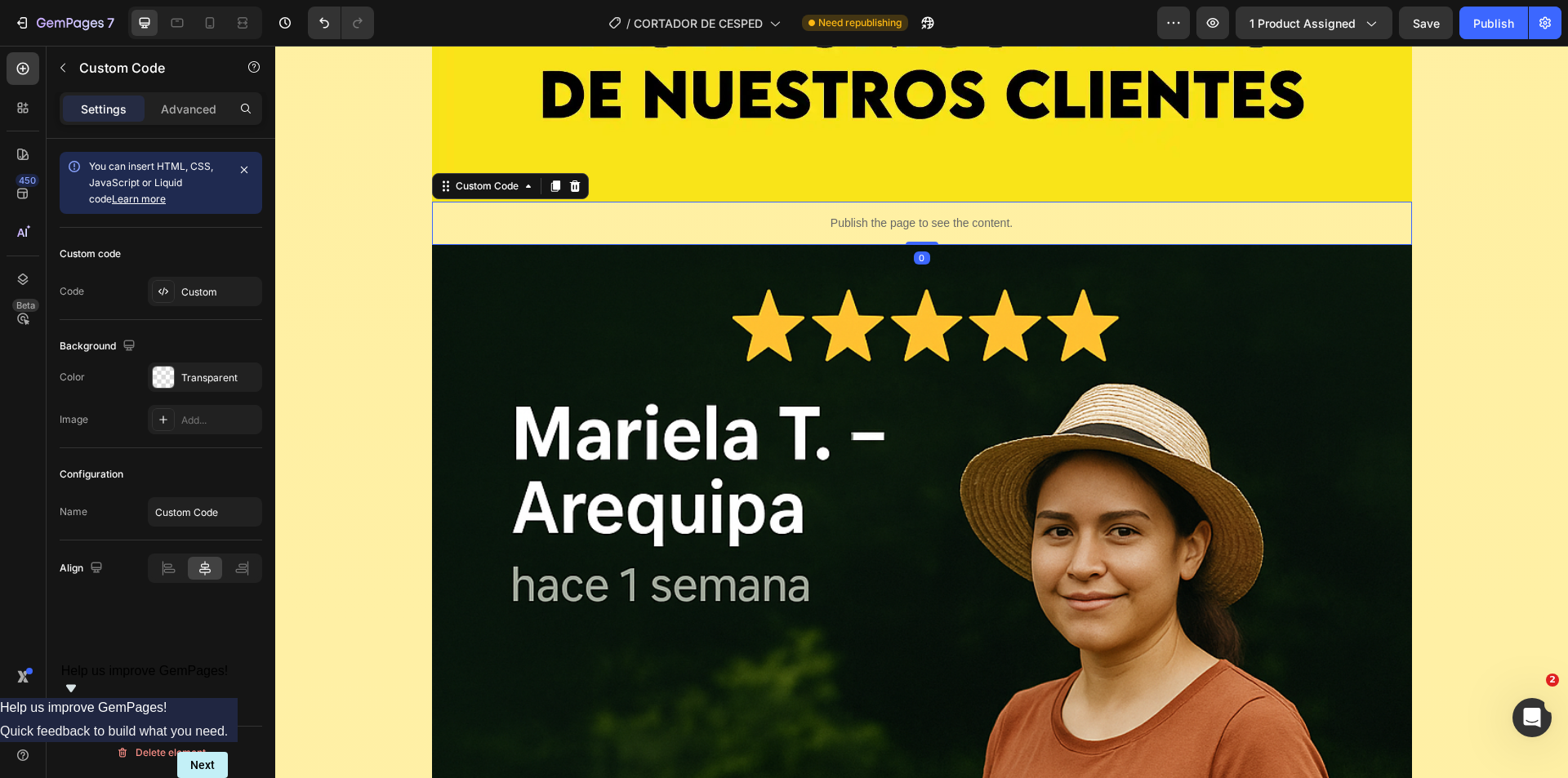
click at [667, 220] on p "Publish the page to see the content." at bounding box center [922, 223] width 980 height 17
click at [550, 189] on icon at bounding box center [554, 186] width 9 height 11
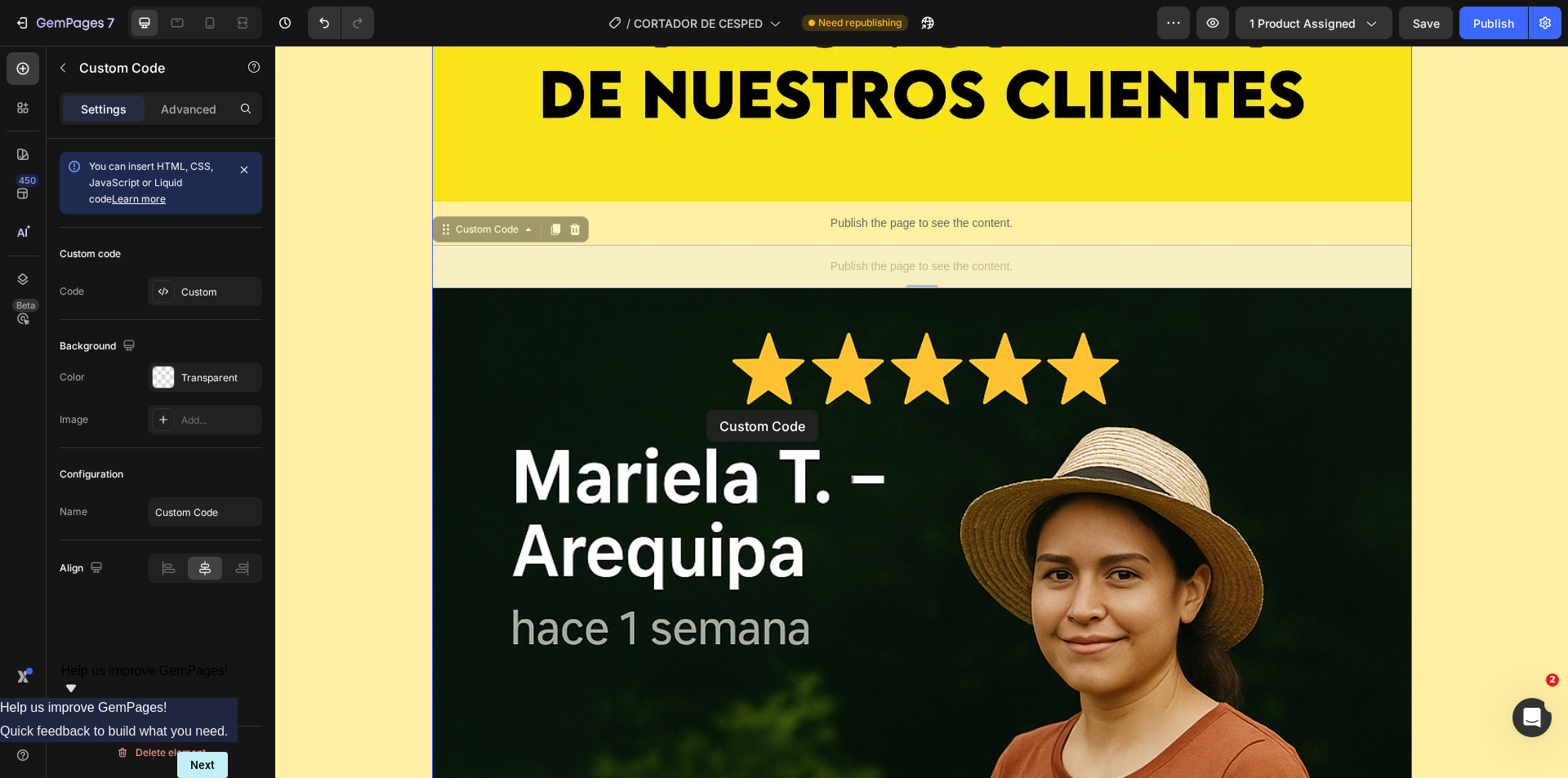
drag, startPoint x: 718, startPoint y: 249, endPoint x: 706, endPoint y: 409, distance: 160.4
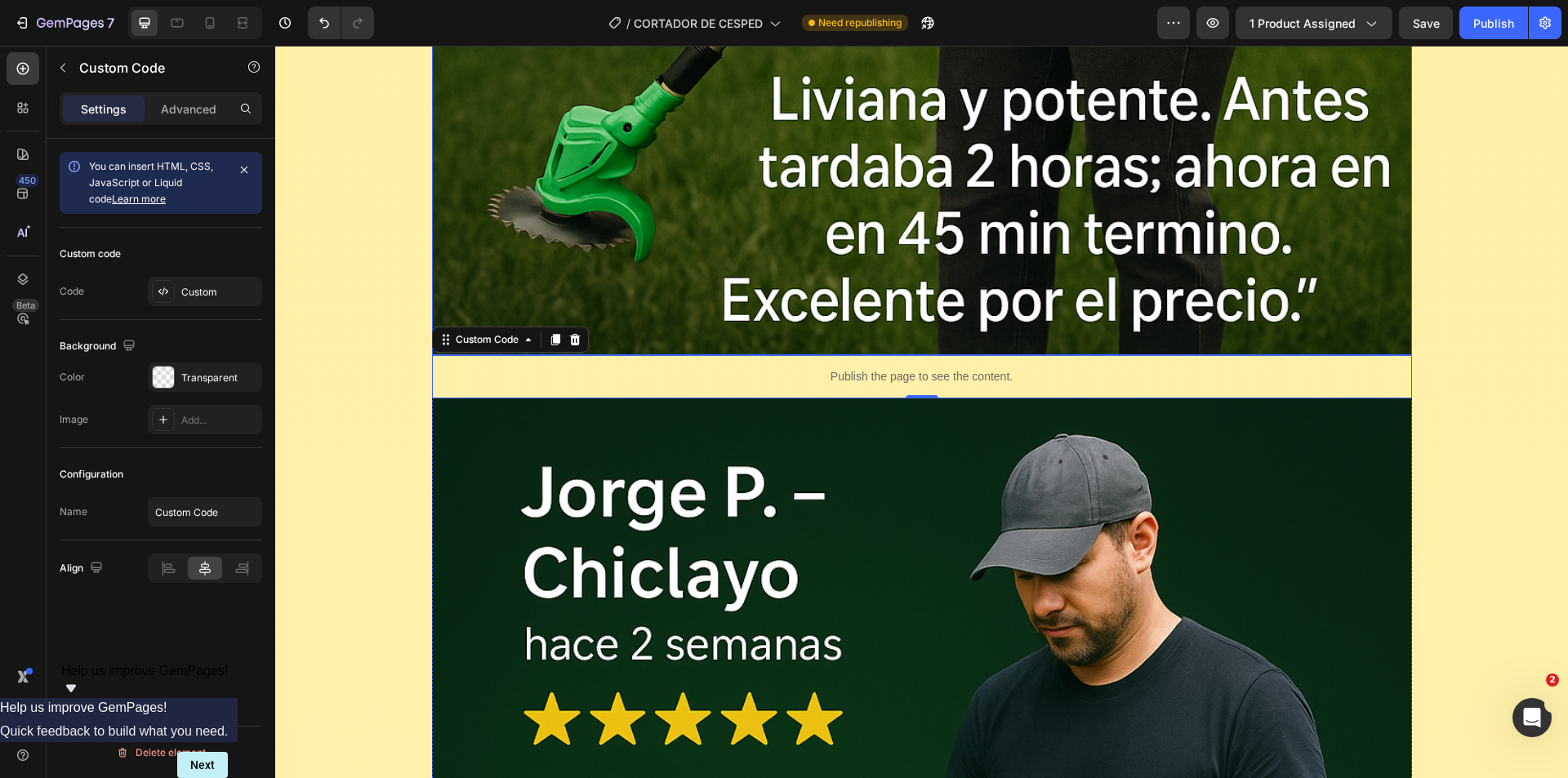
scroll to position [12680, 0]
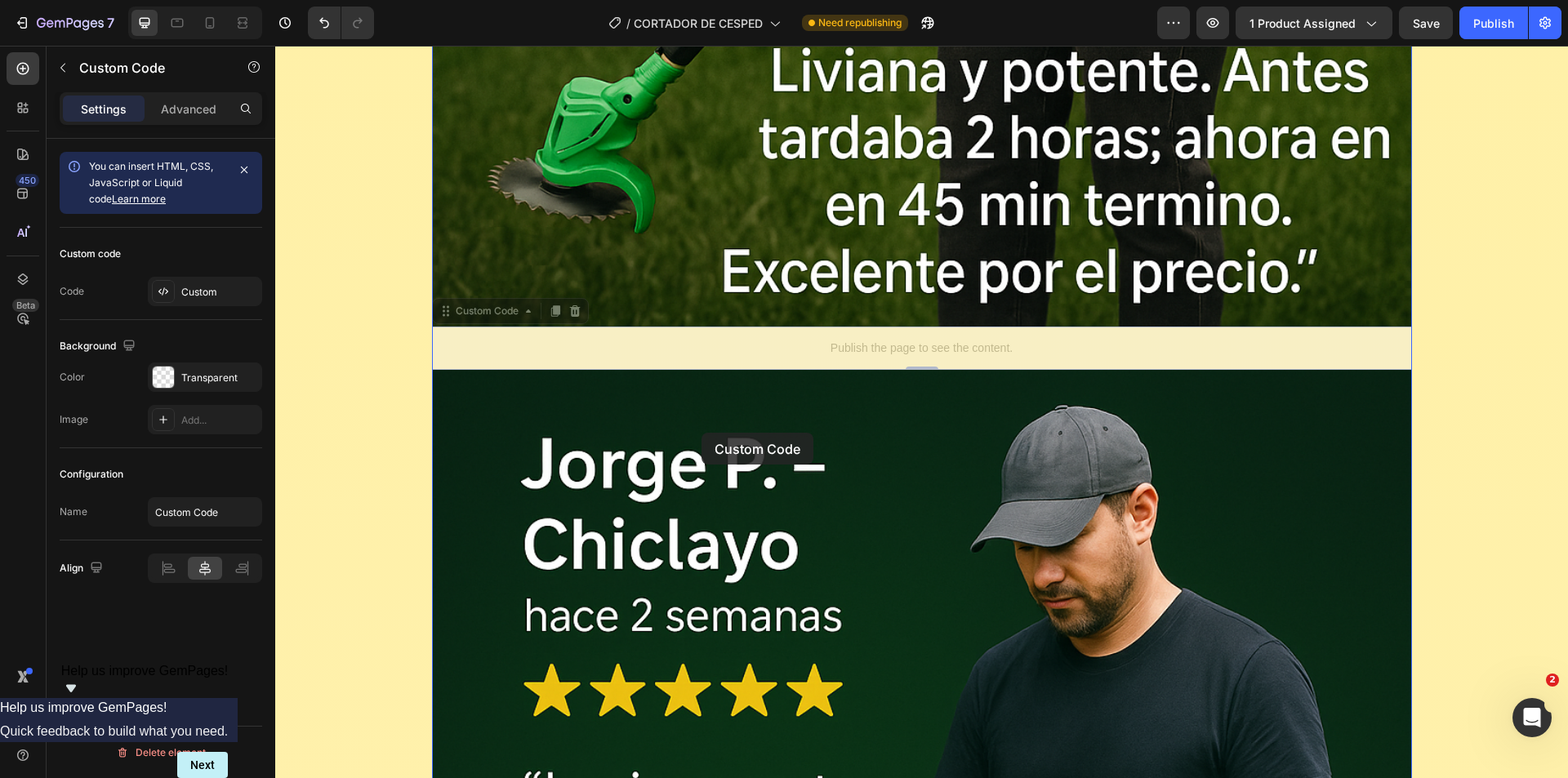
drag, startPoint x: 690, startPoint y: 345, endPoint x: 704, endPoint y: 431, distance: 87.1
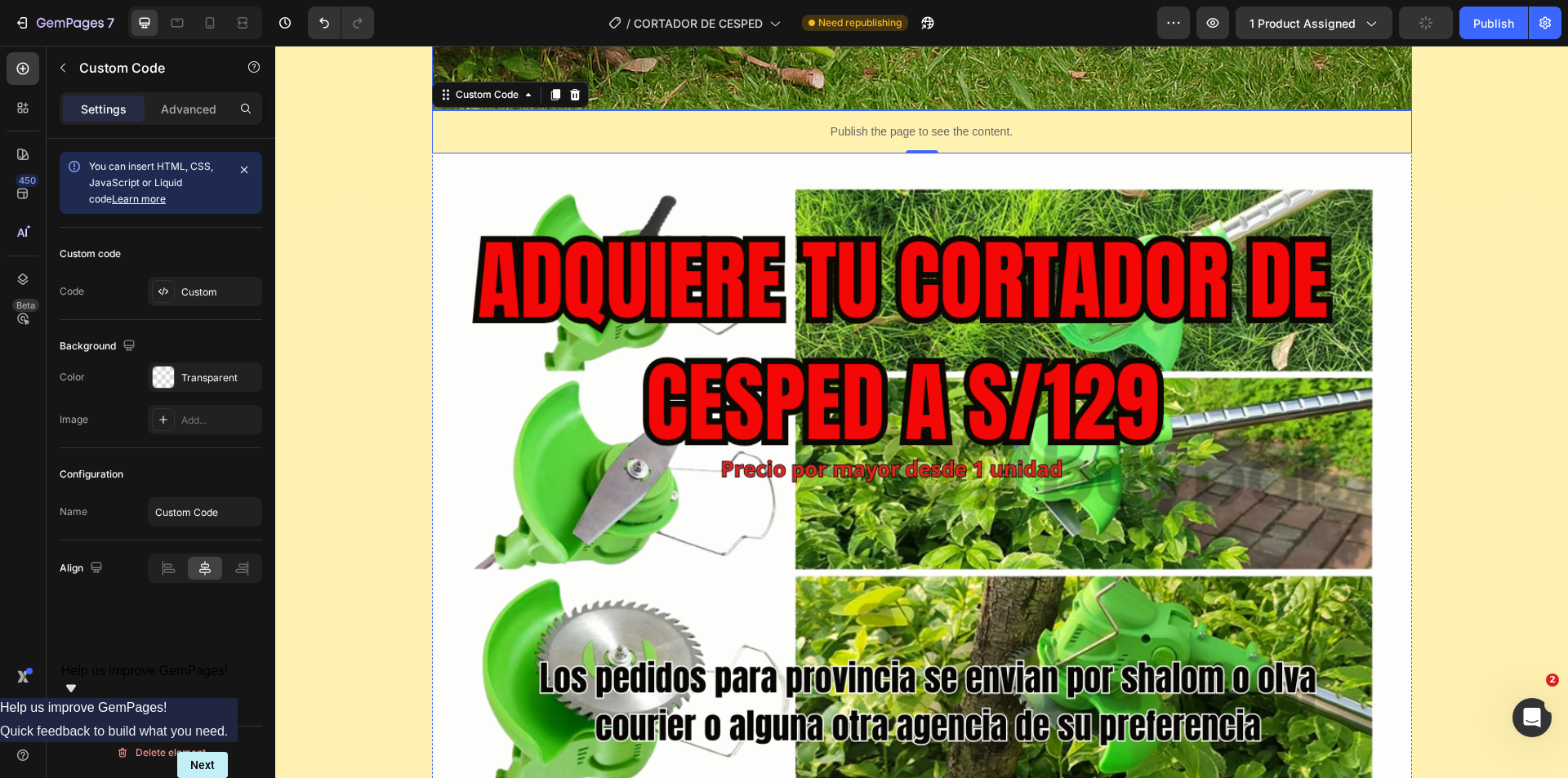
scroll to position [14394, 0]
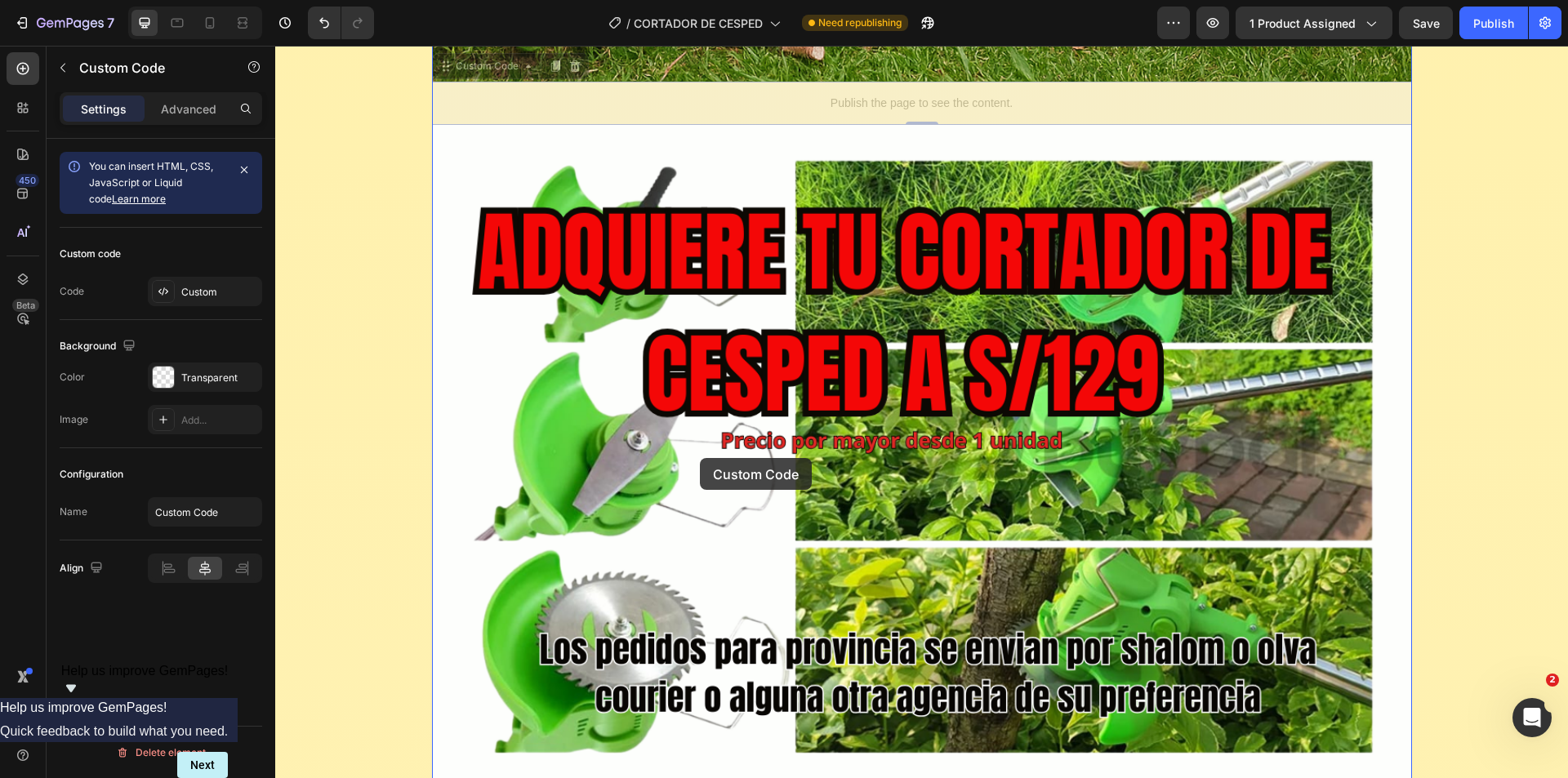
drag, startPoint x: 682, startPoint y: 113, endPoint x: 696, endPoint y: 447, distance: 334.3
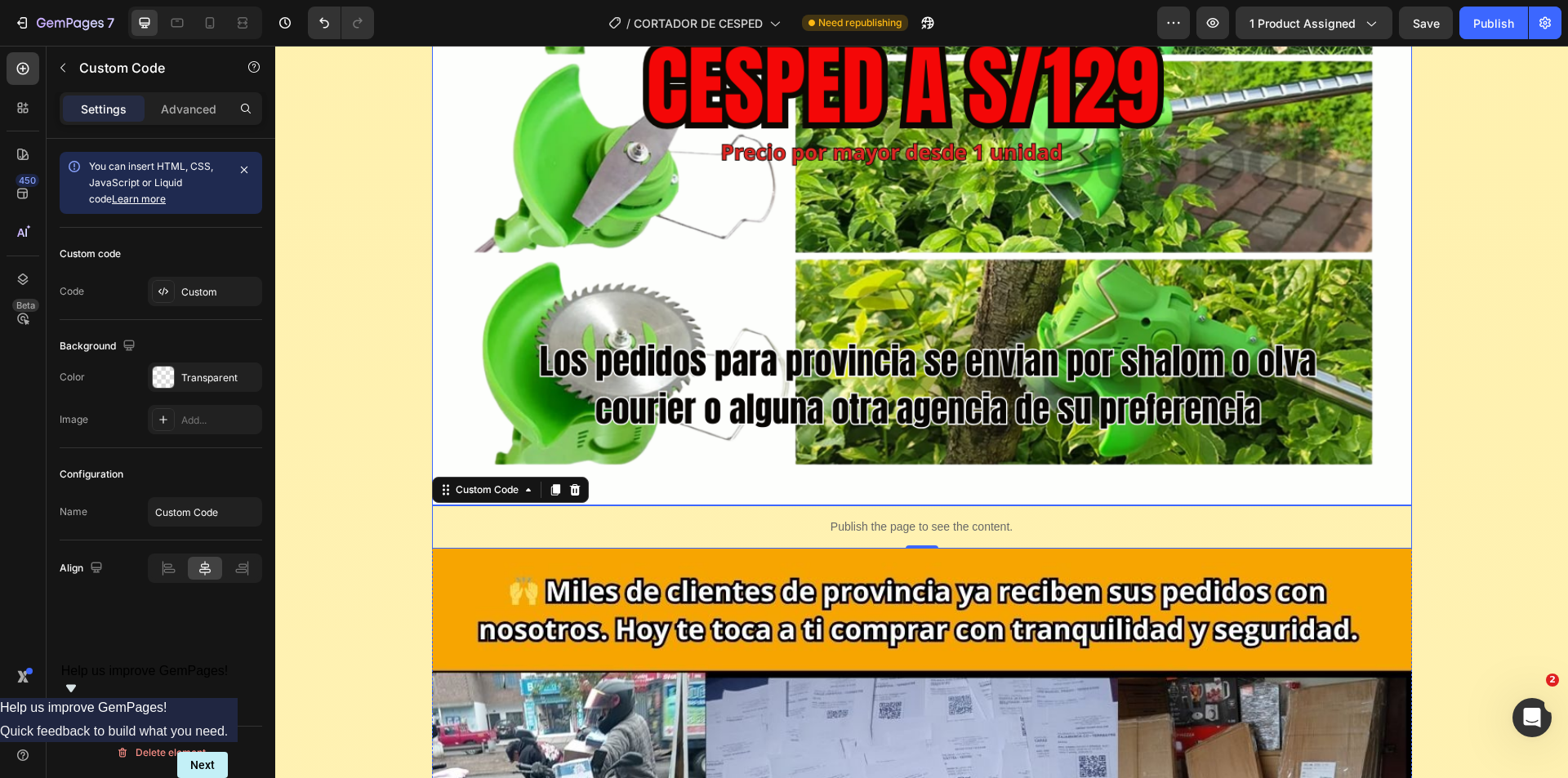
scroll to position [14230, 0]
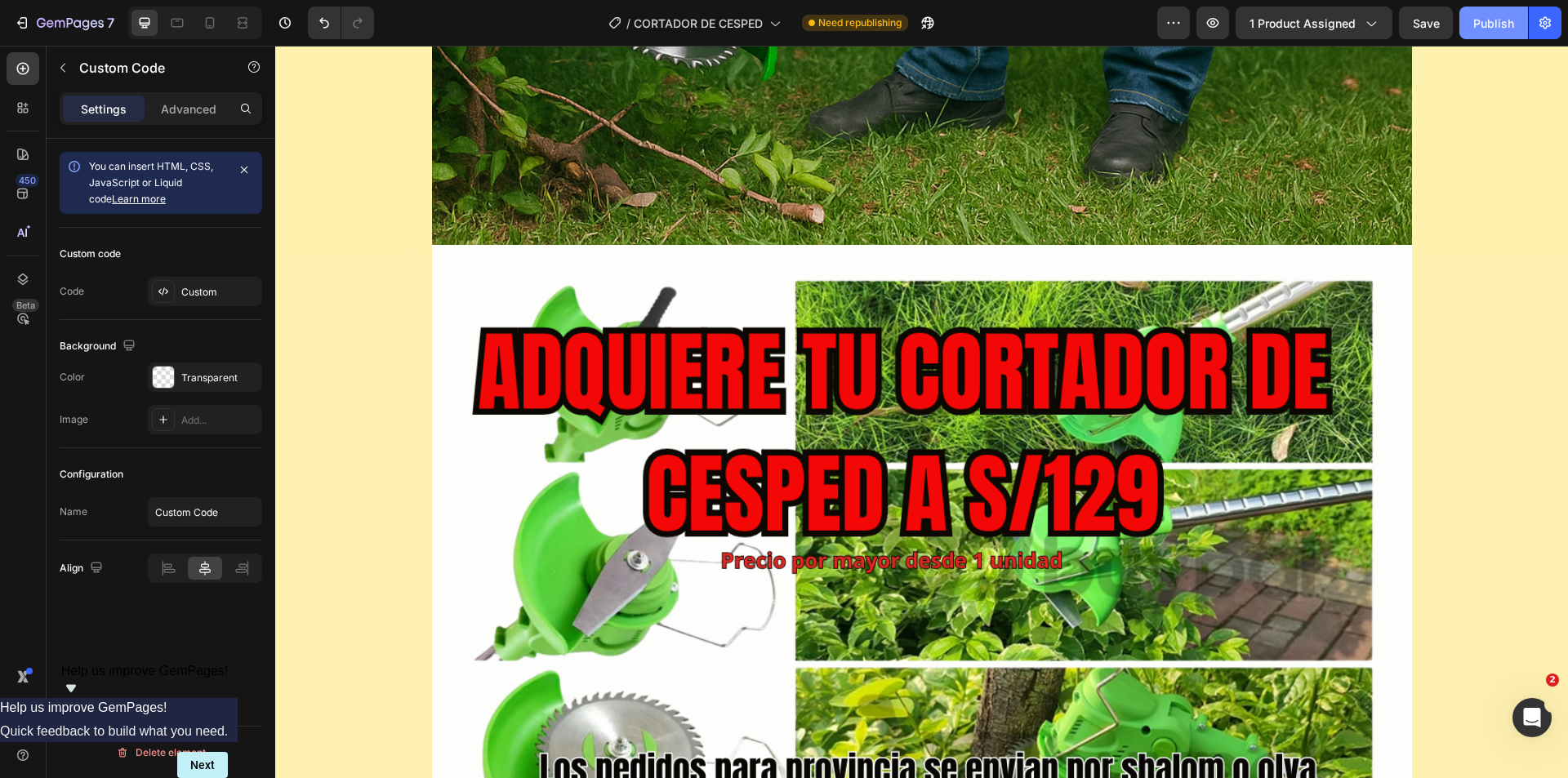
click at [1491, 20] on div "Publish" at bounding box center [1494, 23] width 41 height 17
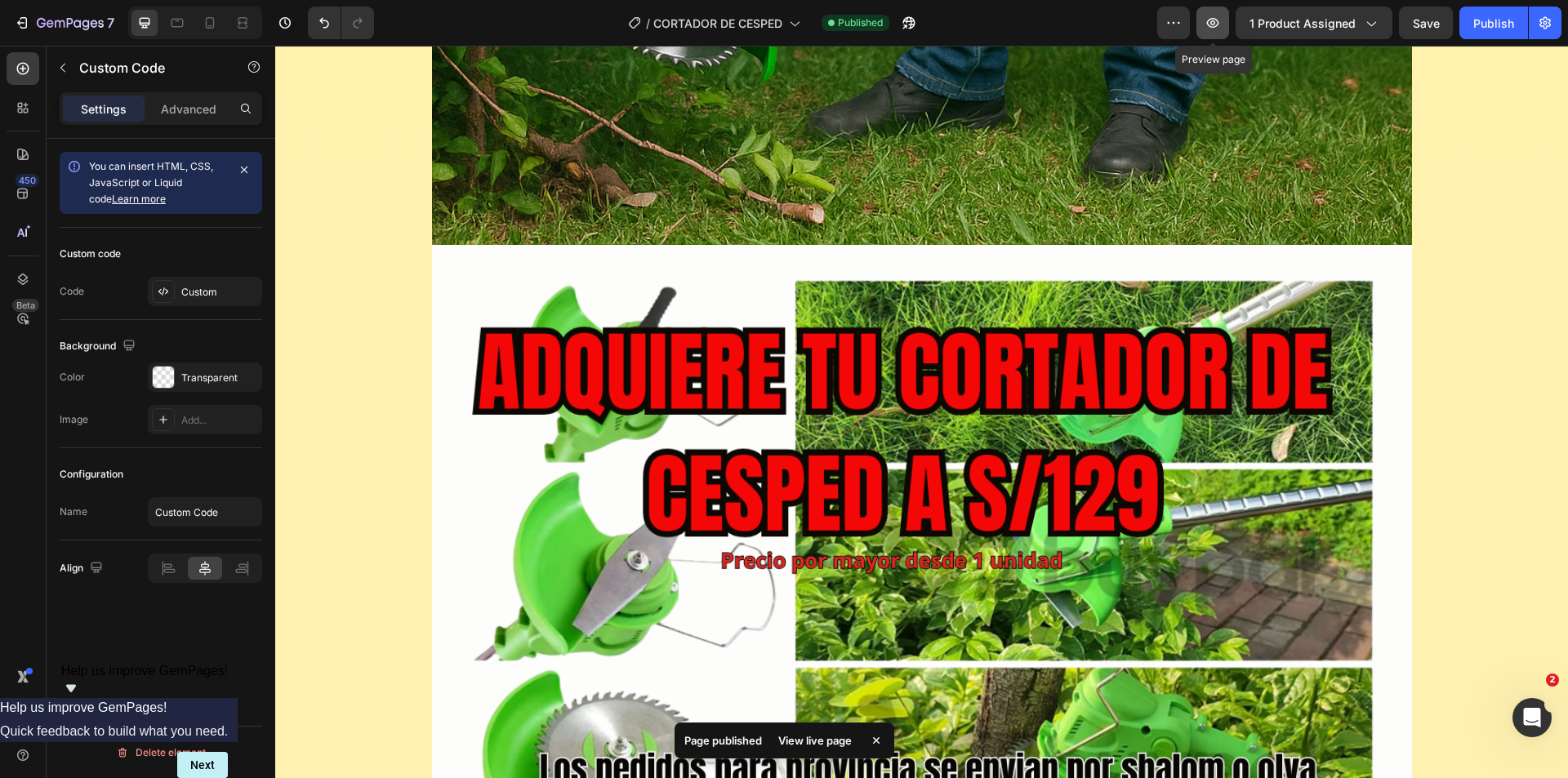
click at [1206, 26] on icon "button" at bounding box center [1212, 22] width 16 height 16
